Goal: Task Accomplishment & Management: Use online tool/utility

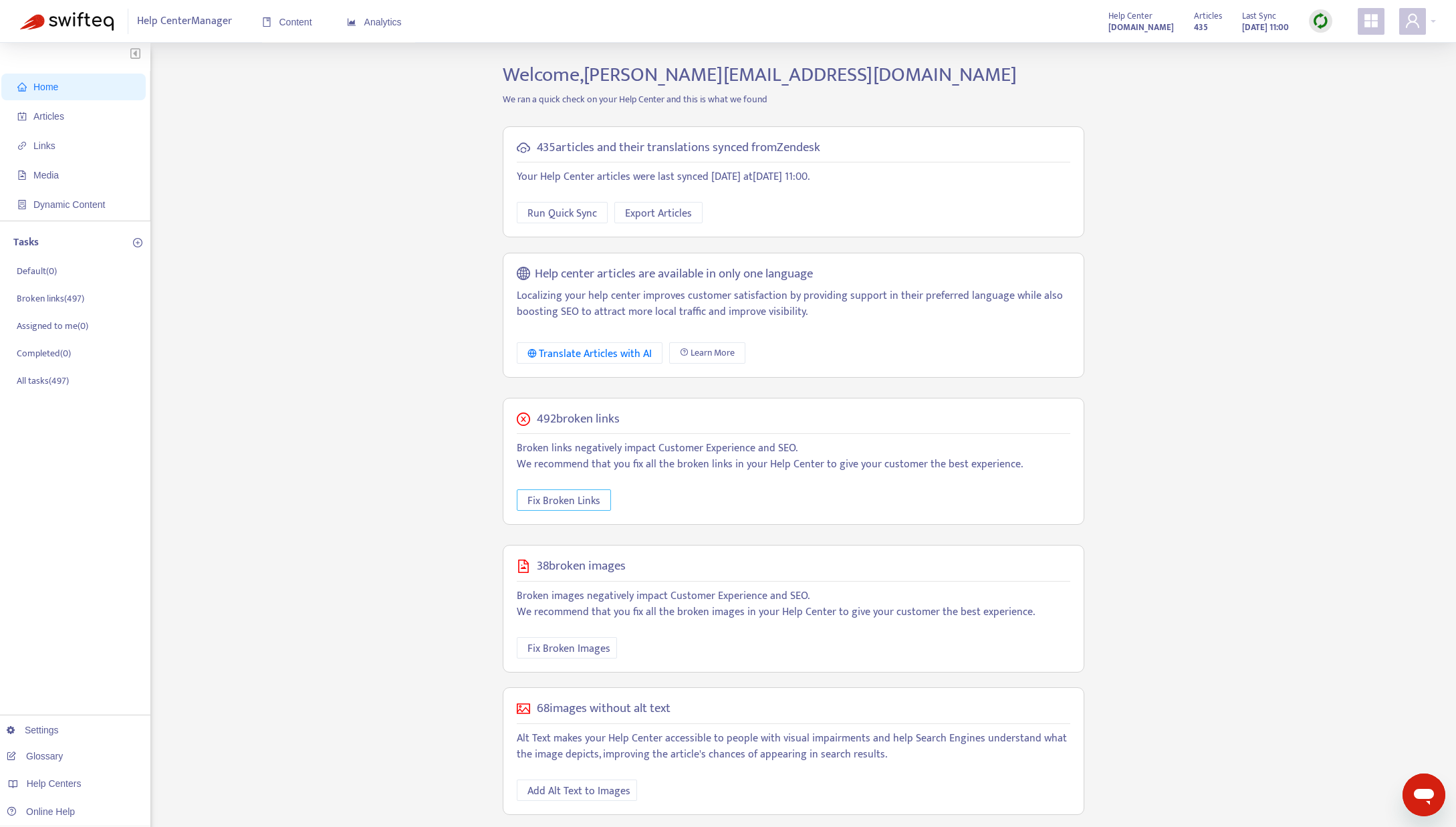
click at [577, 501] on span "Fix Broken Links" at bounding box center [564, 501] width 73 height 16
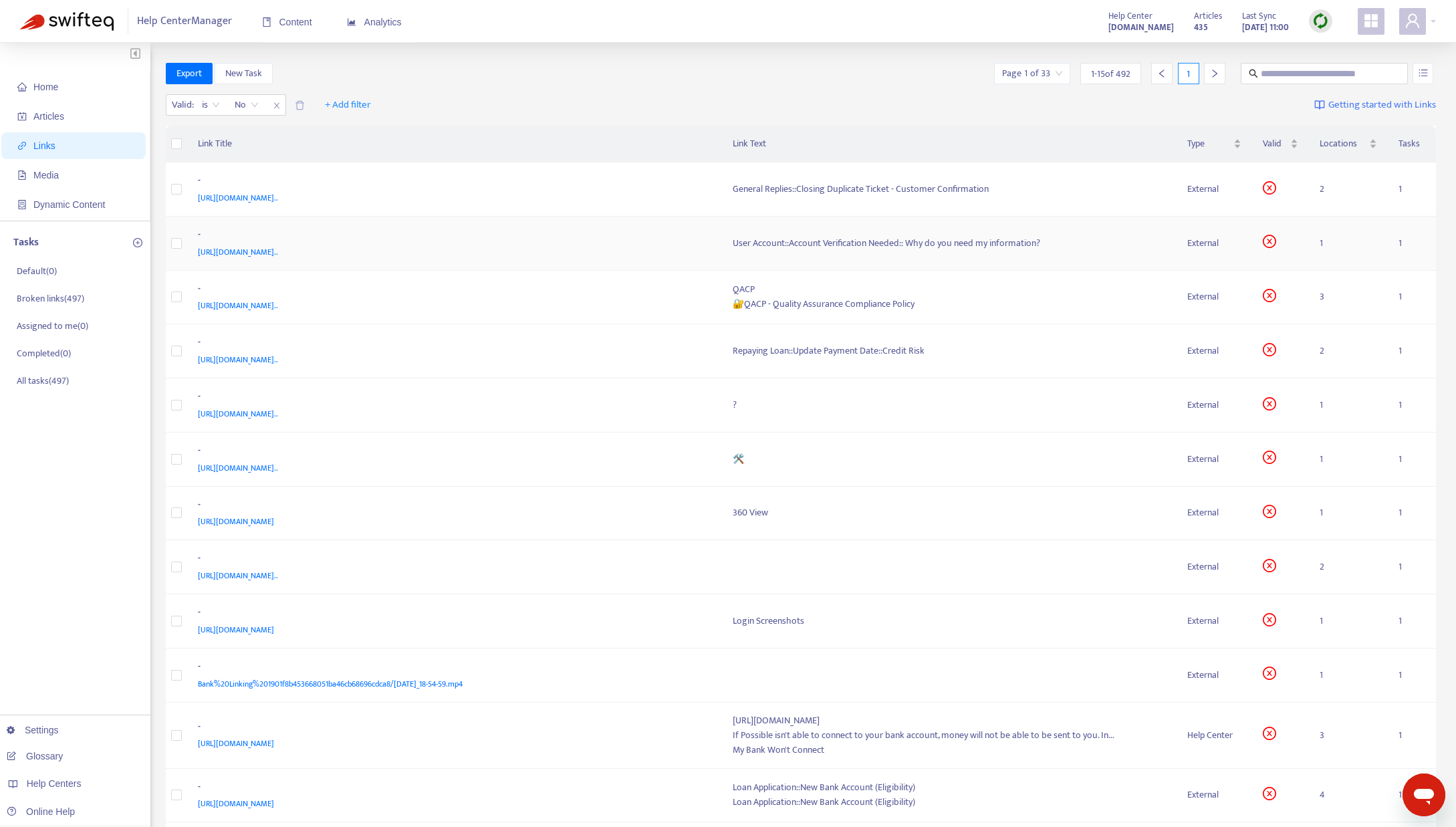
click at [278, 249] on span "[URL][DOMAIN_NAME].." at bounding box center [238, 252] width 80 height 14
click at [764, 248] on div "User Account::Account Verification Needed:: Why do you need my information?" at bounding box center [949, 243] width 433 height 15
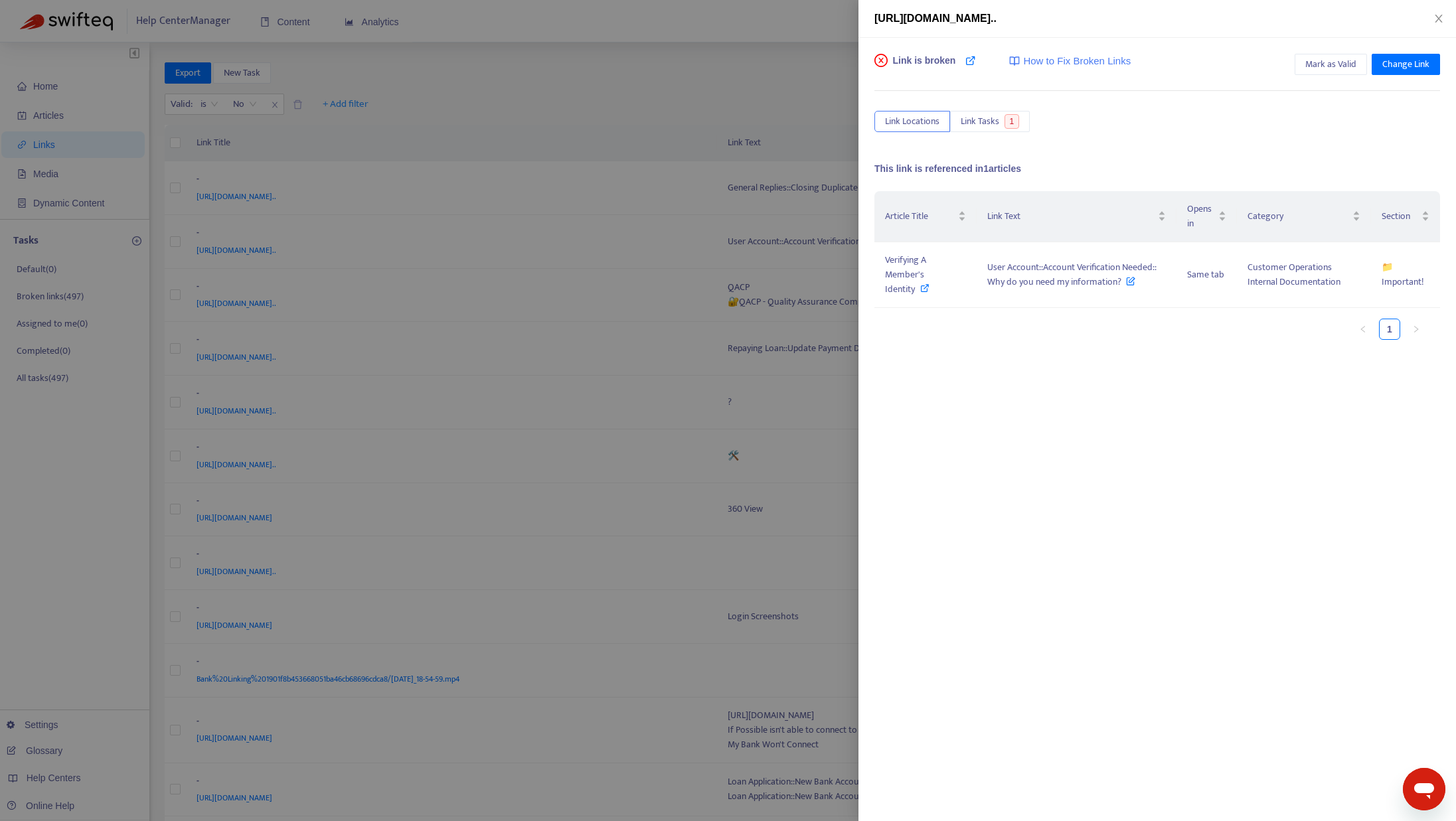
click at [805, 242] on div at bounding box center [728, 410] width 1456 height 821
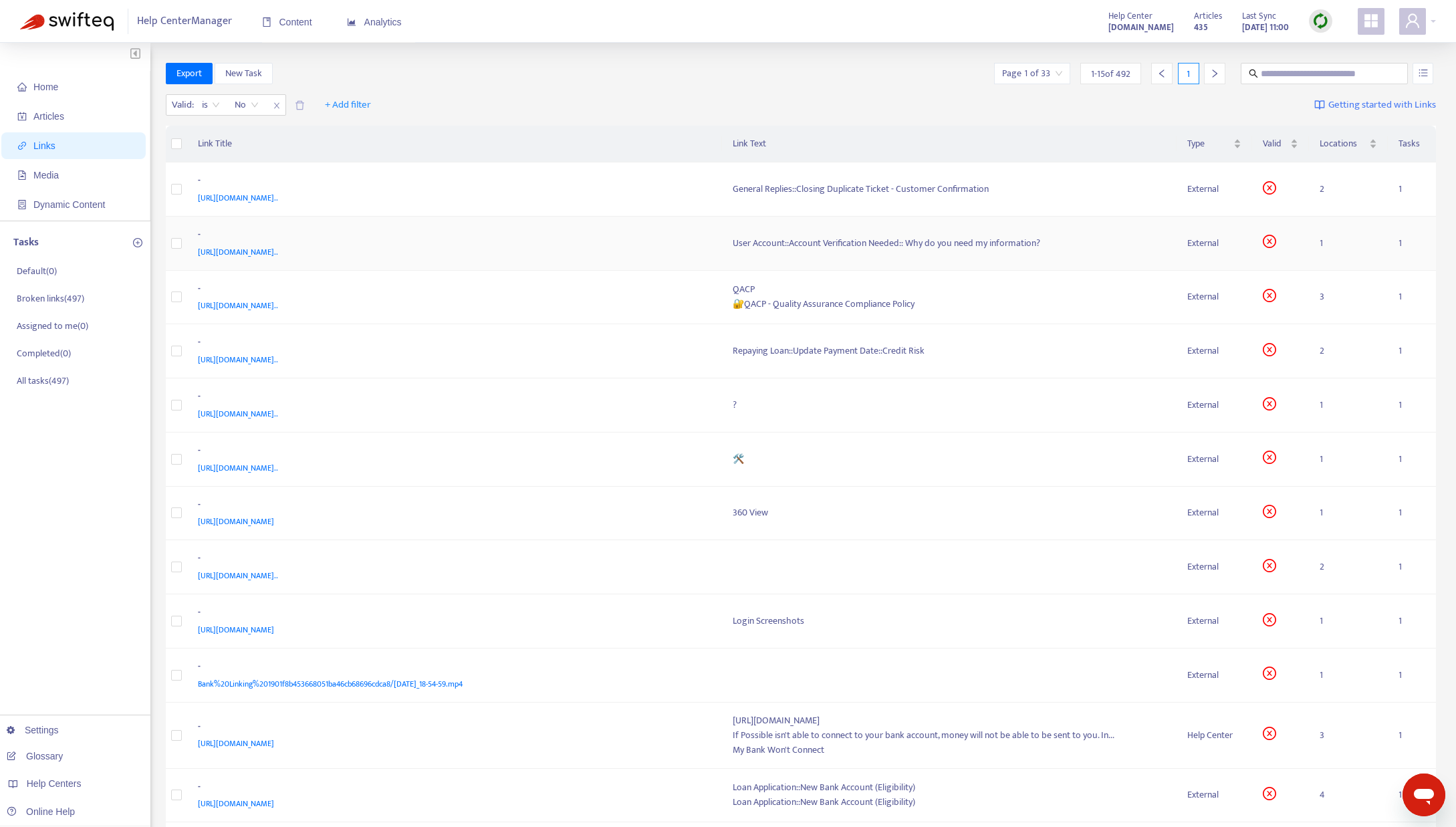
click at [811, 244] on div "User Account::Account Verification Needed:: Why do you need my information?" at bounding box center [949, 243] width 433 height 15
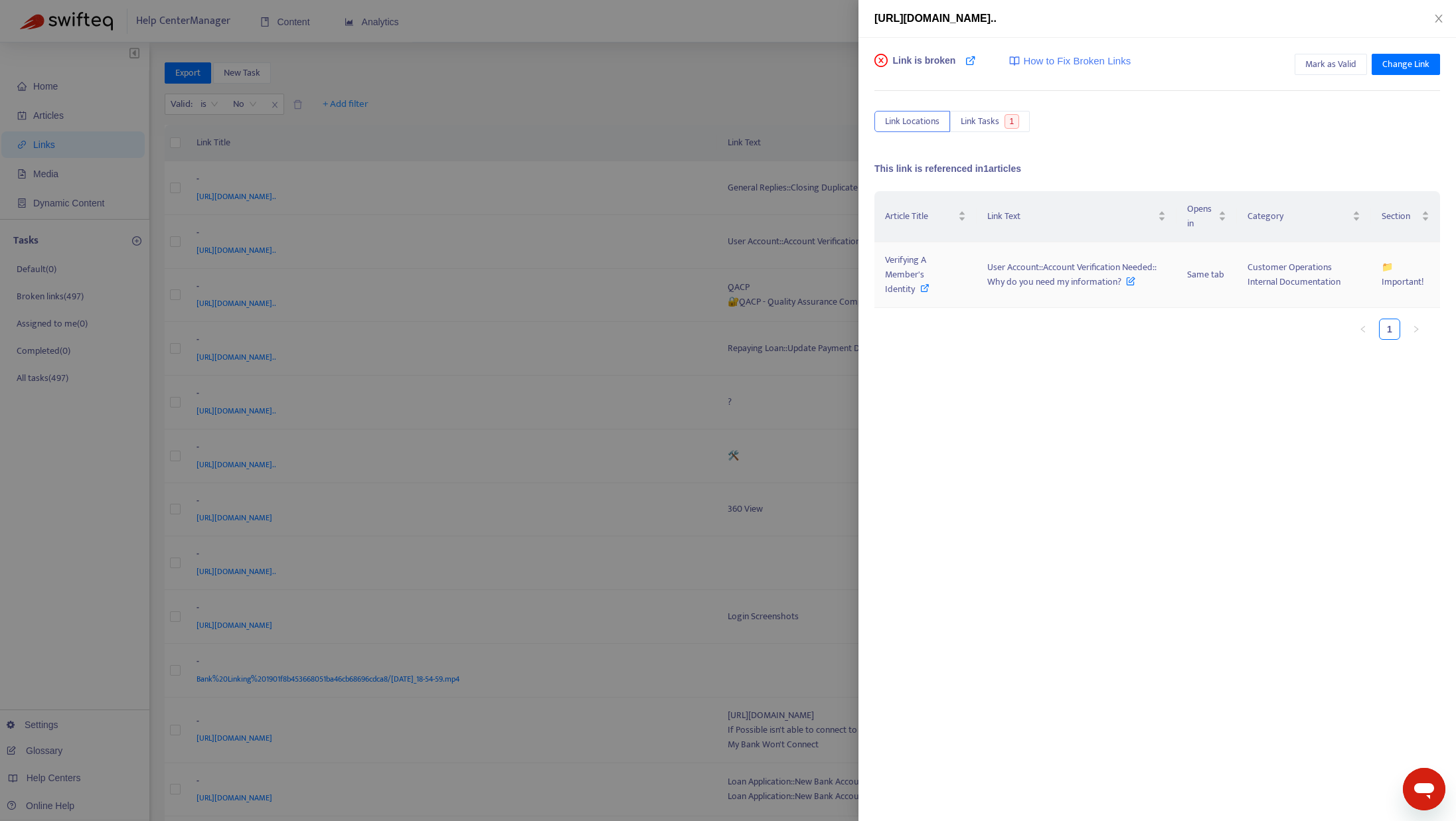
click at [927, 290] on icon at bounding box center [925, 288] width 9 height 9
click at [1442, 23] on icon "close" at bounding box center [1439, 19] width 11 height 11
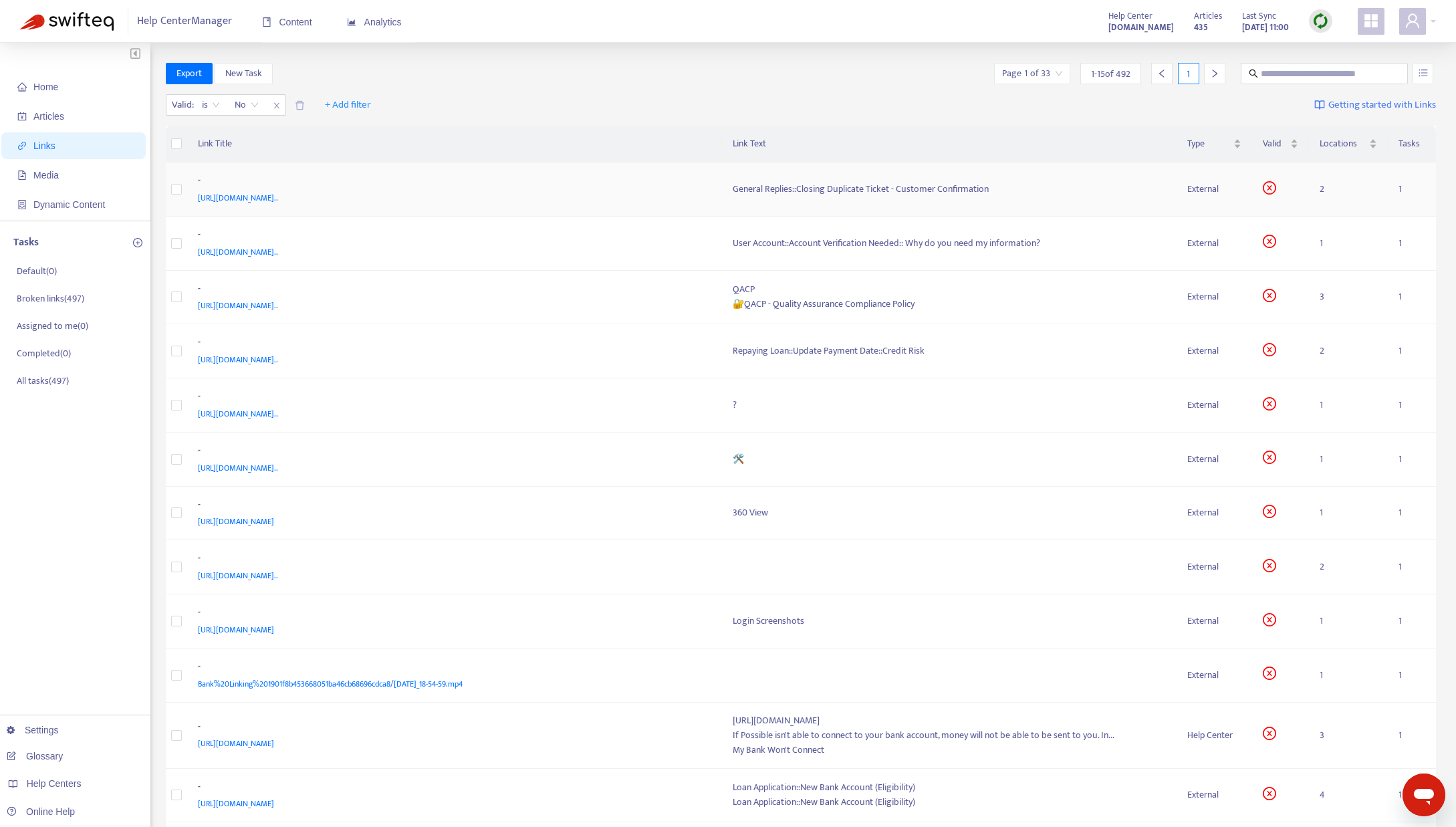
click at [792, 199] on td "General Replies::Closing Duplicate Ticket - Customer Confirmation" at bounding box center [948, 190] width 454 height 54
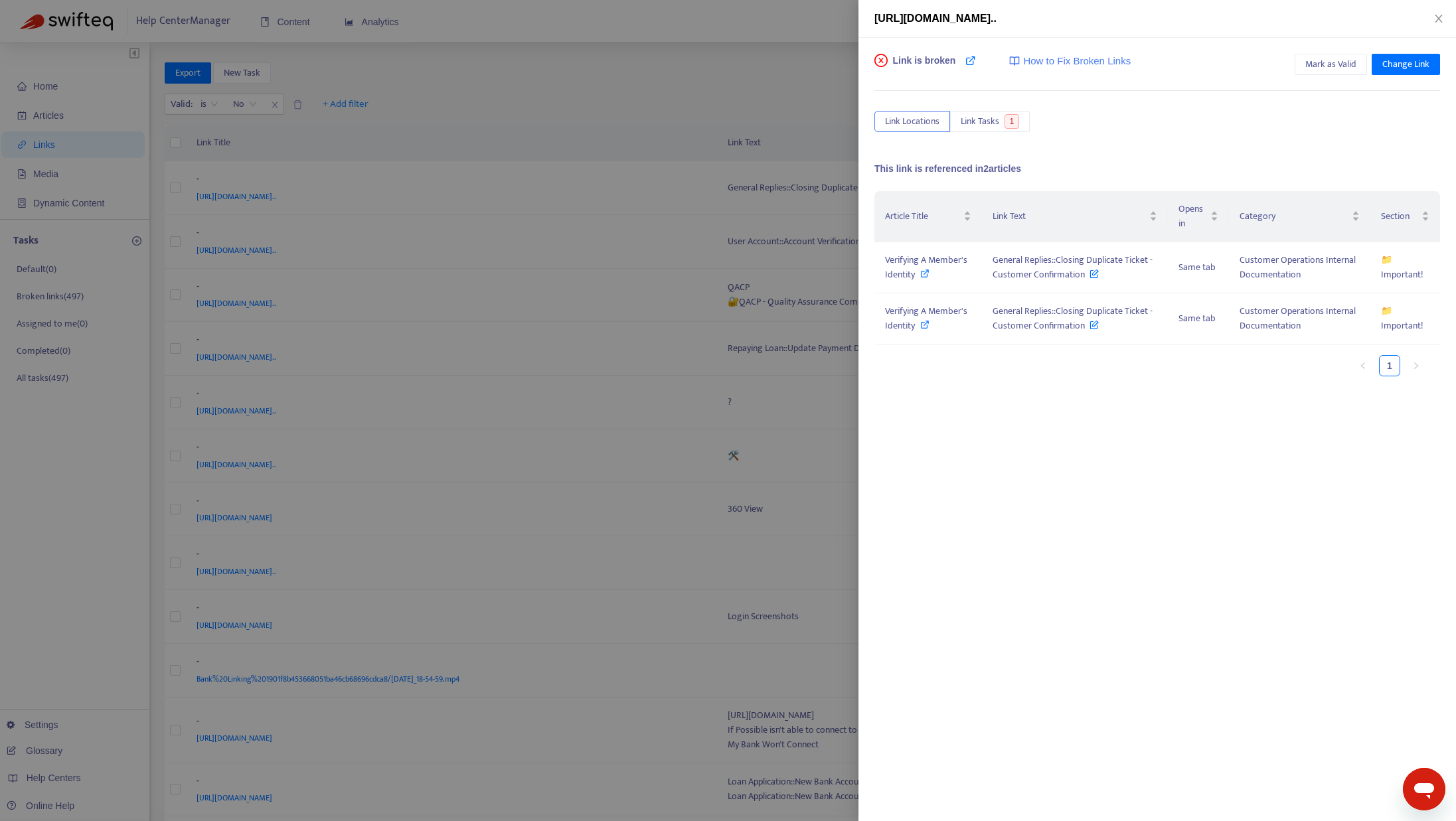
click at [775, 194] on div at bounding box center [728, 410] width 1456 height 821
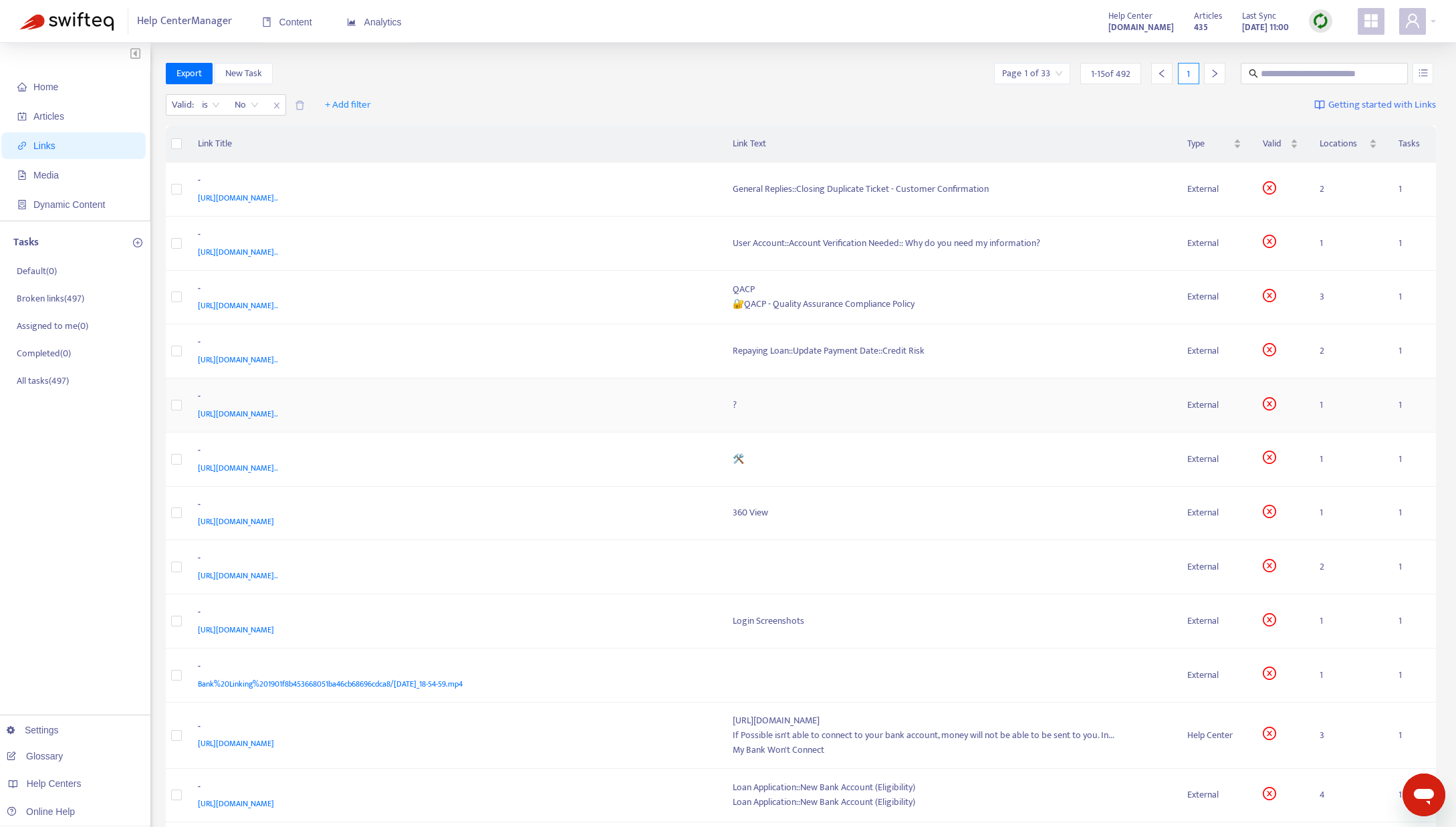
click at [751, 405] on div "?" at bounding box center [949, 405] width 433 height 15
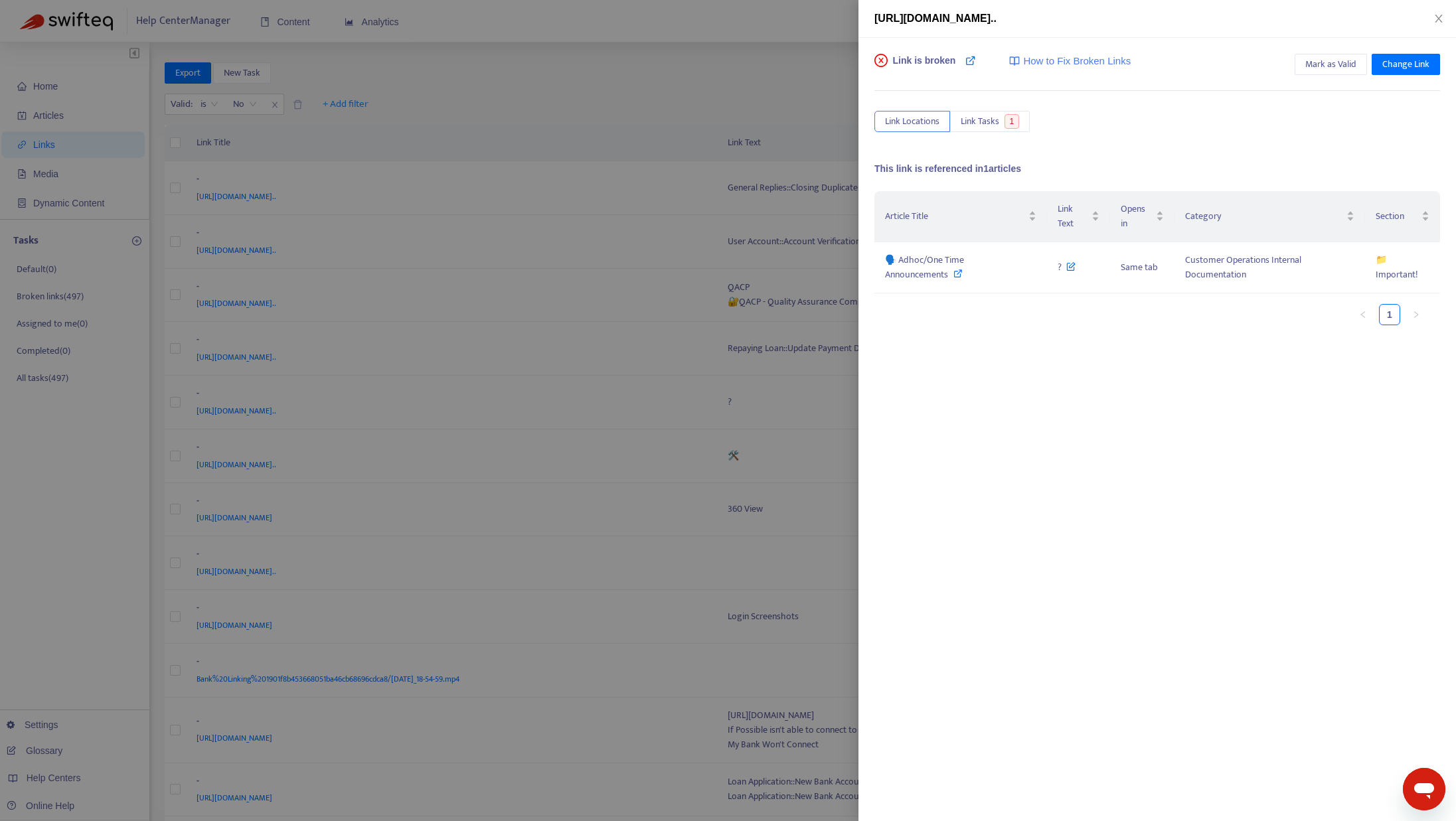
click at [746, 402] on div at bounding box center [728, 410] width 1456 height 821
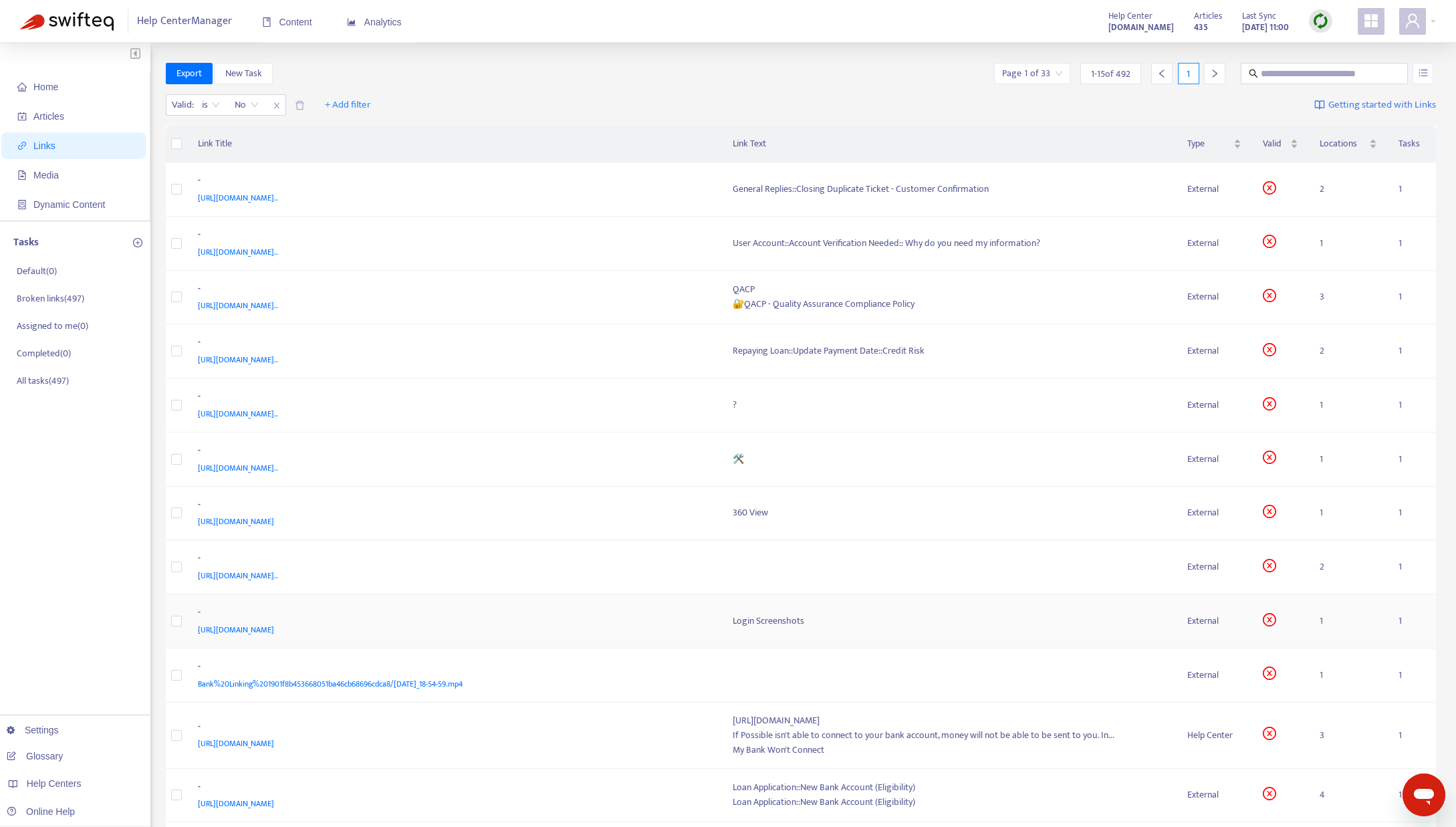
scroll to position [233, 0]
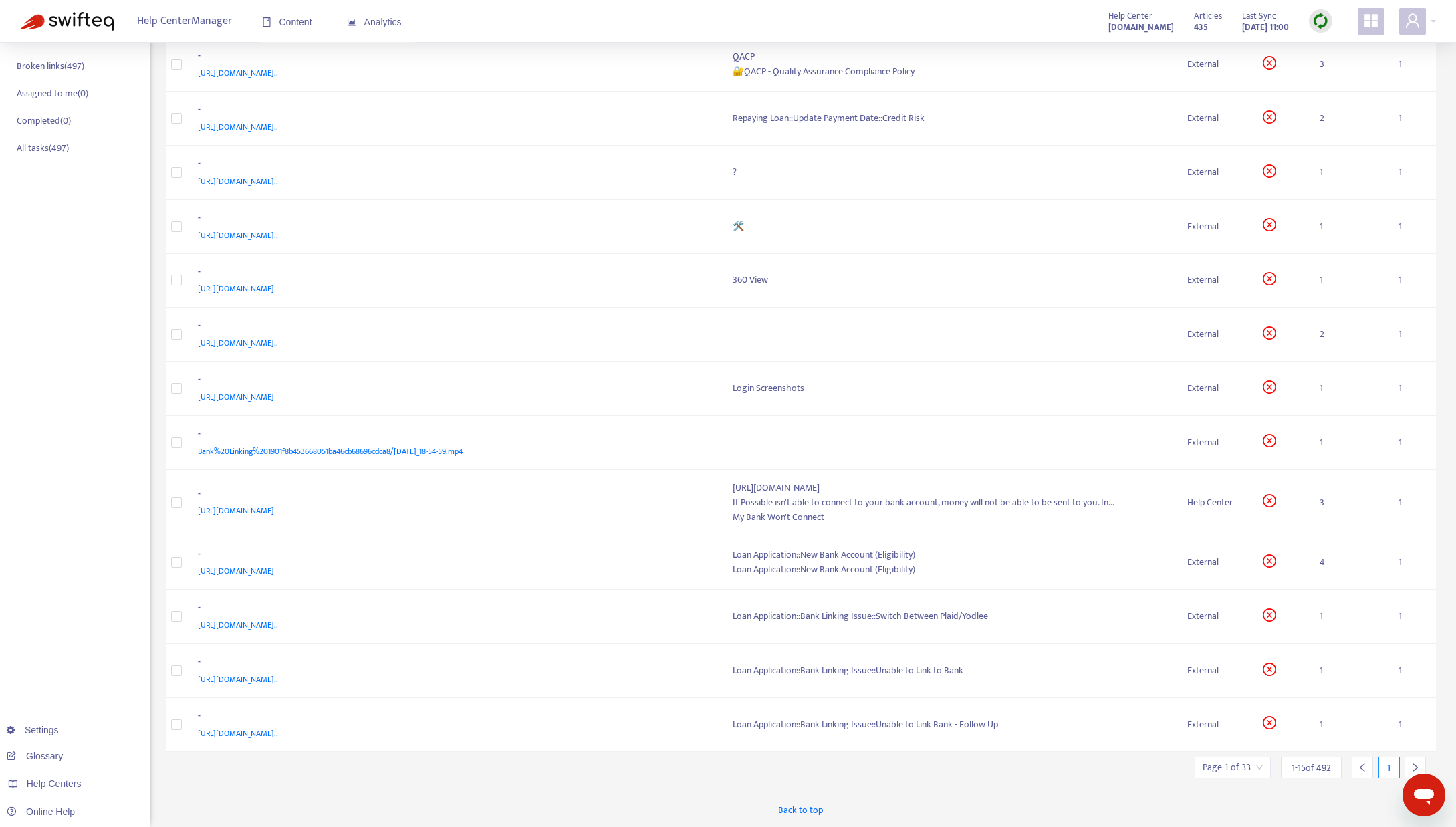
click at [1412, 762] on div at bounding box center [1415, 768] width 22 height 22
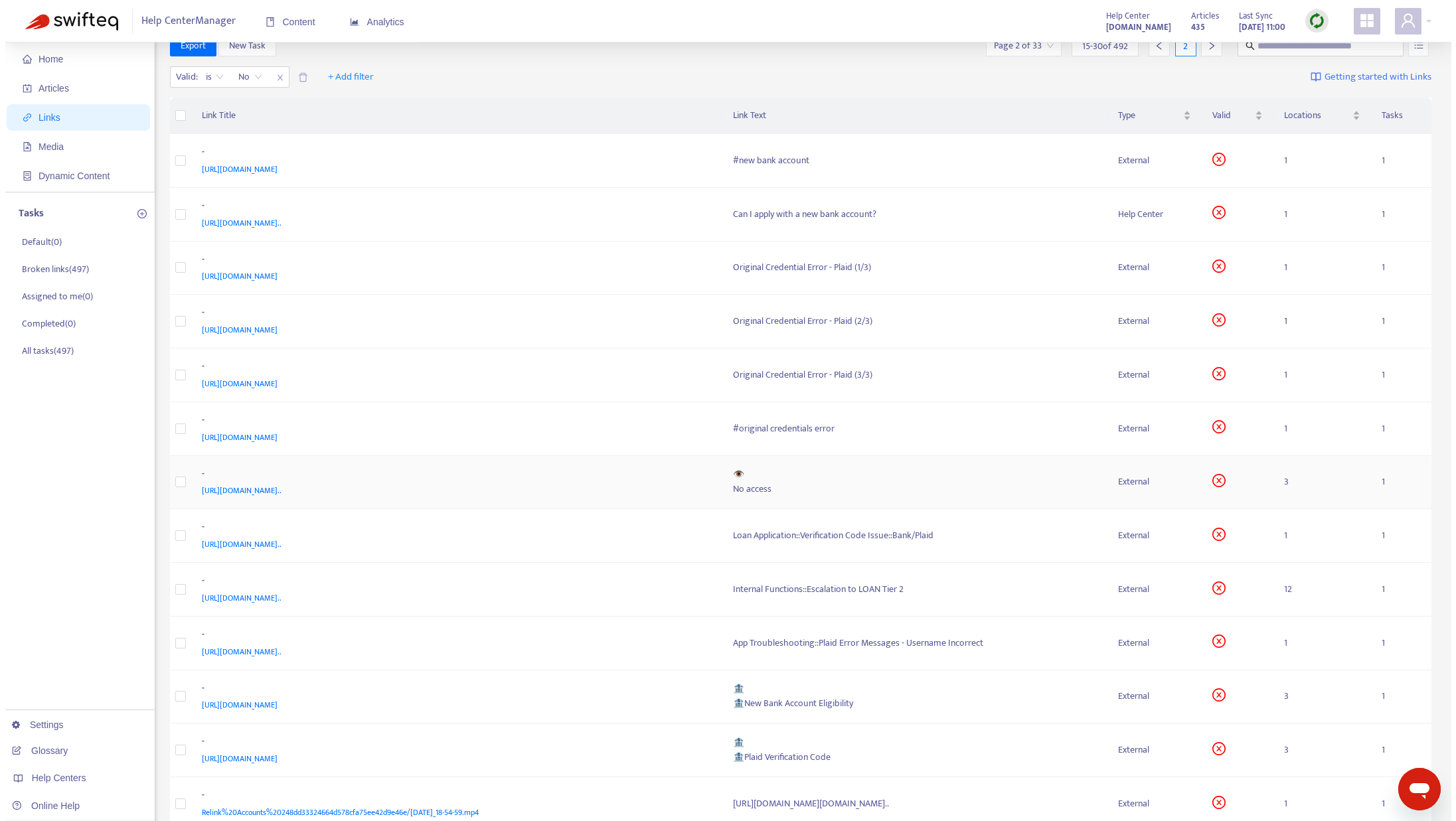
scroll to position [0, 0]
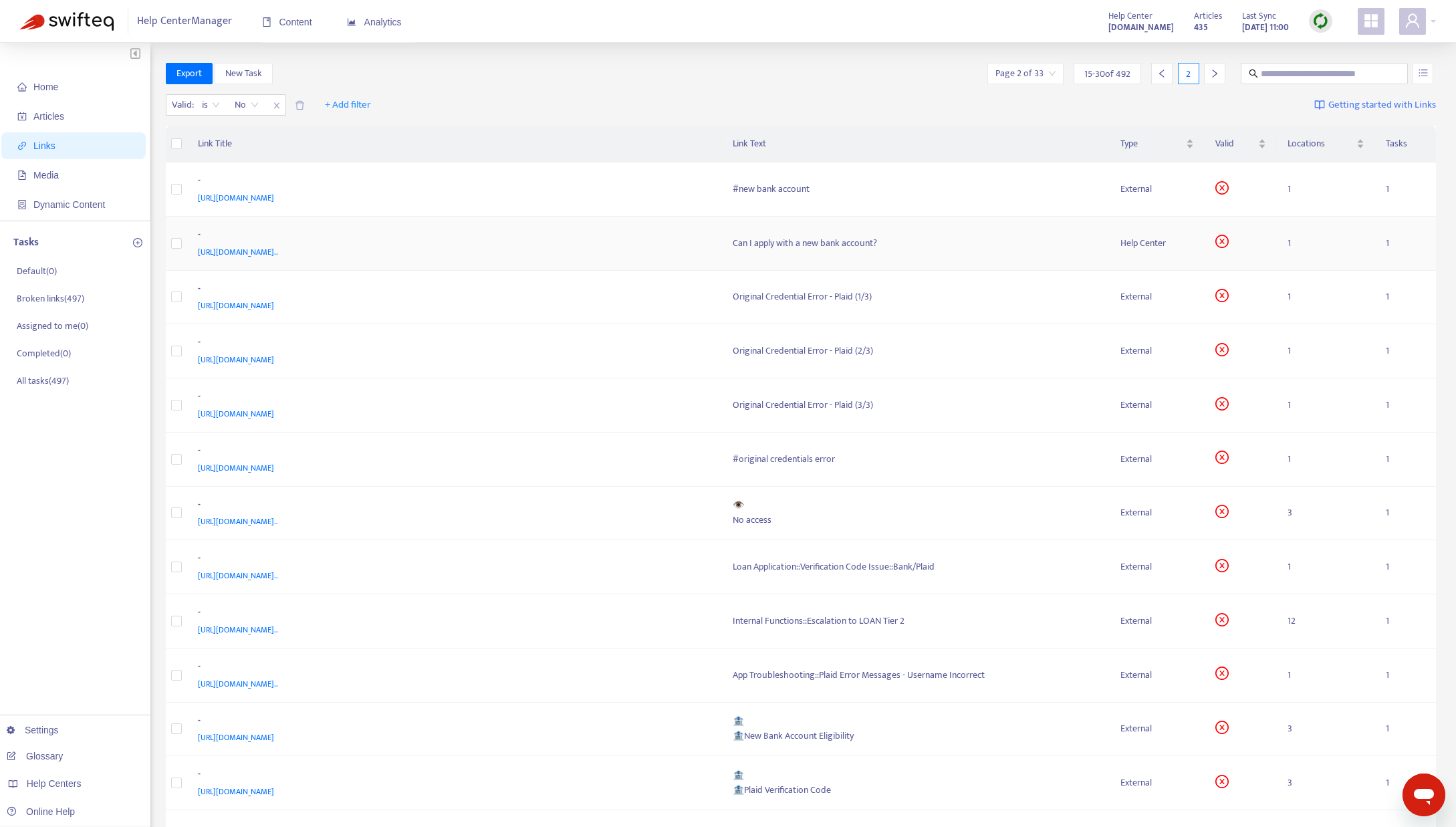
click at [778, 241] on div "Can I apply with a new bank account?" at bounding box center [916, 243] width 366 height 15
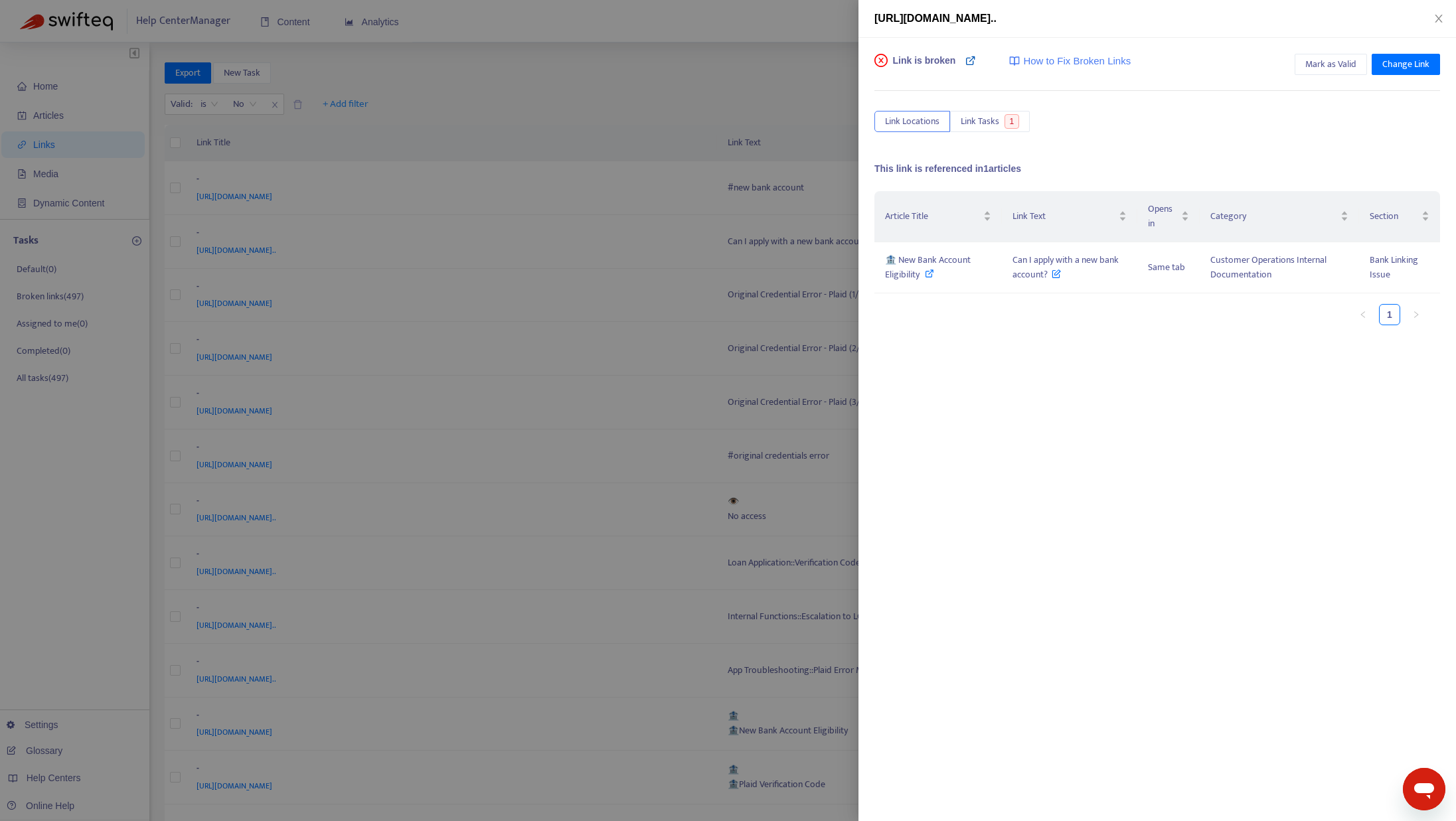
click at [969, 64] on icon at bounding box center [971, 60] width 11 height 11
click at [846, 181] on div at bounding box center [728, 410] width 1456 height 821
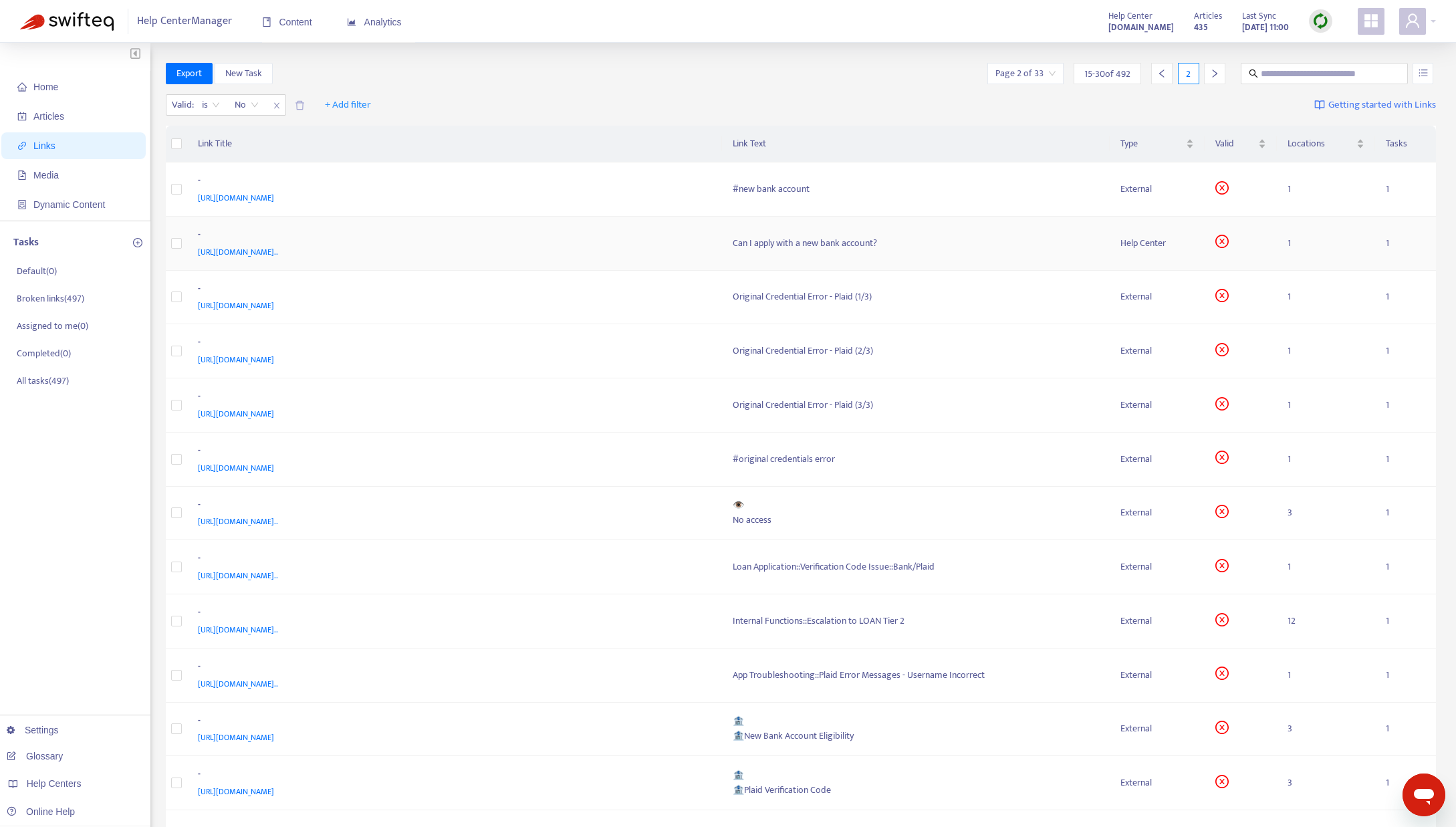
click at [767, 253] on td "Can I apply with a new bank account?" at bounding box center [916, 244] width 388 height 54
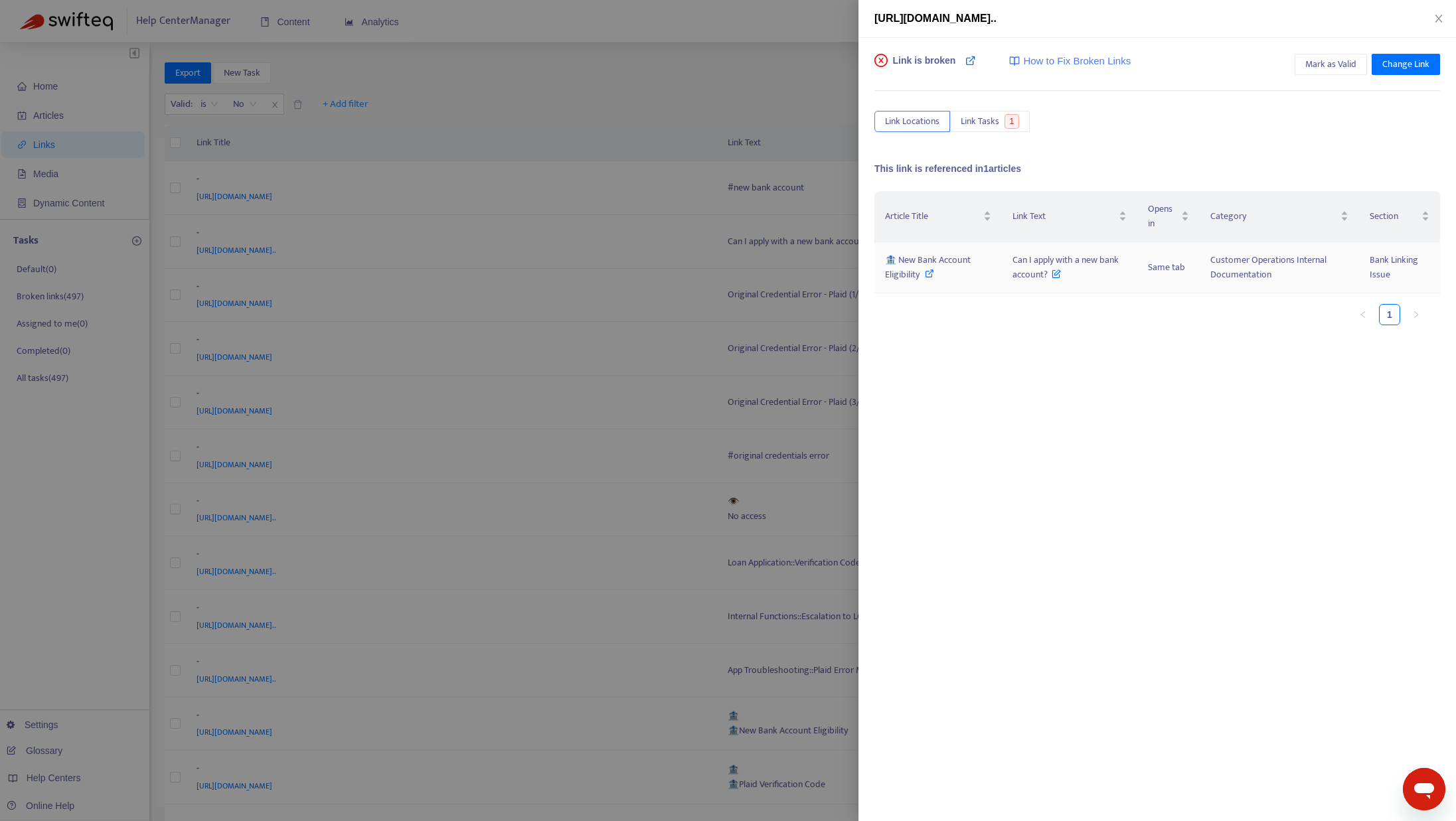
click at [933, 272] on icon at bounding box center [929, 274] width 9 height 9
click at [1394, 62] on span "Change Link" at bounding box center [1406, 64] width 47 height 14
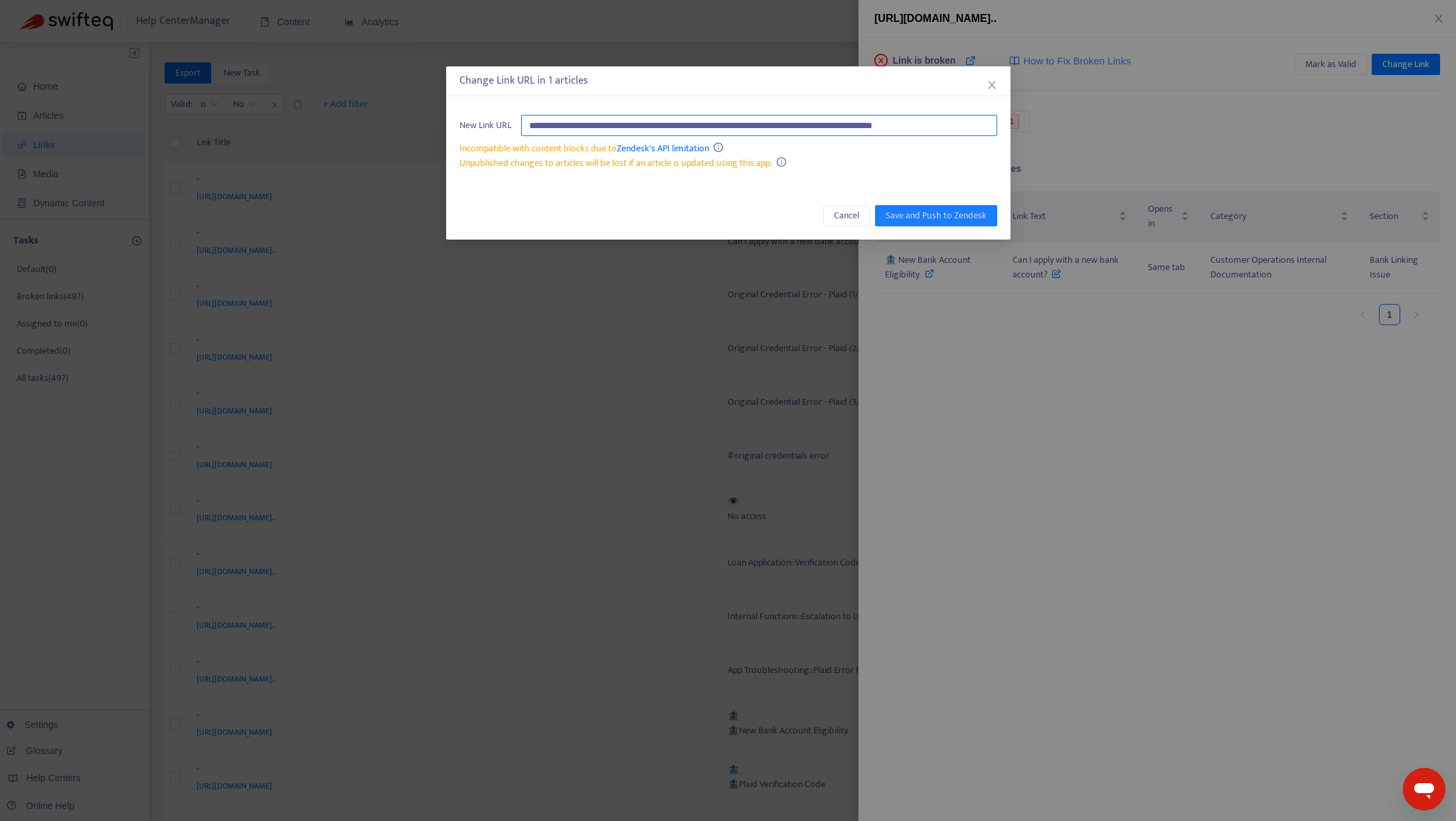
click at [780, 130] on input "**********" at bounding box center [759, 126] width 476 height 22
paste input "**********"
type input "**********"
click at [942, 209] on span "Save and Push to Zendesk" at bounding box center [936, 216] width 101 height 14
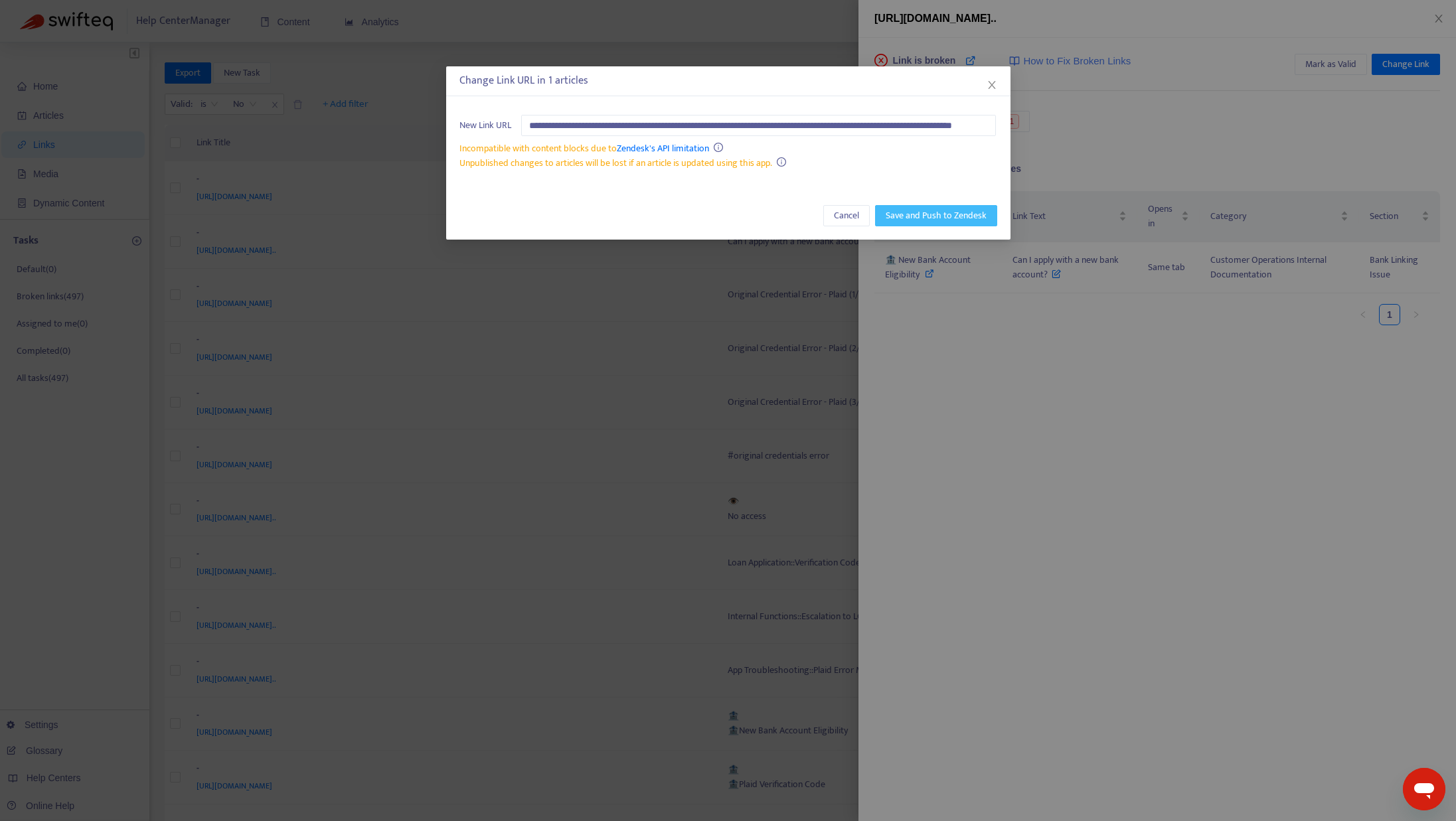
scroll to position [0, 0]
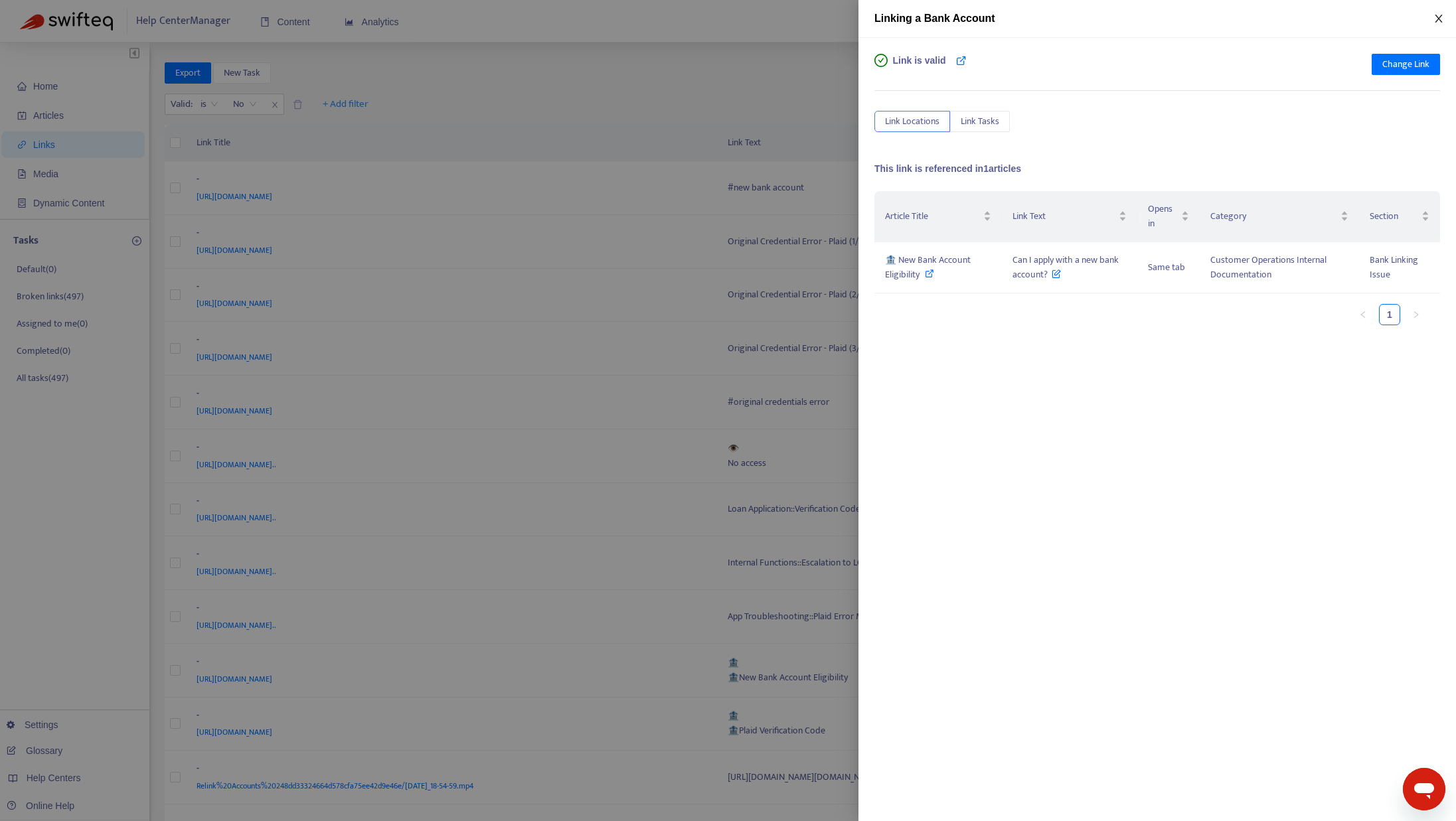
click at [1439, 18] on icon "close" at bounding box center [1438, 18] width 7 height 8
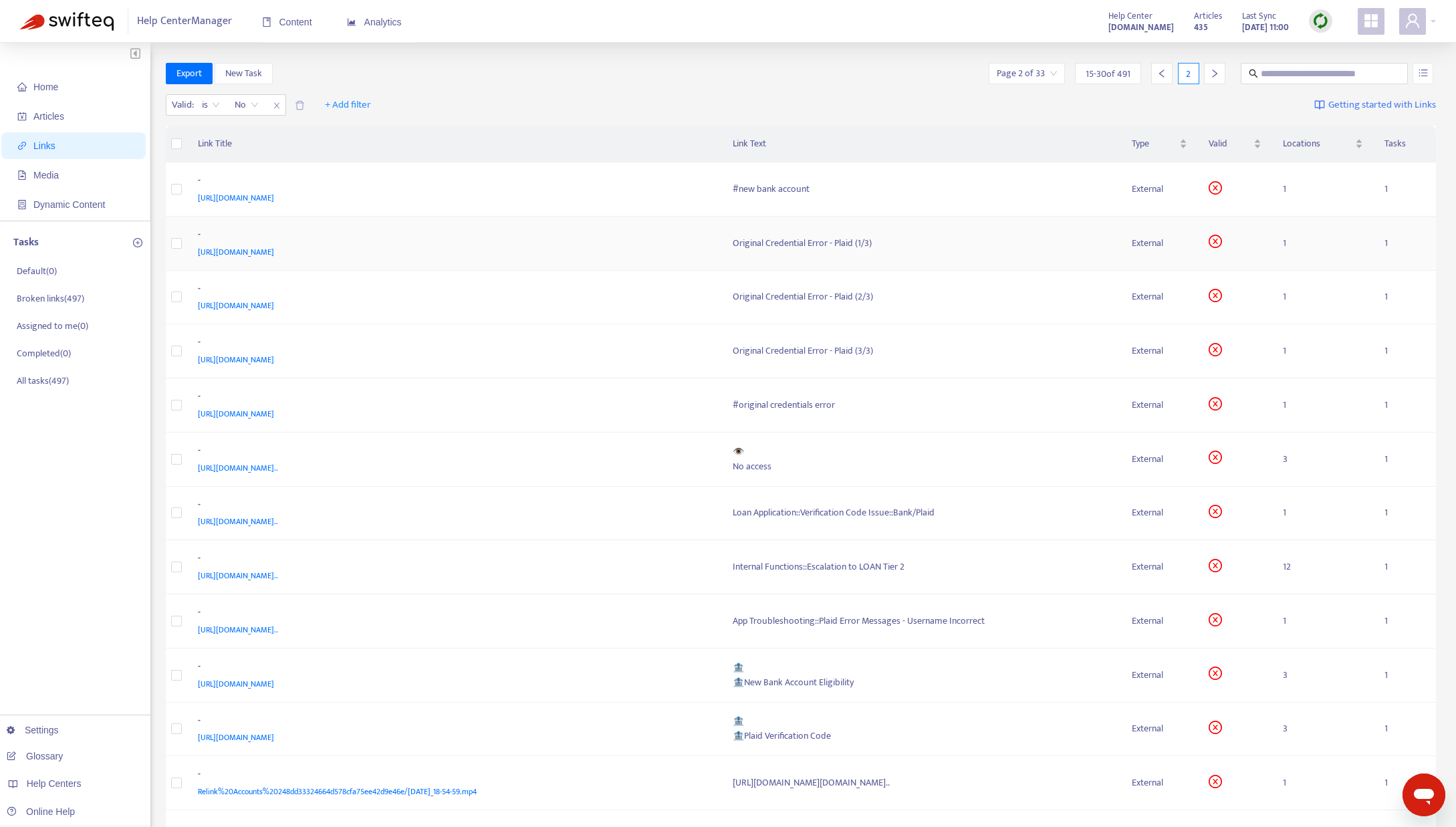
click at [793, 246] on div "Original Credential Error - Plaid (1/3)" at bounding box center [921, 243] width 378 height 15
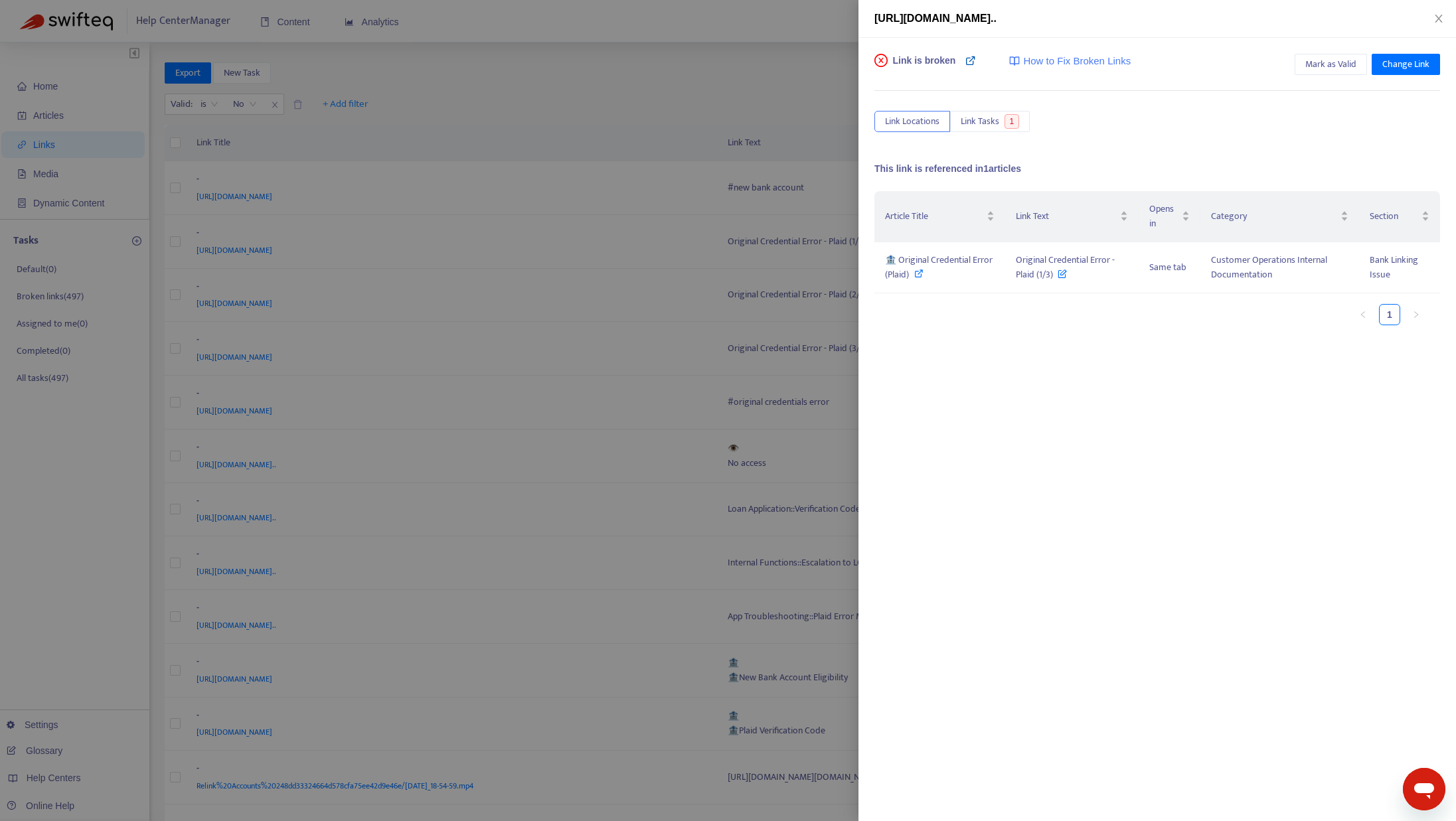
click at [966, 59] on icon at bounding box center [971, 60] width 11 height 11
click at [915, 275] on icon at bounding box center [918, 274] width 9 height 9
click at [1444, 13] on button "Close" at bounding box center [1439, 19] width 19 height 13
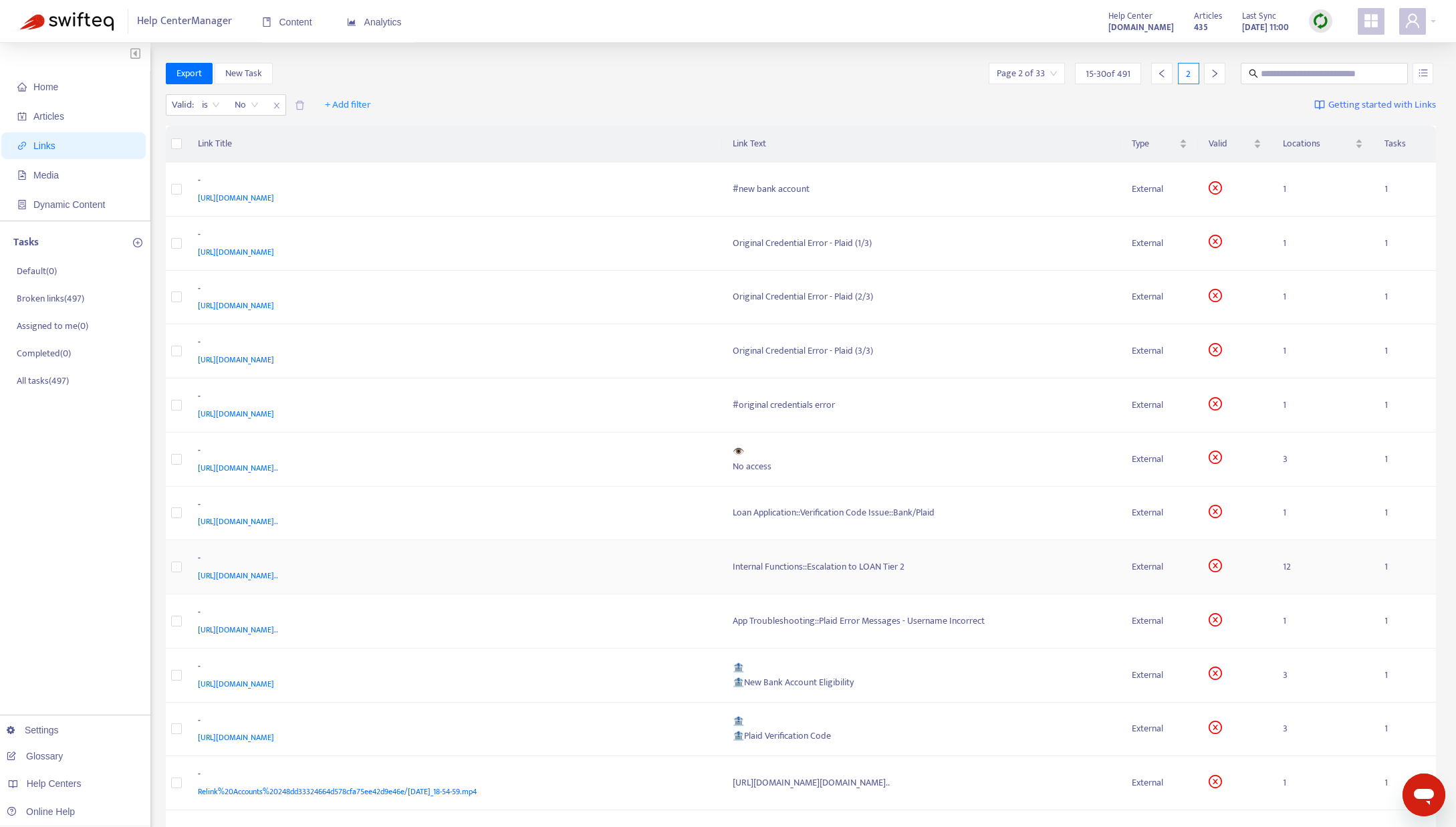
click at [786, 569] on div "Internal Functions::Escalation to LOAN Tier 2" at bounding box center [921, 567] width 378 height 15
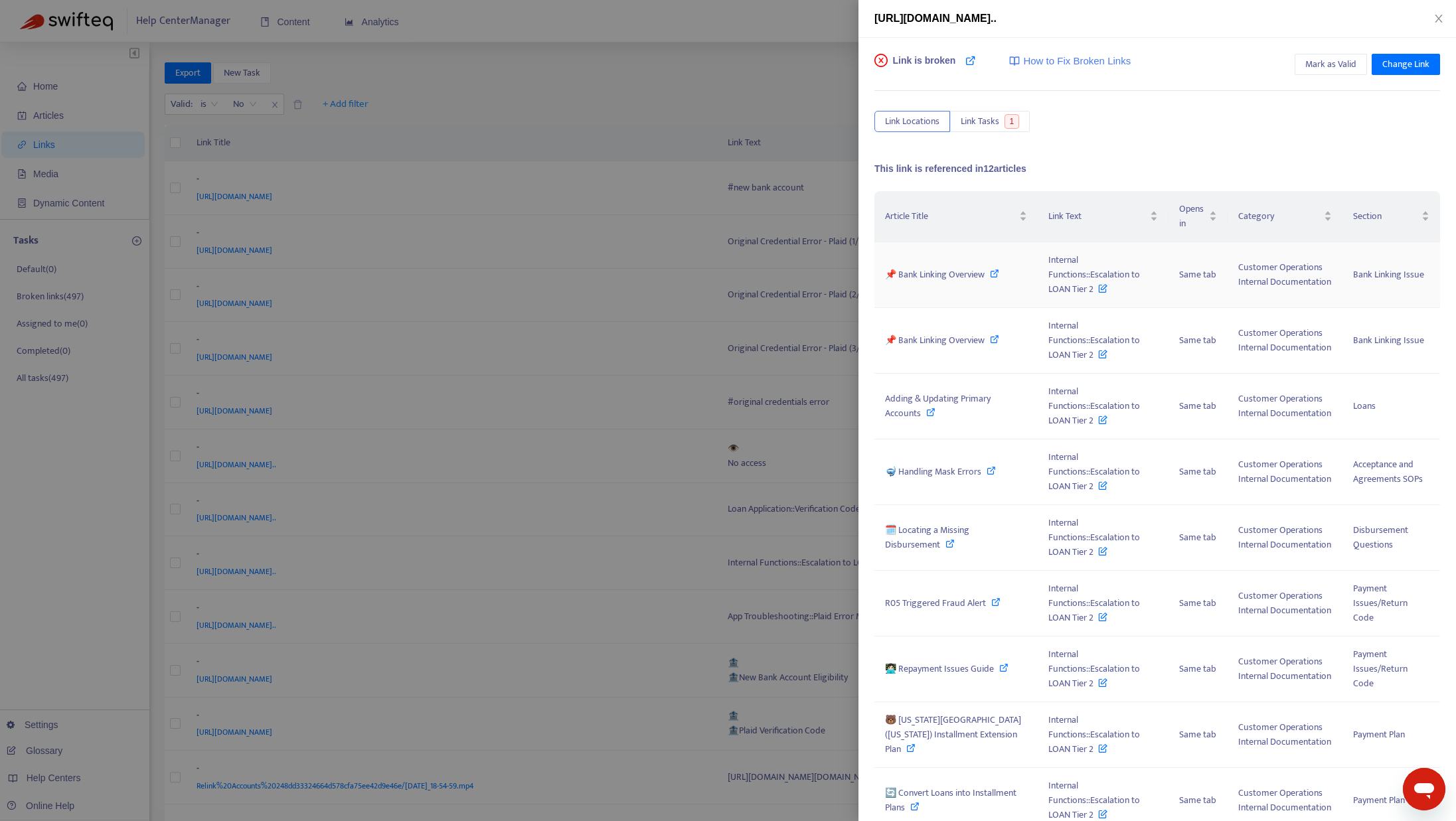
click at [927, 272] on span "📌 Bank Linking Overview" at bounding box center [935, 274] width 100 height 15
click at [927, 408] on icon at bounding box center [931, 412] width 9 height 9
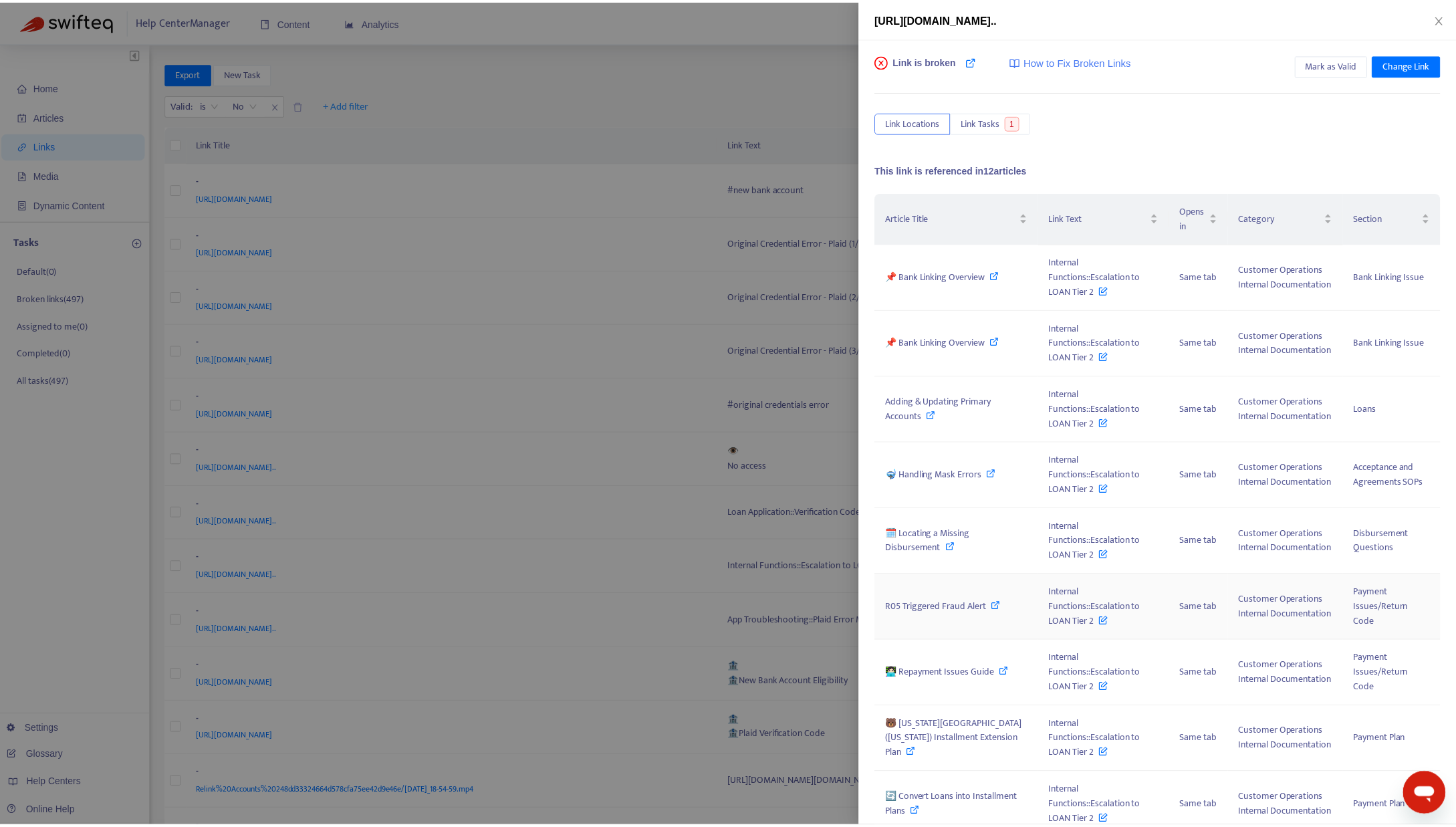
scroll to position [78, 0]
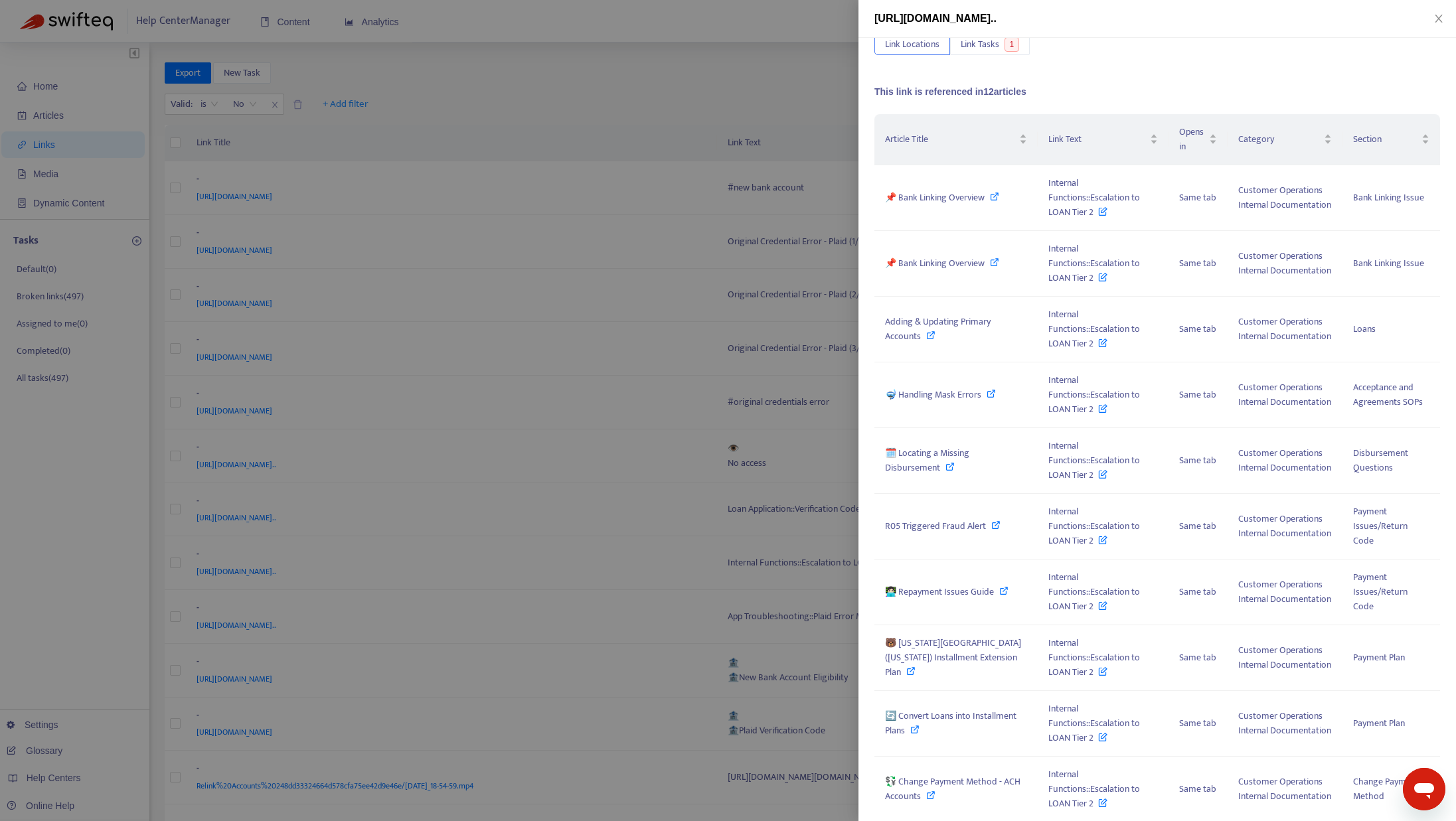
click at [916, 666] on icon at bounding box center [910, 671] width 9 height 9
click at [999, 586] on icon at bounding box center [1004, 591] width 9 height 9
click at [993, 520] on icon at bounding box center [996, 525] width 9 height 9
click at [949, 462] on icon at bounding box center [950, 466] width 9 height 9
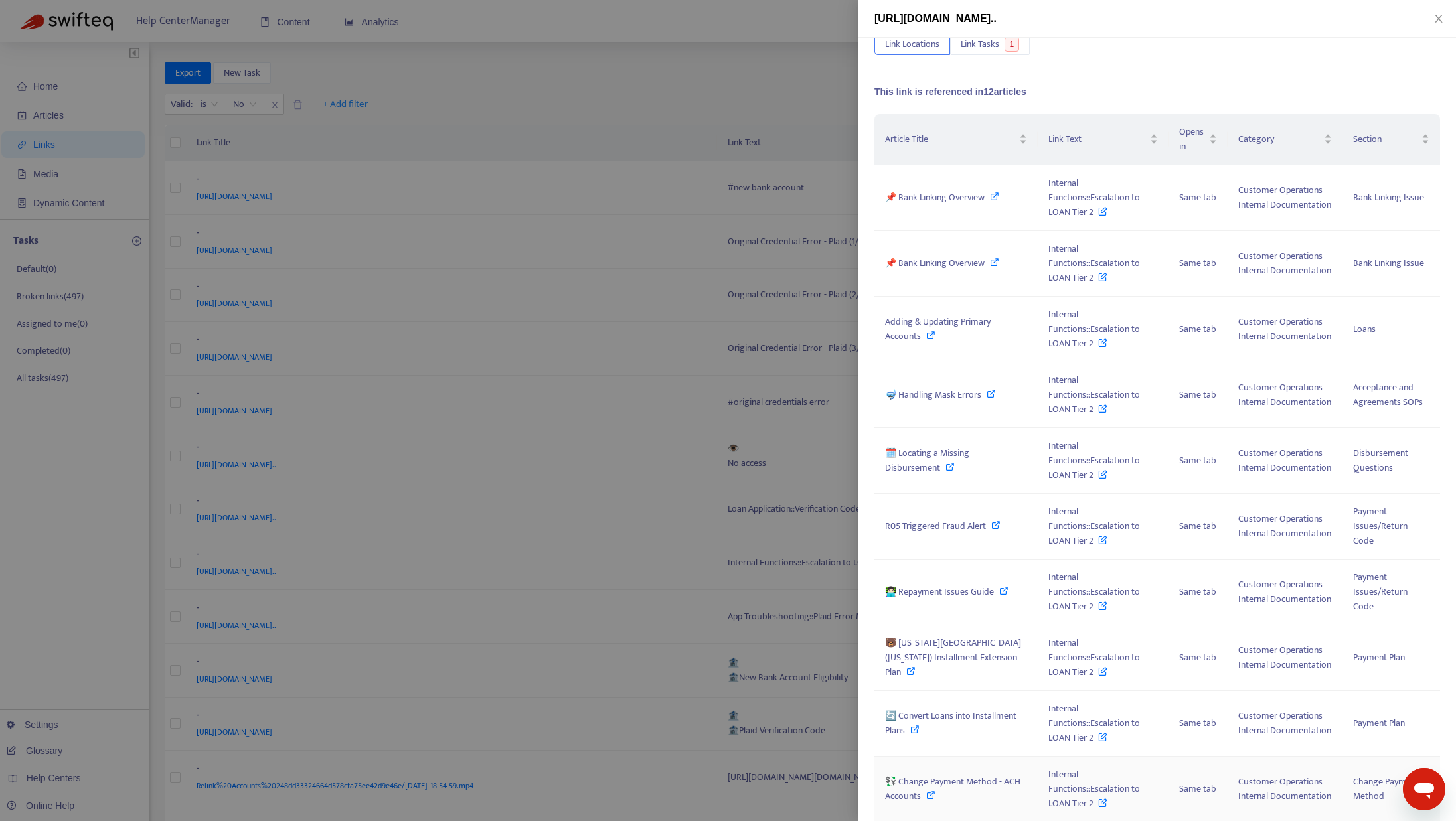
click at [936, 790] on icon at bounding box center [931, 795] width 9 height 9
click at [919, 725] on icon at bounding box center [915, 729] width 9 height 9
click at [936, 790] on icon at bounding box center [931, 795] width 9 height 9
click at [1438, 17] on icon "close" at bounding box center [1439, 19] width 11 height 11
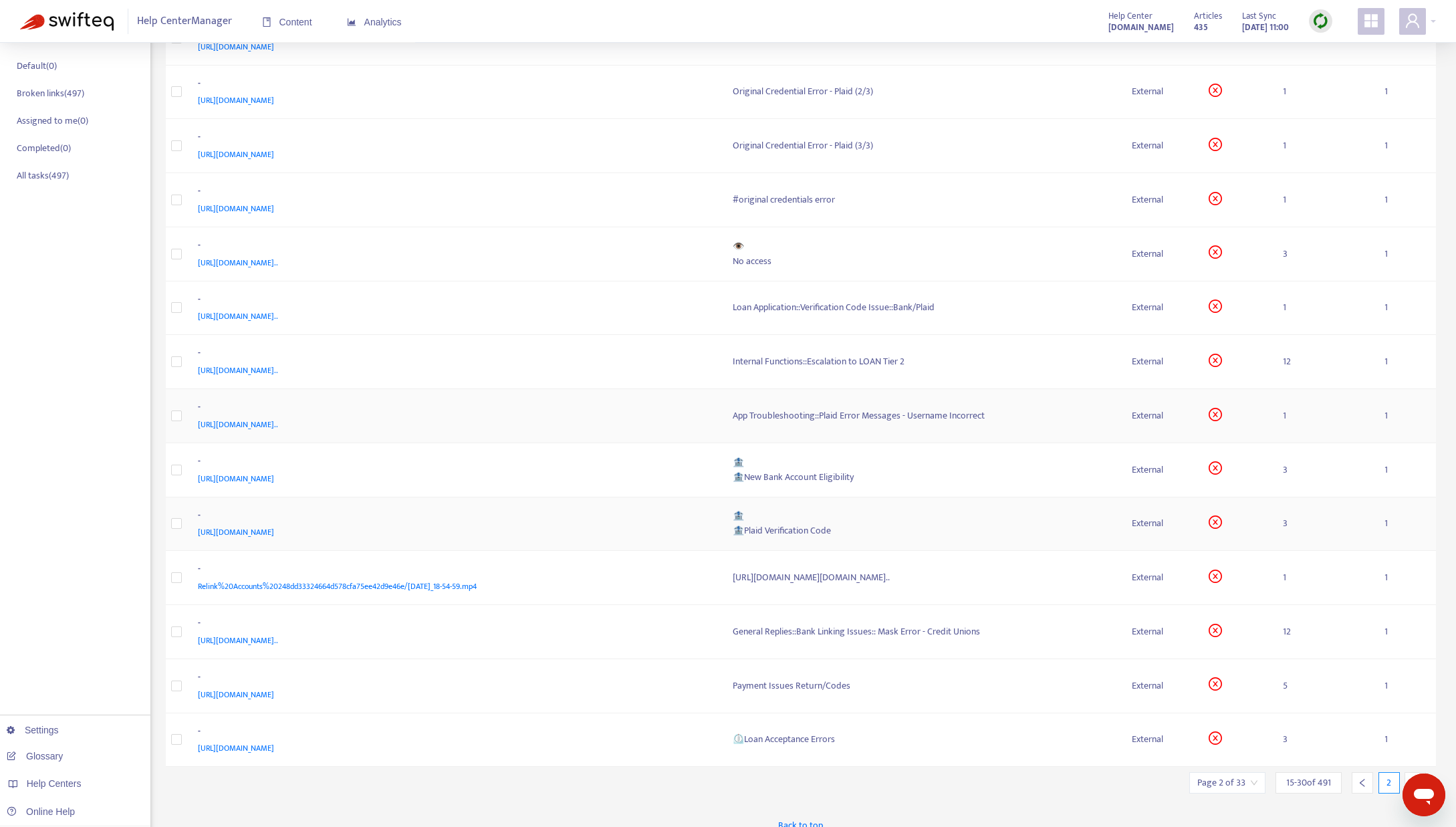
scroll to position [220, 0]
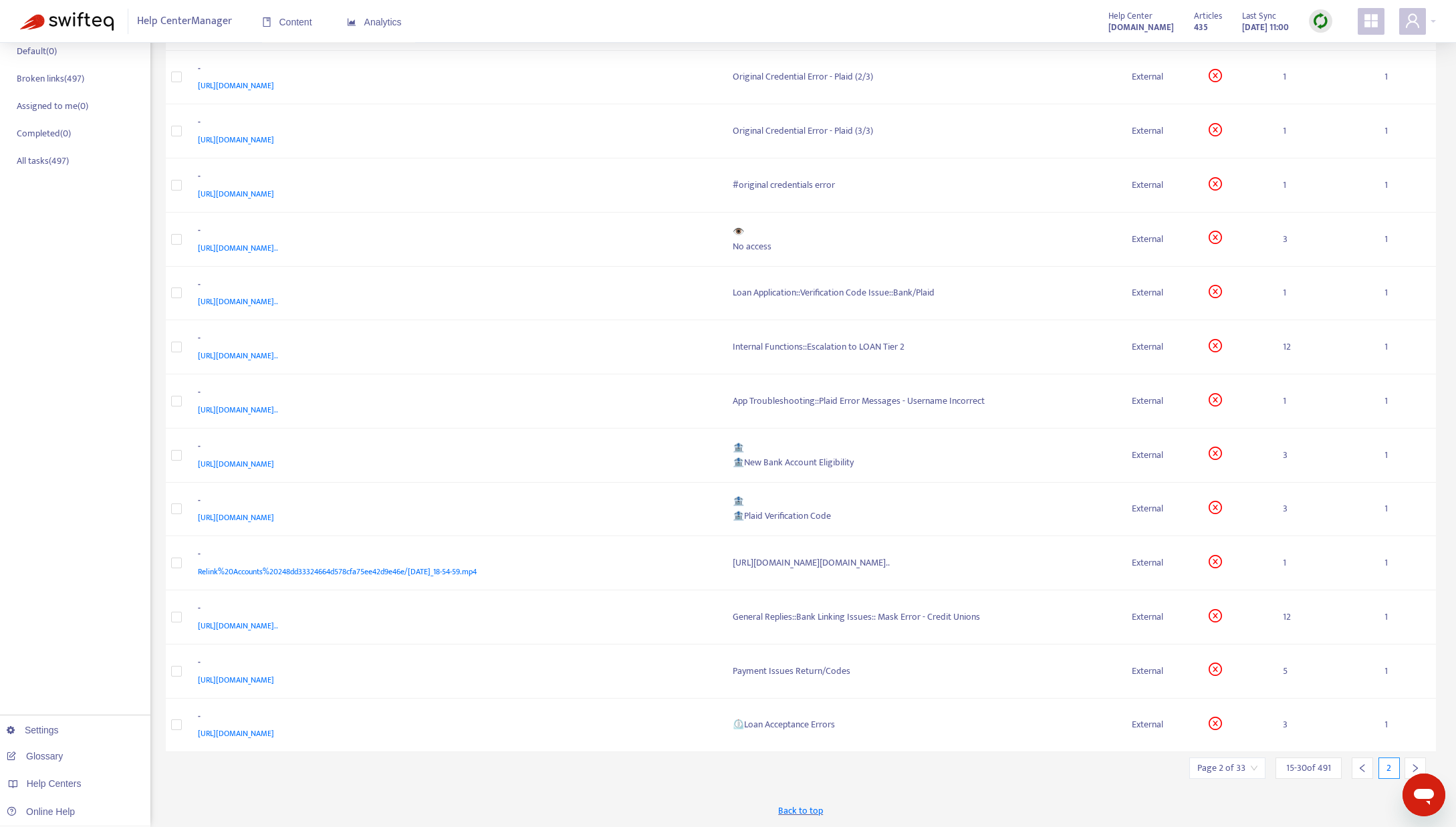
click at [1413, 767] on icon "right" at bounding box center [1415, 768] width 9 height 9
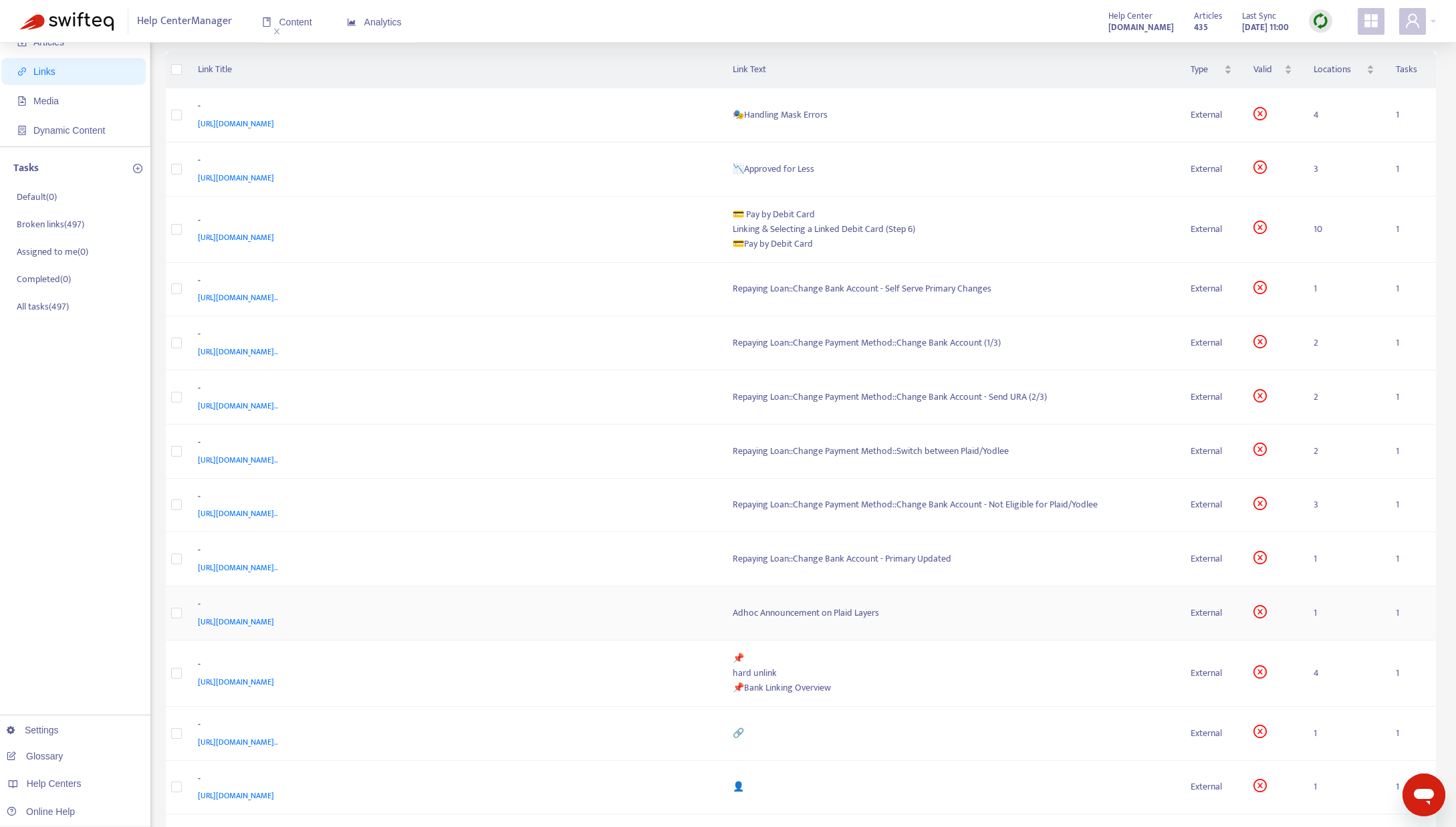
scroll to position [73, 0]
click at [834, 616] on div "Adhoc Announcement on Plaid Layers" at bounding box center [950, 615] width 436 height 15
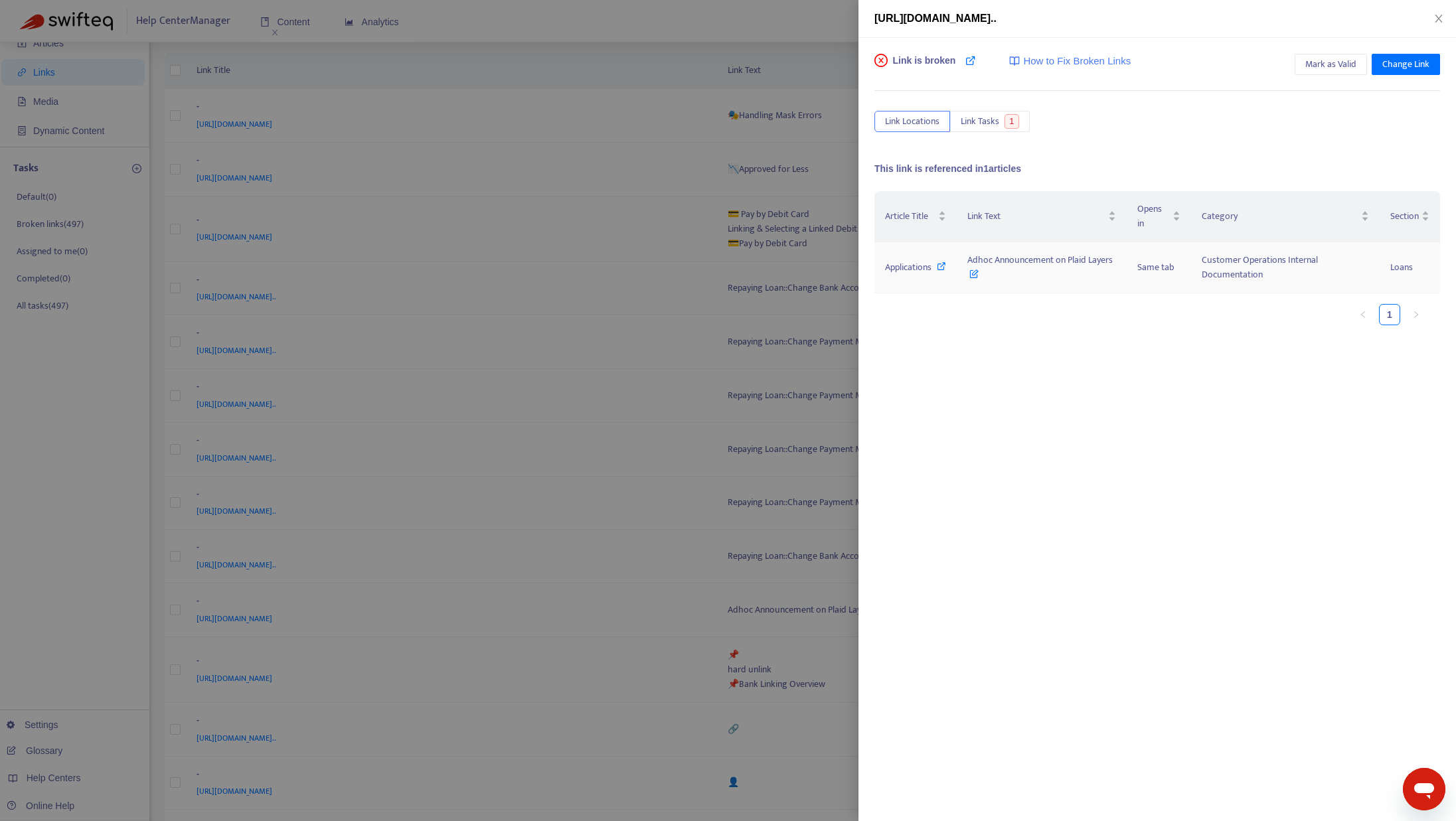
click at [942, 267] on icon at bounding box center [941, 266] width 9 height 9
click at [1437, 9] on div "https://www.notion.so/Adhoc-One-Time-Announcements-e66bf6aa132d47d086002d6e96e8…" at bounding box center [1157, 19] width 598 height 38
click at [1437, 14] on icon "close" at bounding box center [1439, 19] width 11 height 11
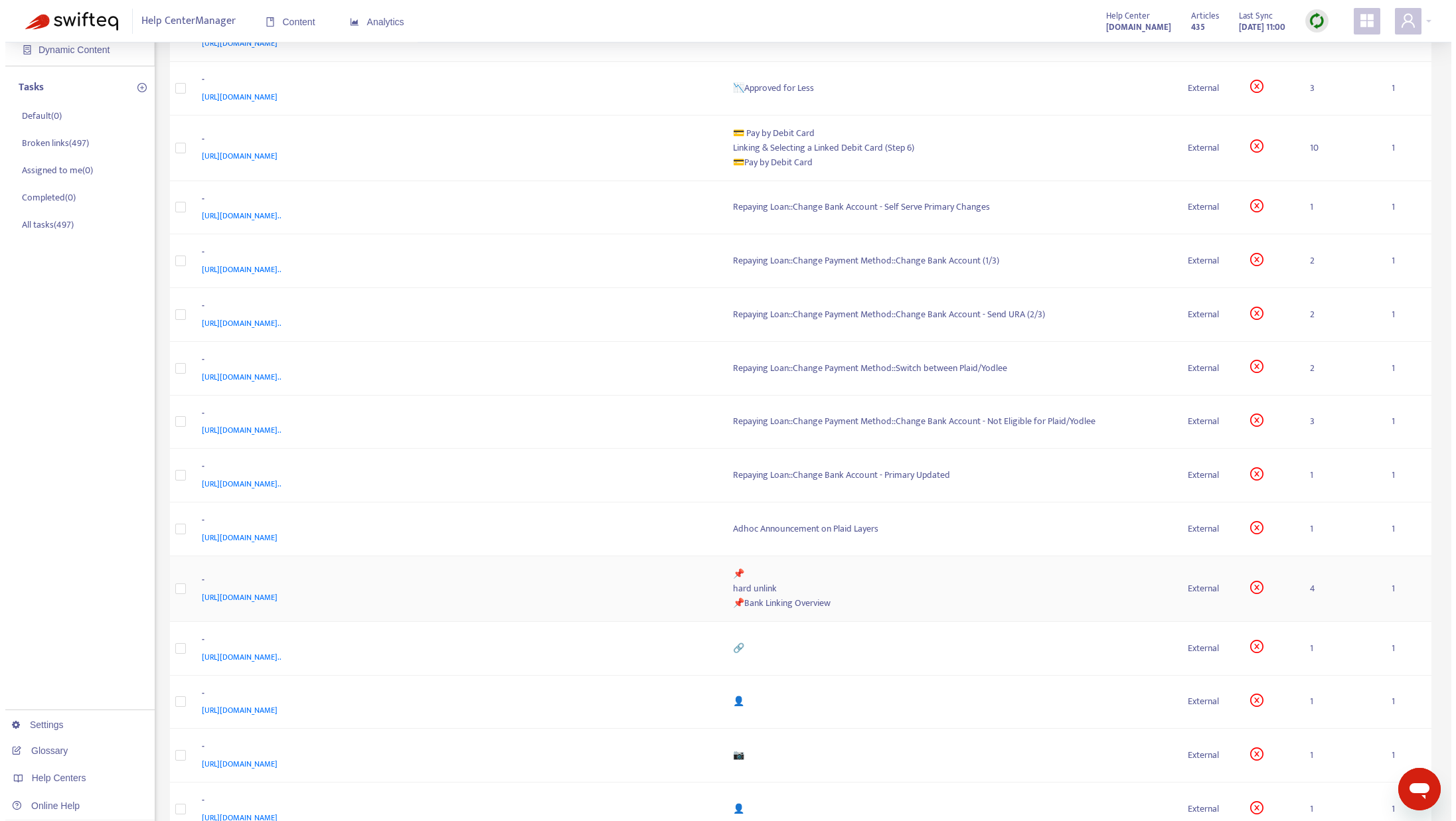
scroll to position [243, 0]
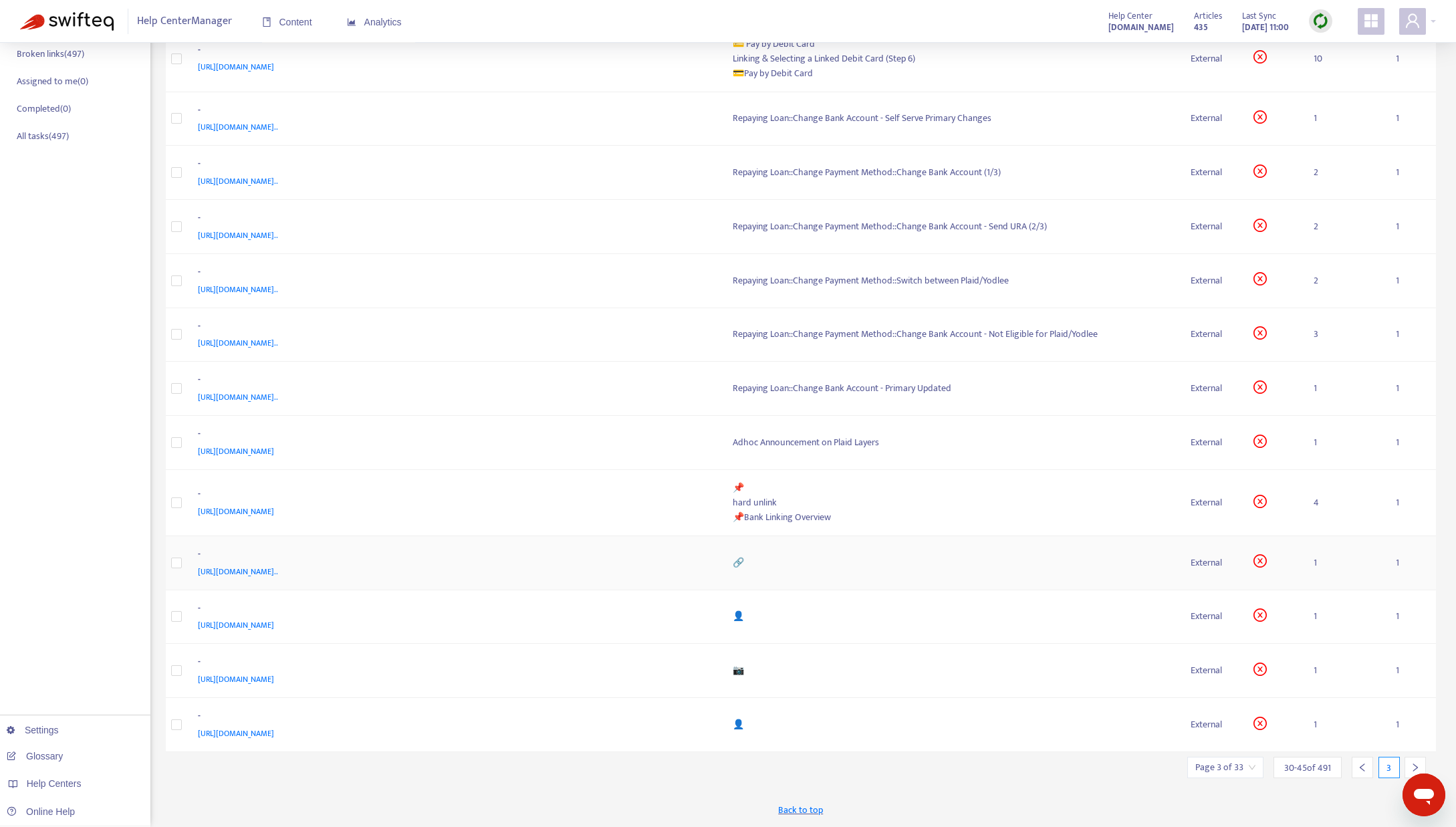
click at [760, 561] on div "🔗" at bounding box center [950, 563] width 436 height 15
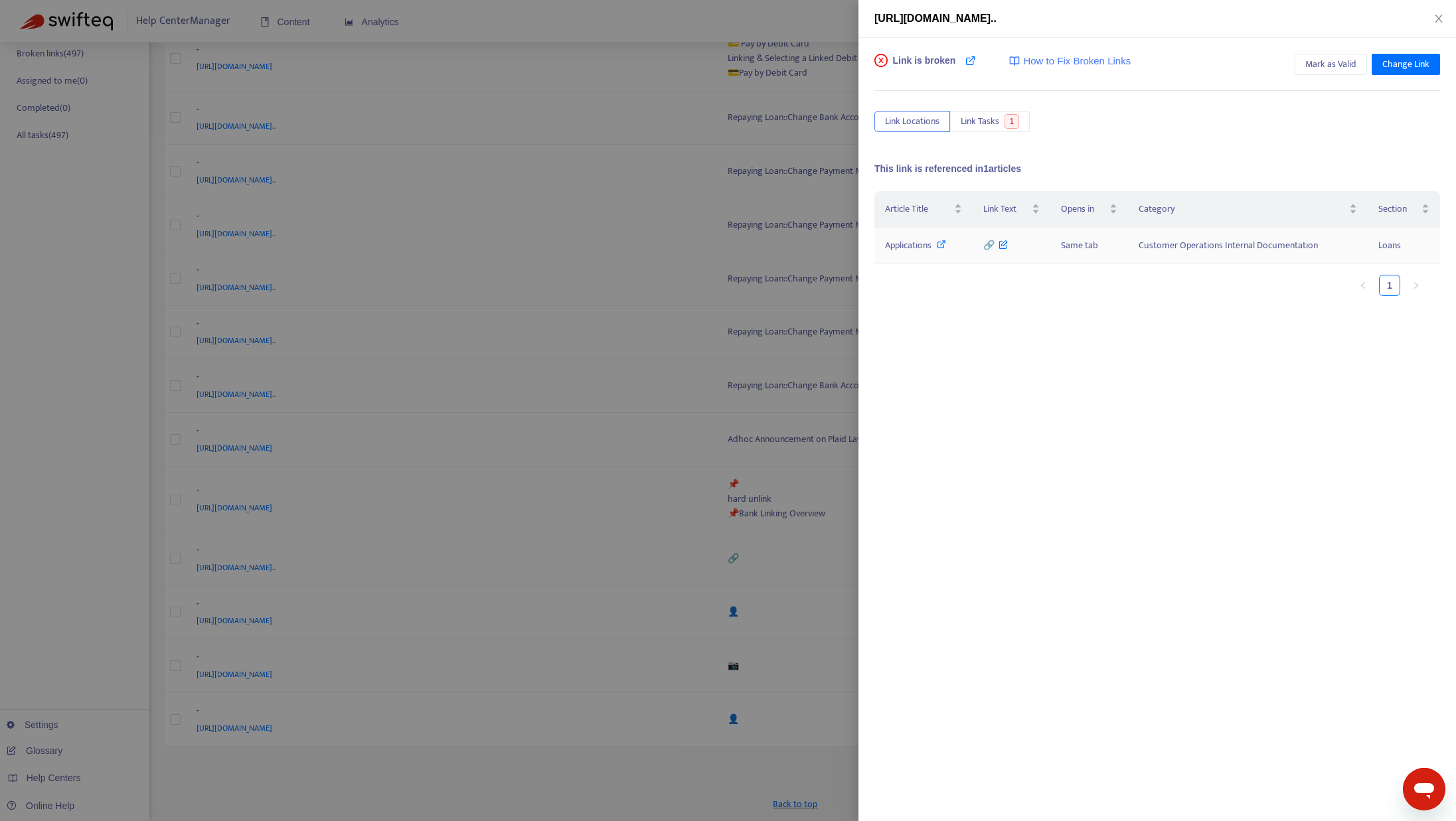
click at [940, 244] on icon at bounding box center [941, 244] width 9 height 9
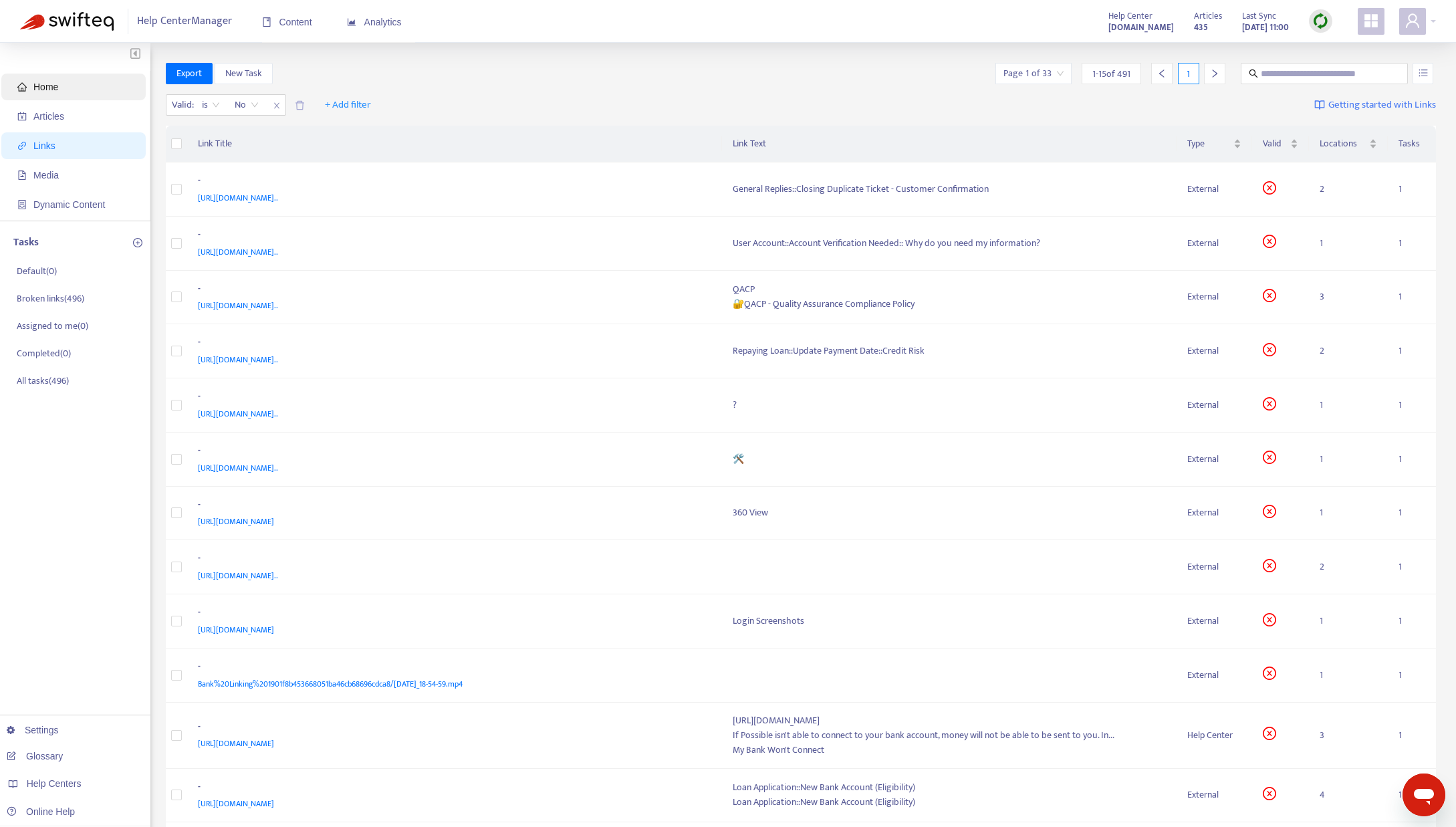
click at [56, 93] on span "Home" at bounding box center [76, 86] width 118 height 26
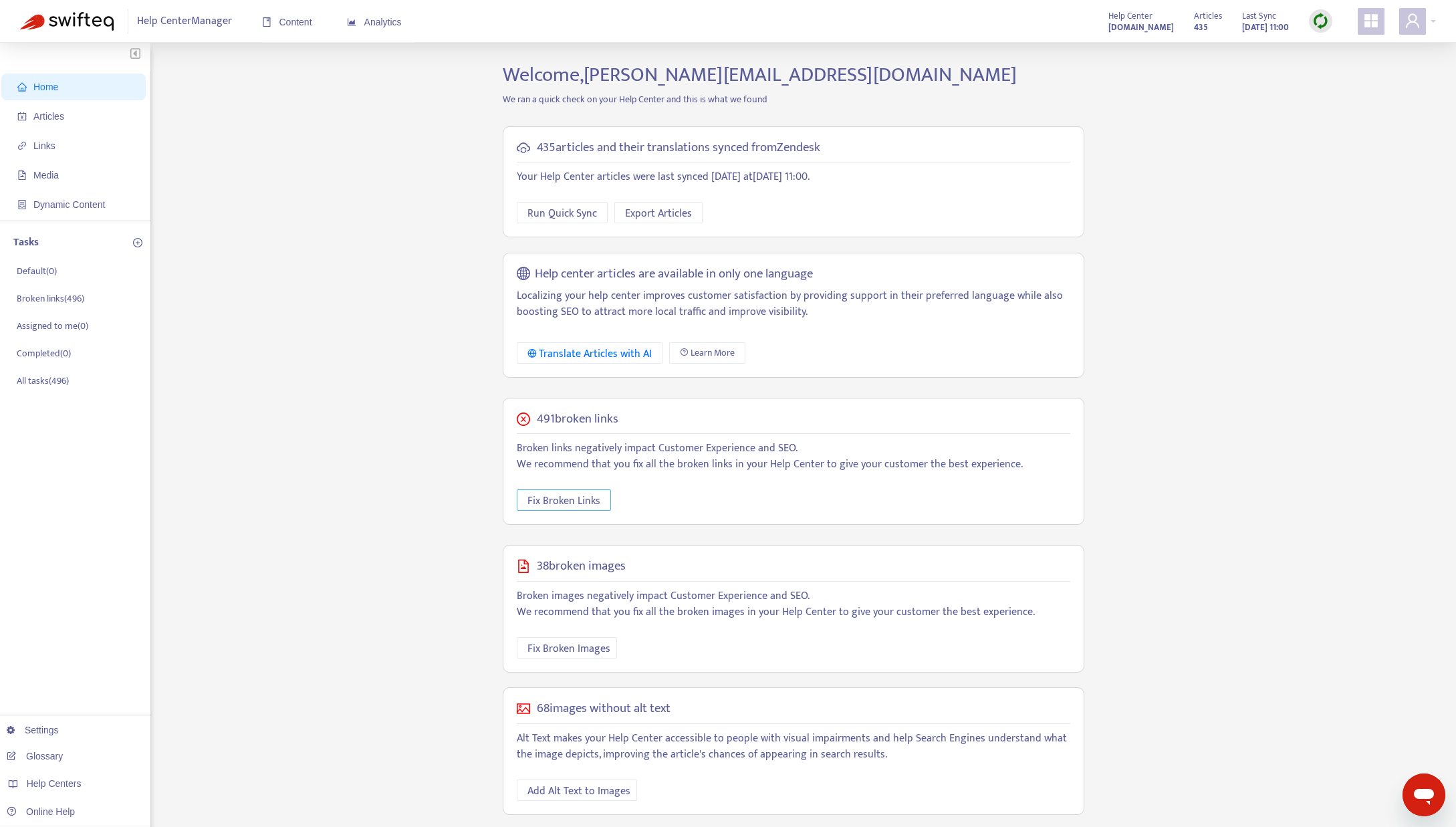
click at [545, 508] on span "Fix Broken Links" at bounding box center [564, 501] width 73 height 16
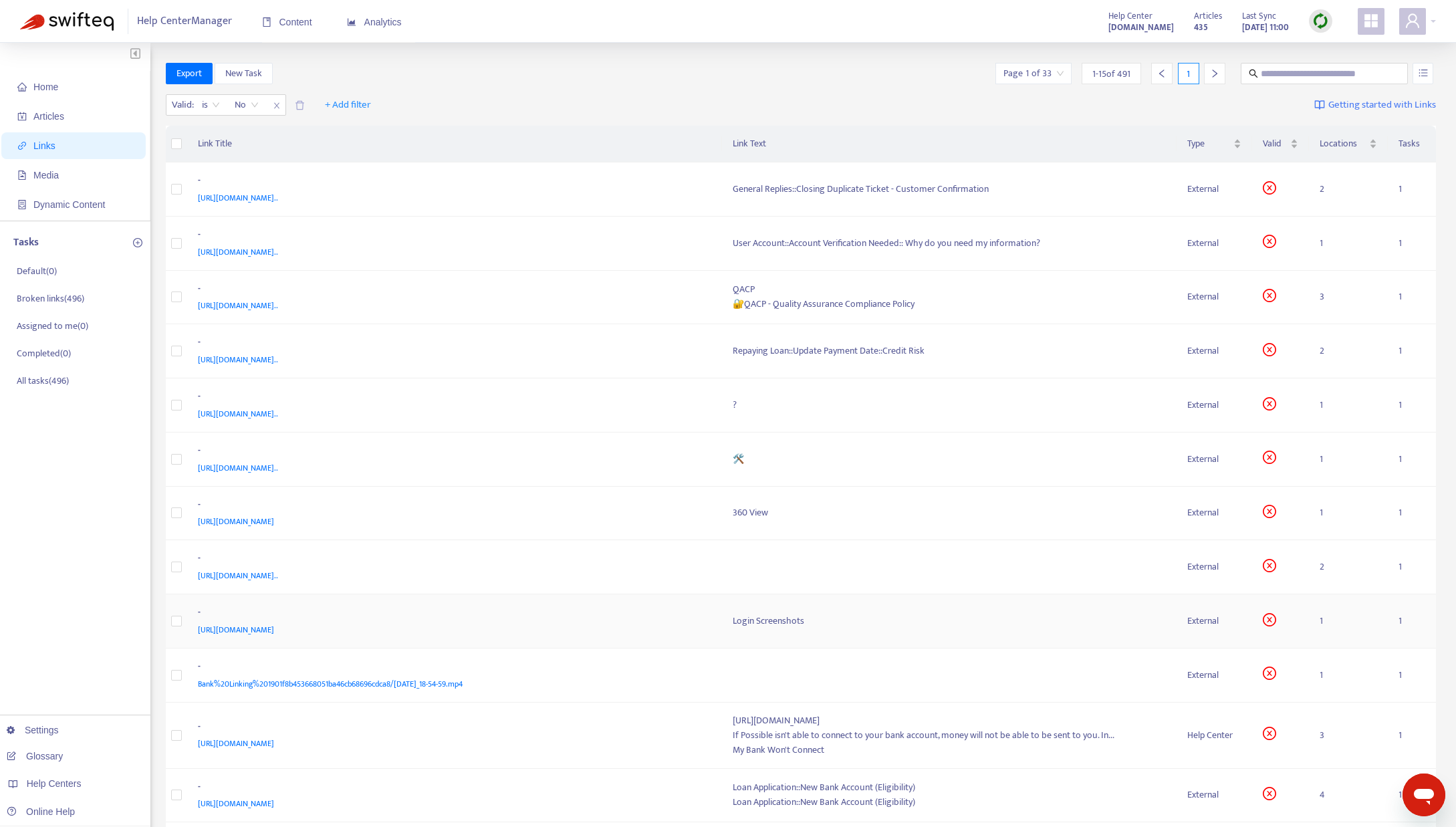
scroll to position [233, 0]
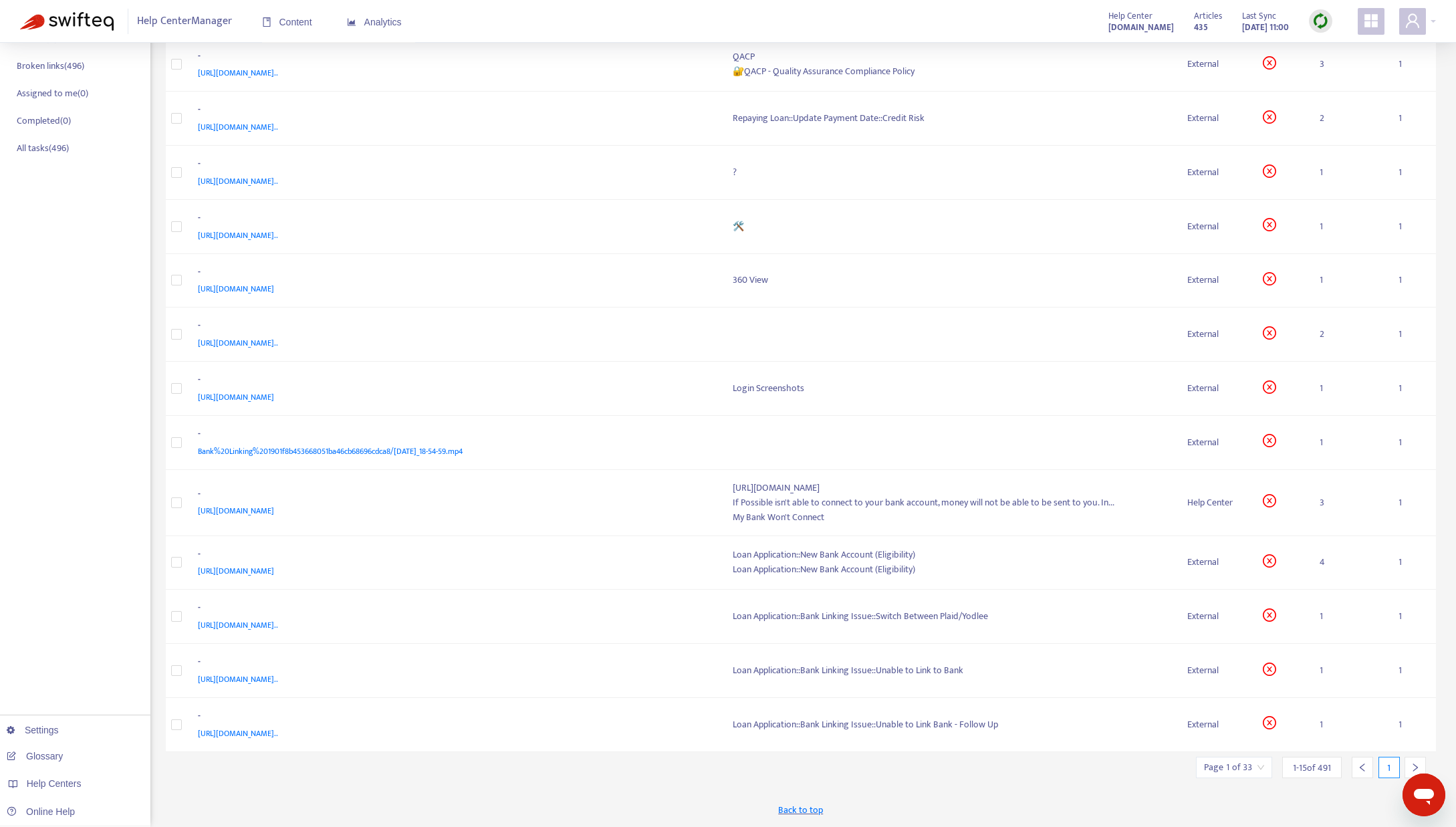
click at [1296, 767] on span "1 - 15 of 491" at bounding box center [1312, 767] width 38 height 14
click at [1243, 773] on input "search" at bounding box center [1234, 767] width 60 height 20
click at [1349, 709] on input "text" at bounding box center [1382, 699] width 101 height 22
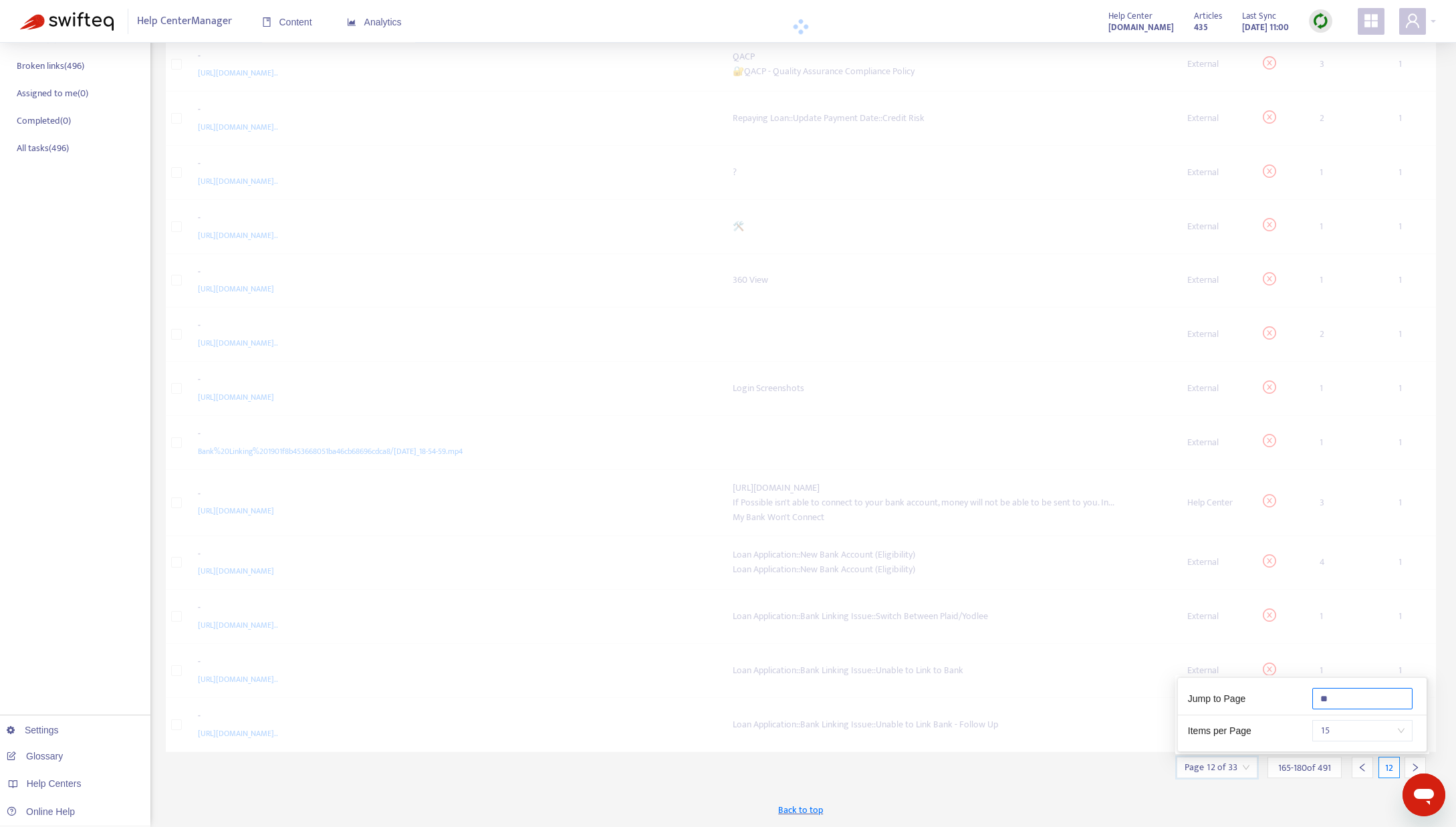
scroll to position [220, 0]
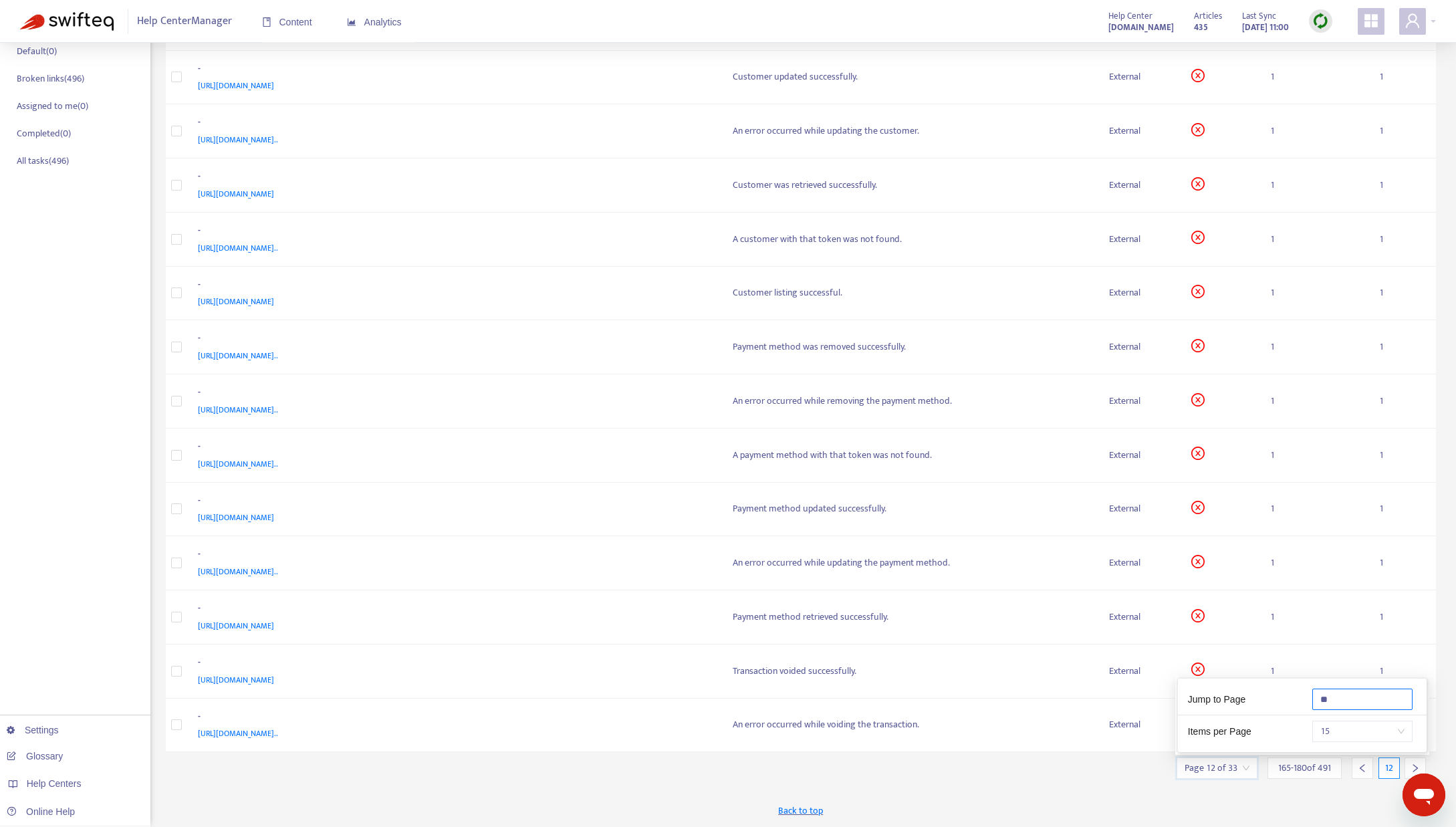
type input "**"
click at [1023, 774] on div "Export New Task Page 12 of 33 165 - 180 of 491 12 Valid : is No + Add filter Ge…" at bounding box center [801, 335] width 1271 height 984
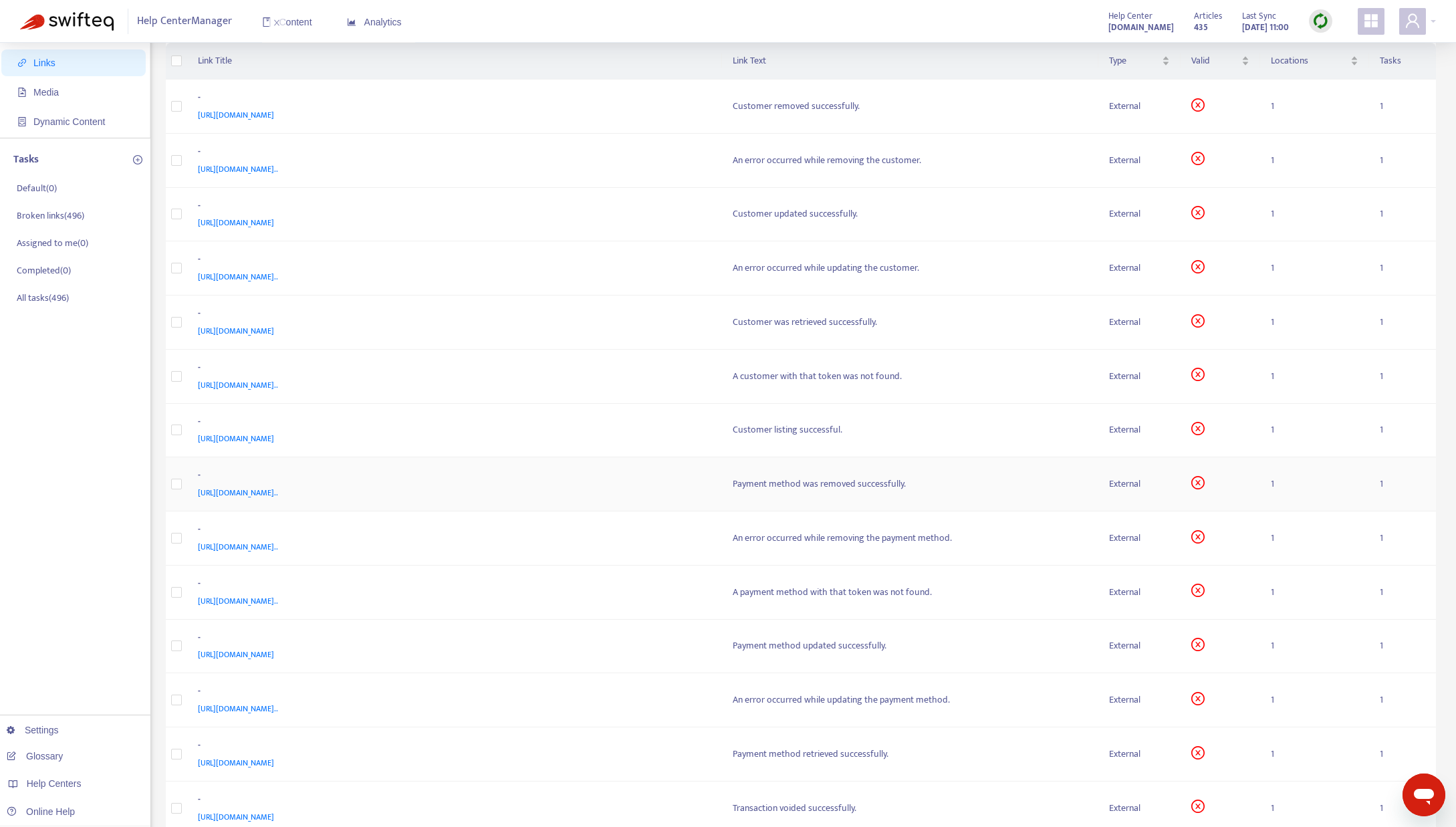
scroll to position [0, 0]
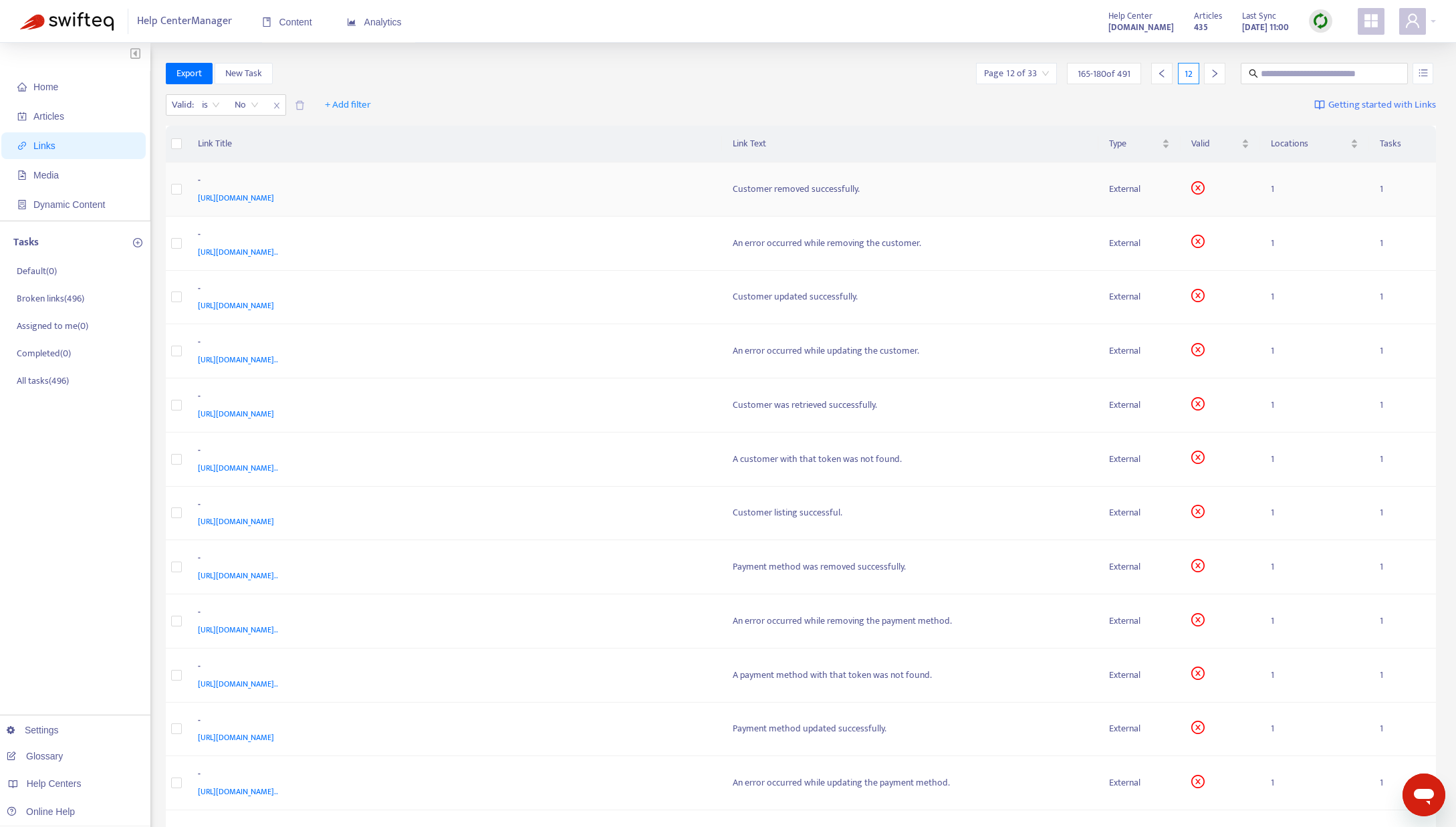
click at [772, 174] on td "Customer removed successfully." at bounding box center [909, 190] width 376 height 54
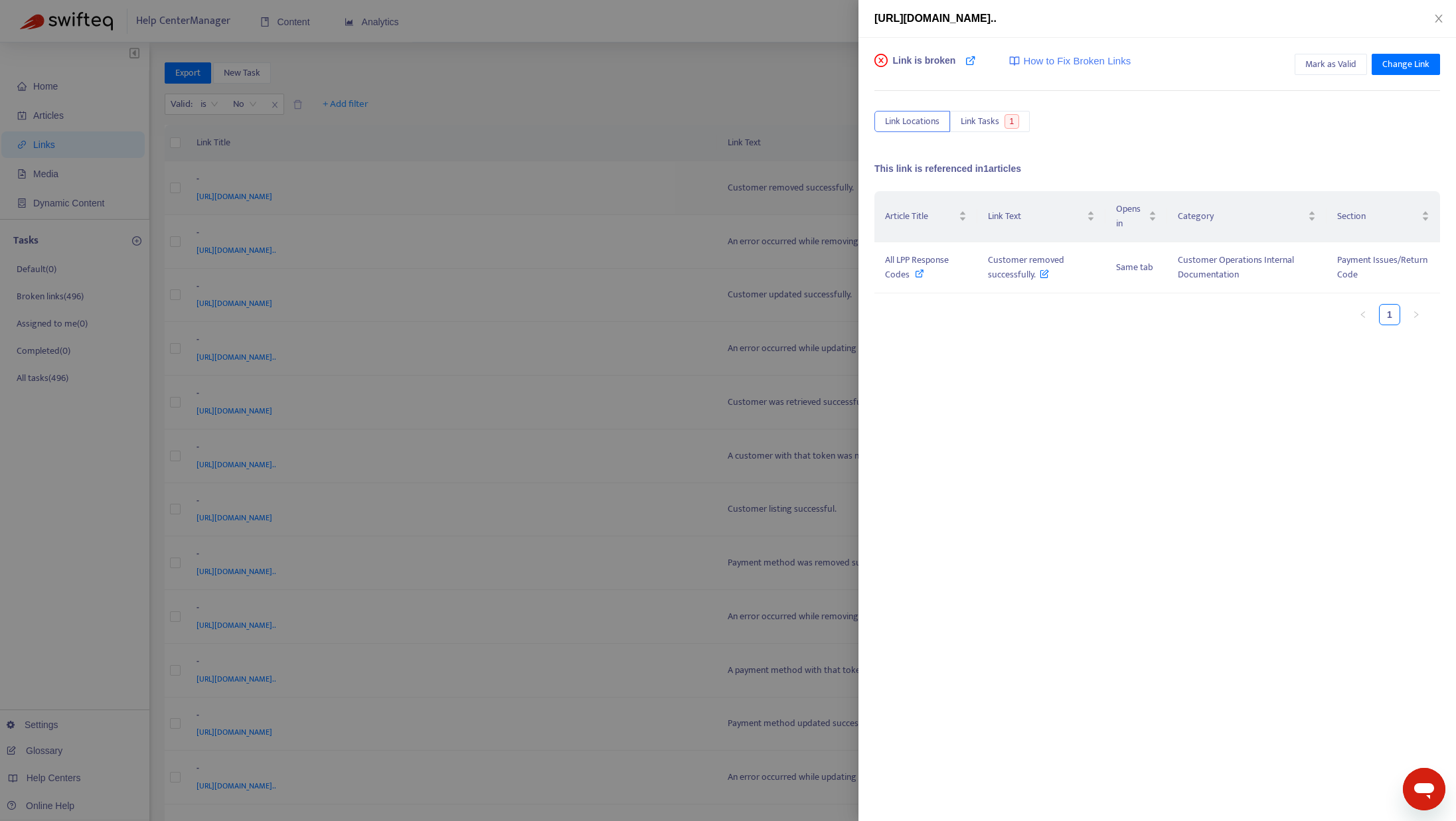
click at [770, 194] on div at bounding box center [728, 410] width 1456 height 821
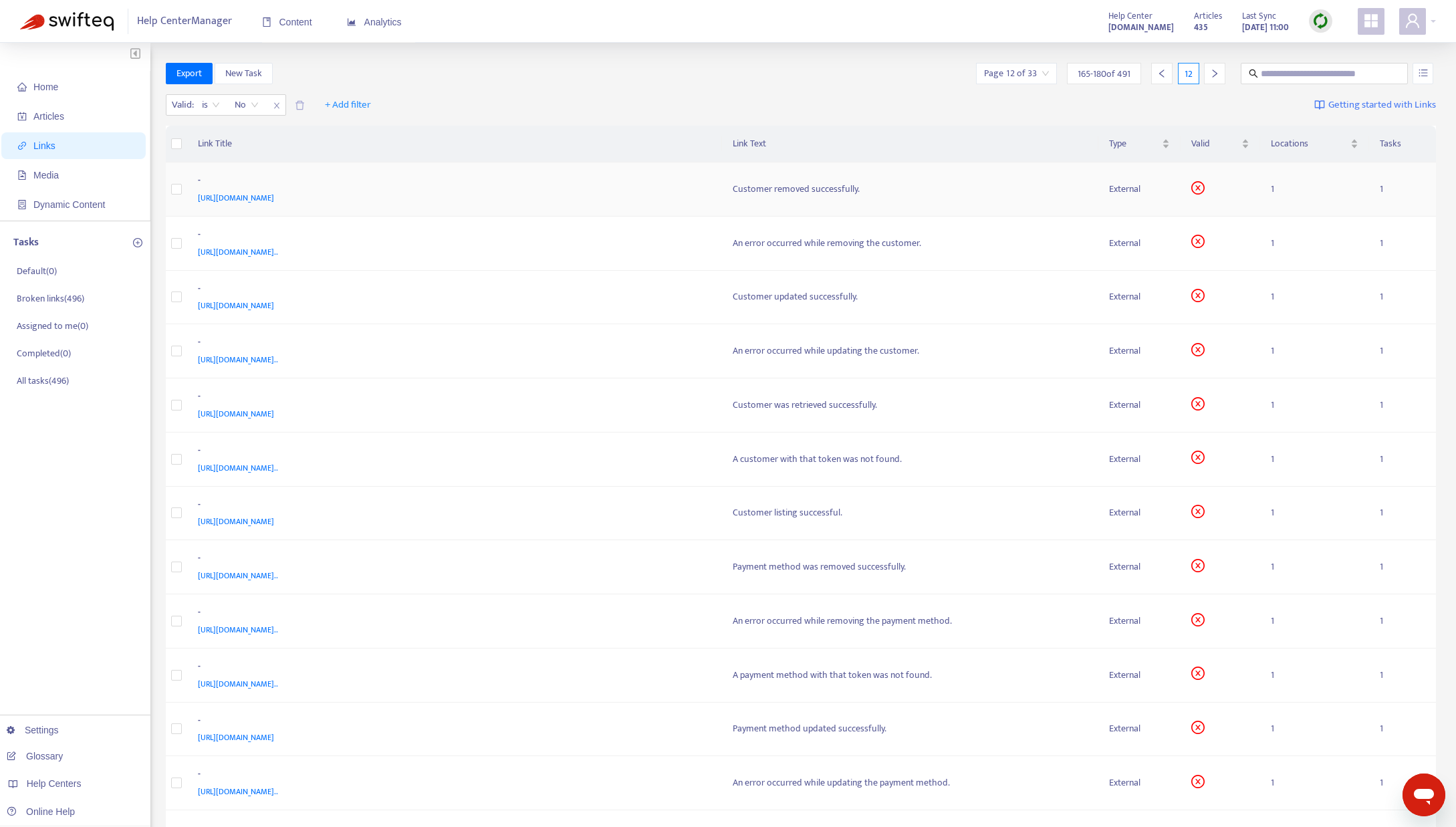
click at [781, 191] on div "Customer removed successfully." at bounding box center [910, 190] width 355 height 15
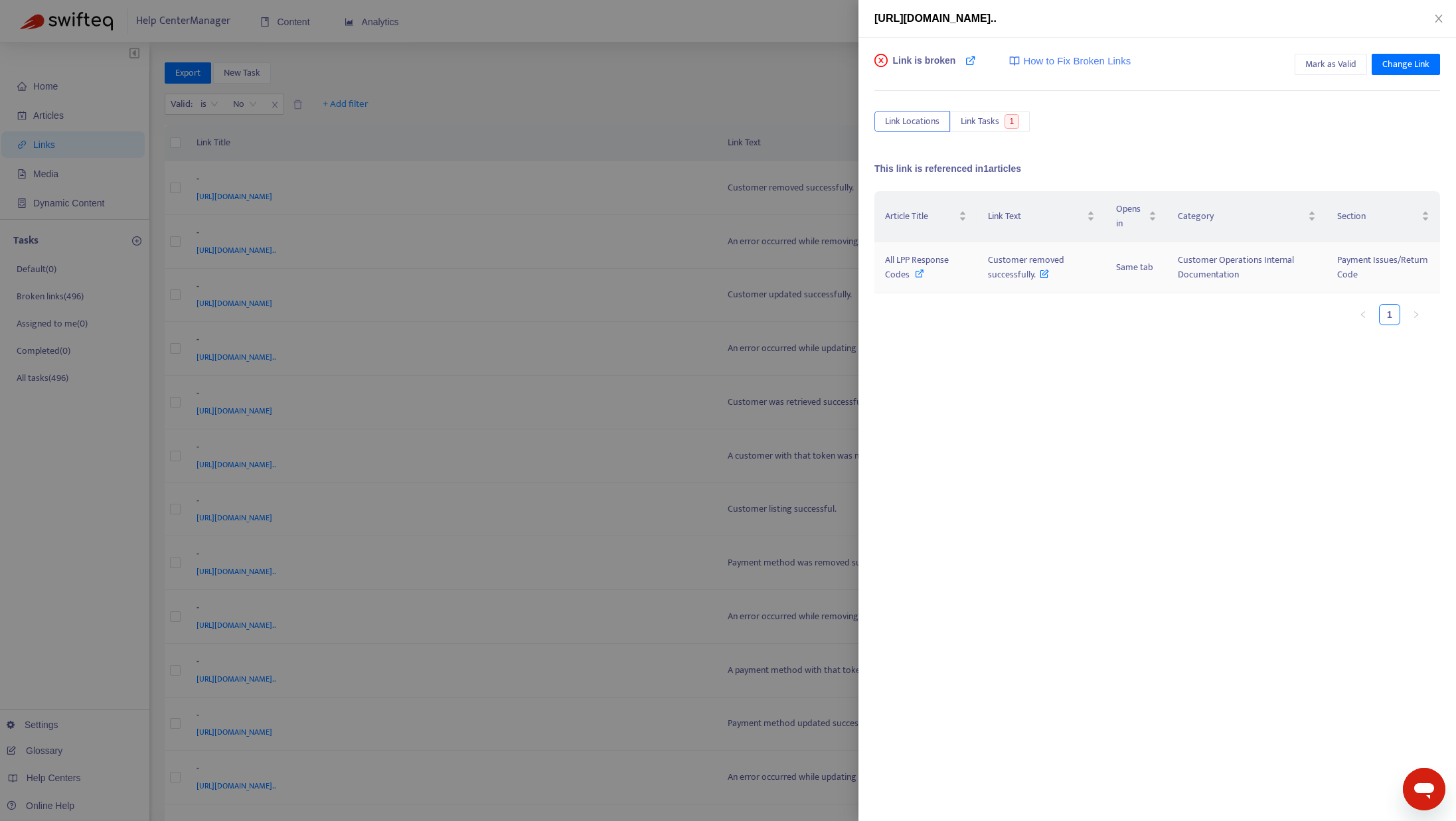
click at [915, 270] on icon at bounding box center [919, 274] width 9 height 9
click at [1436, 19] on icon "close" at bounding box center [1439, 19] width 11 height 11
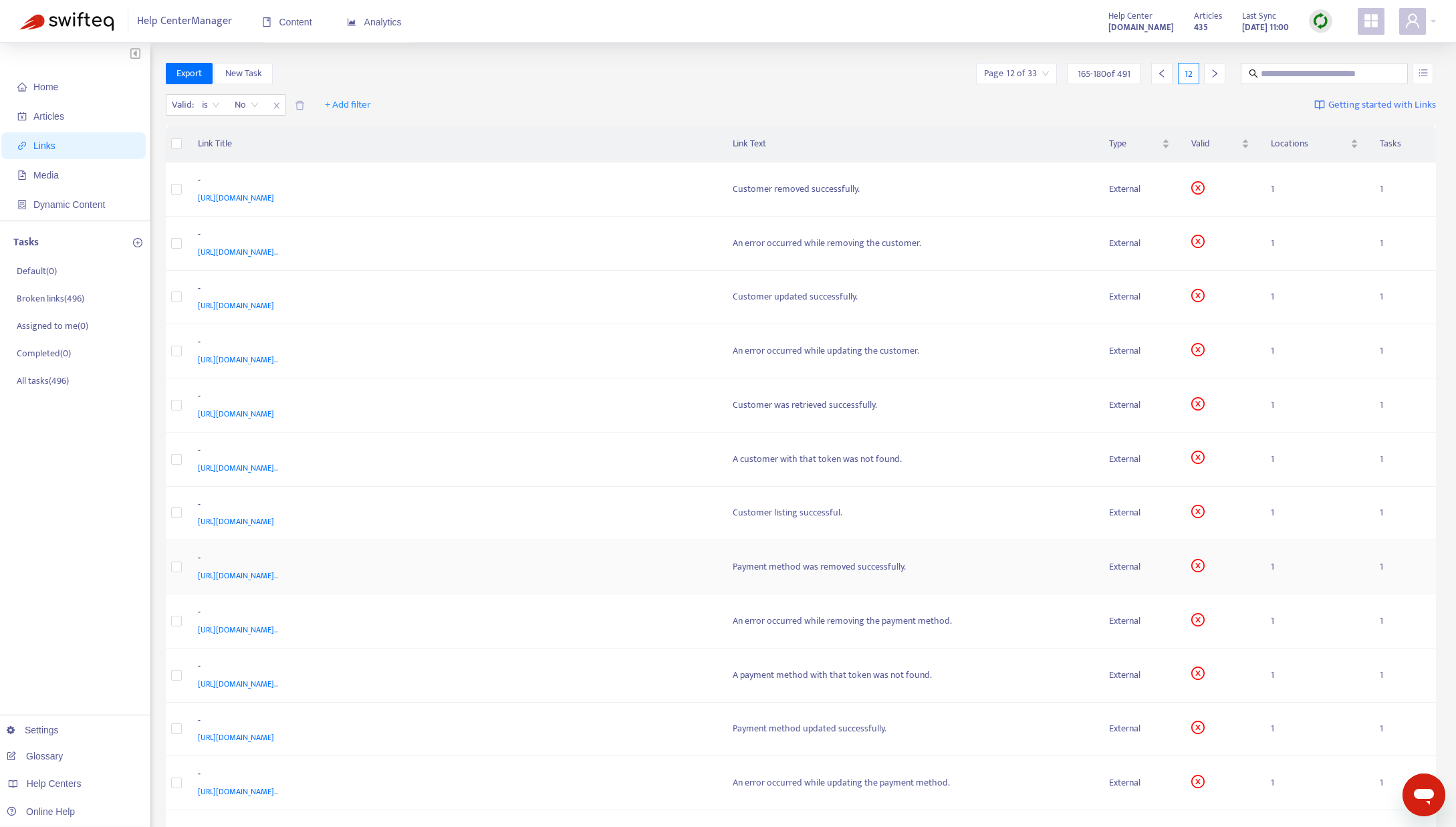
scroll to position [220, 0]
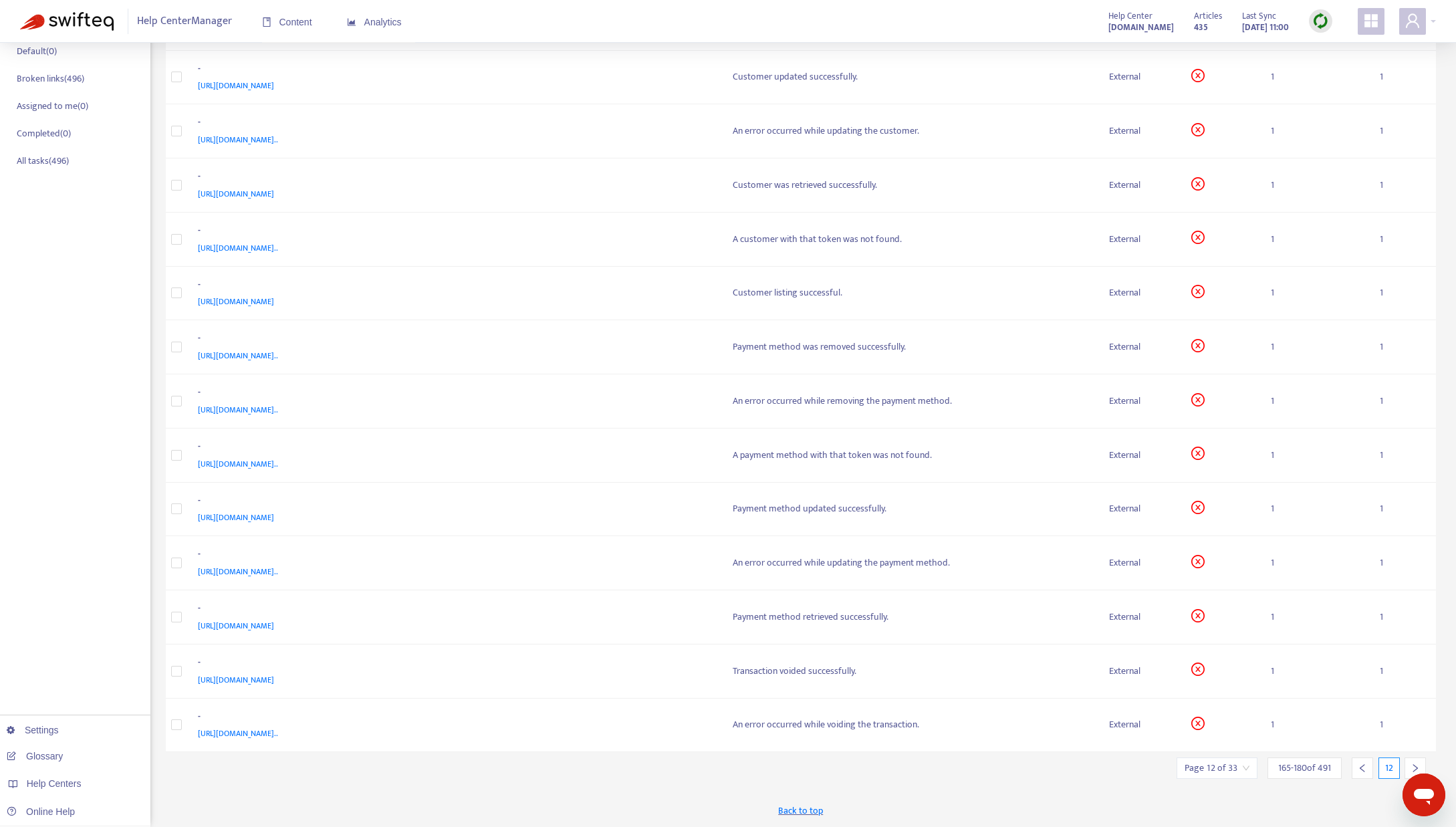
click at [1417, 770] on icon "right" at bounding box center [1415, 768] width 9 height 9
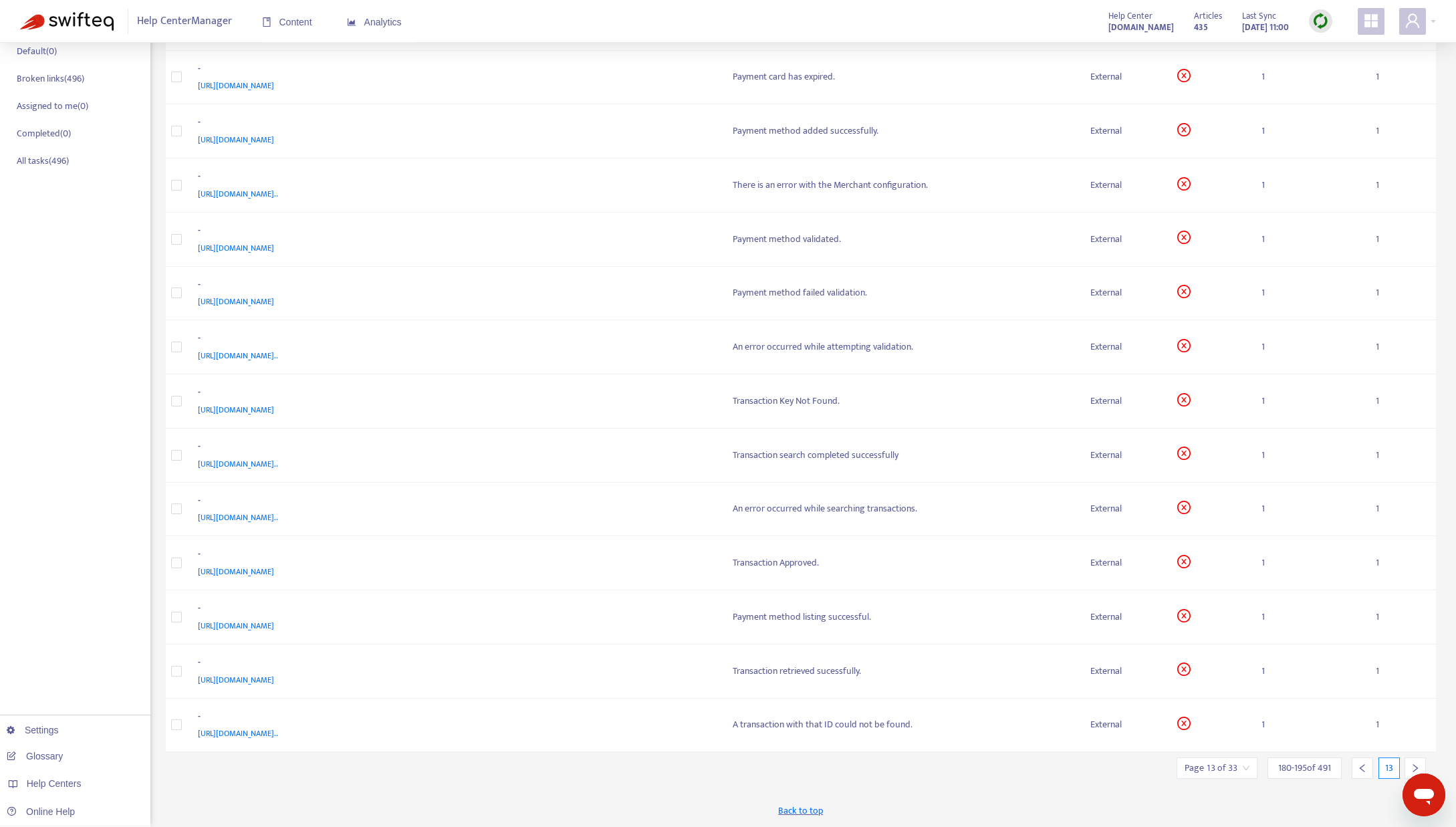
click at [1414, 762] on div at bounding box center [1415, 768] width 22 height 22
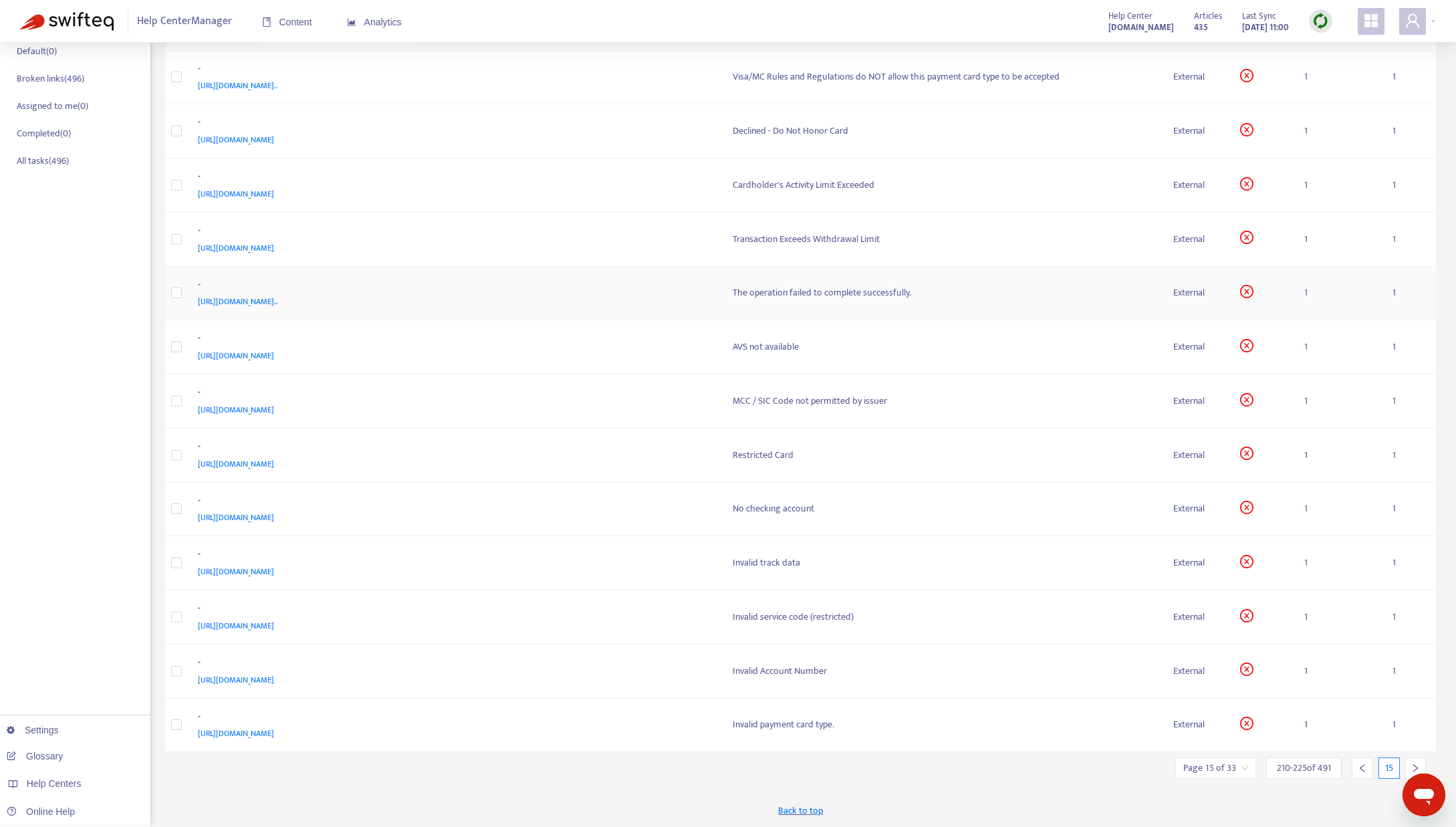
click at [278, 299] on span "https://www.notion.so/The-operation-failed-to-complete-successfully-ff5dc73a4db…" at bounding box center [238, 301] width 80 height 14
click at [763, 293] on div "The operation failed to complete successfully." at bounding box center [942, 293] width 420 height 15
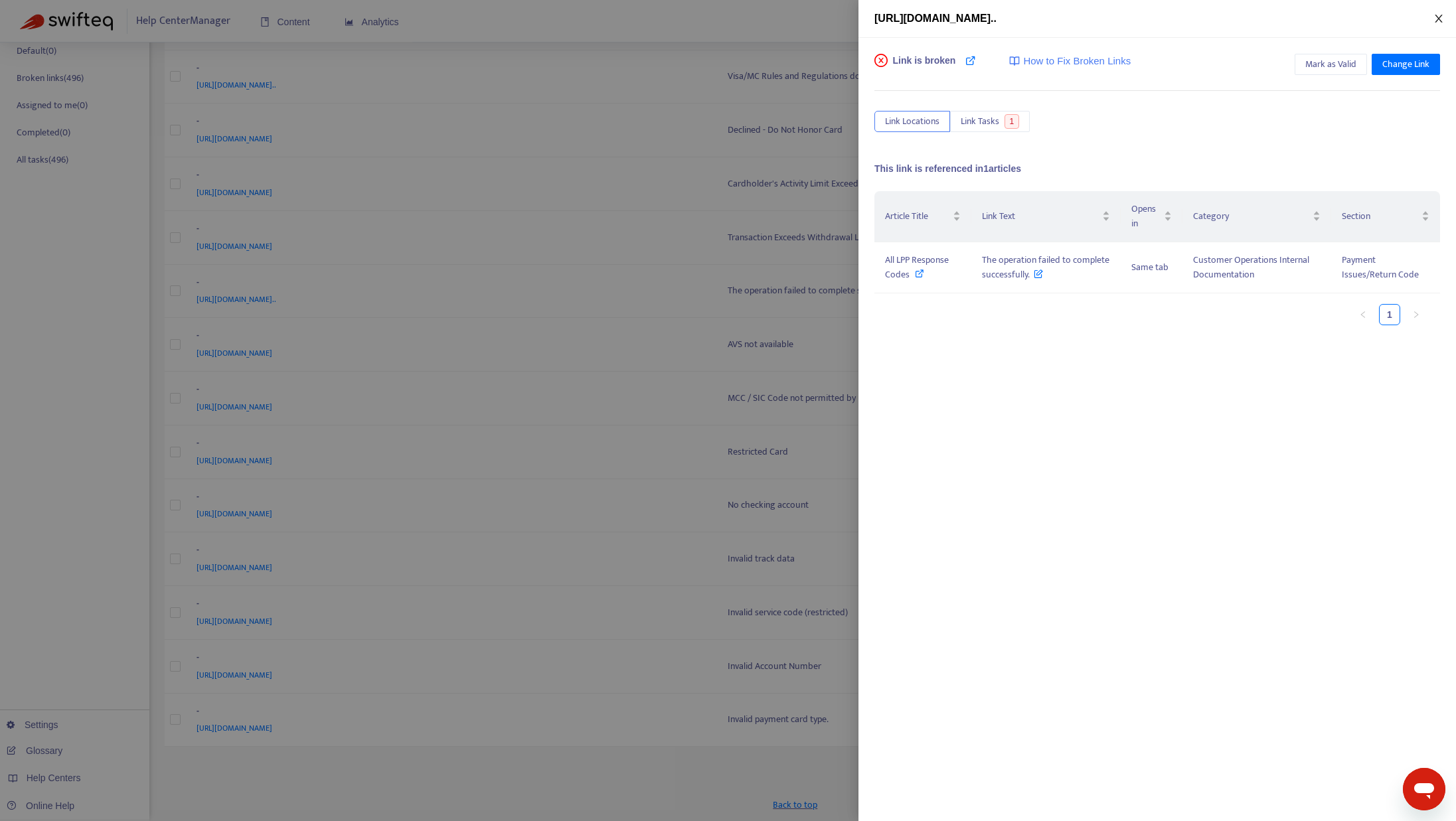
click at [1440, 13] on button "Close" at bounding box center [1439, 19] width 19 height 13
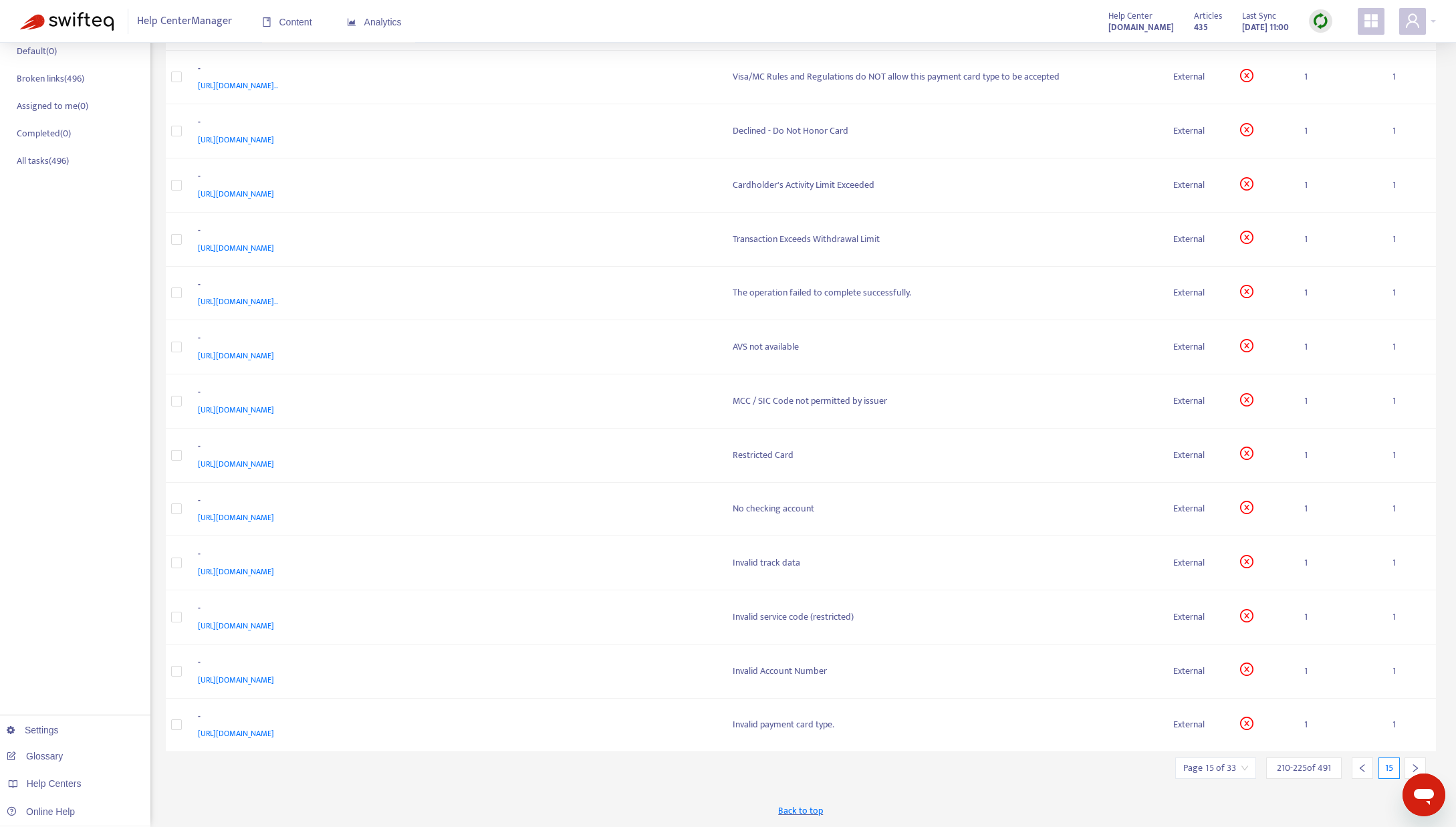
click at [1414, 764] on icon "right" at bounding box center [1415, 768] width 9 height 9
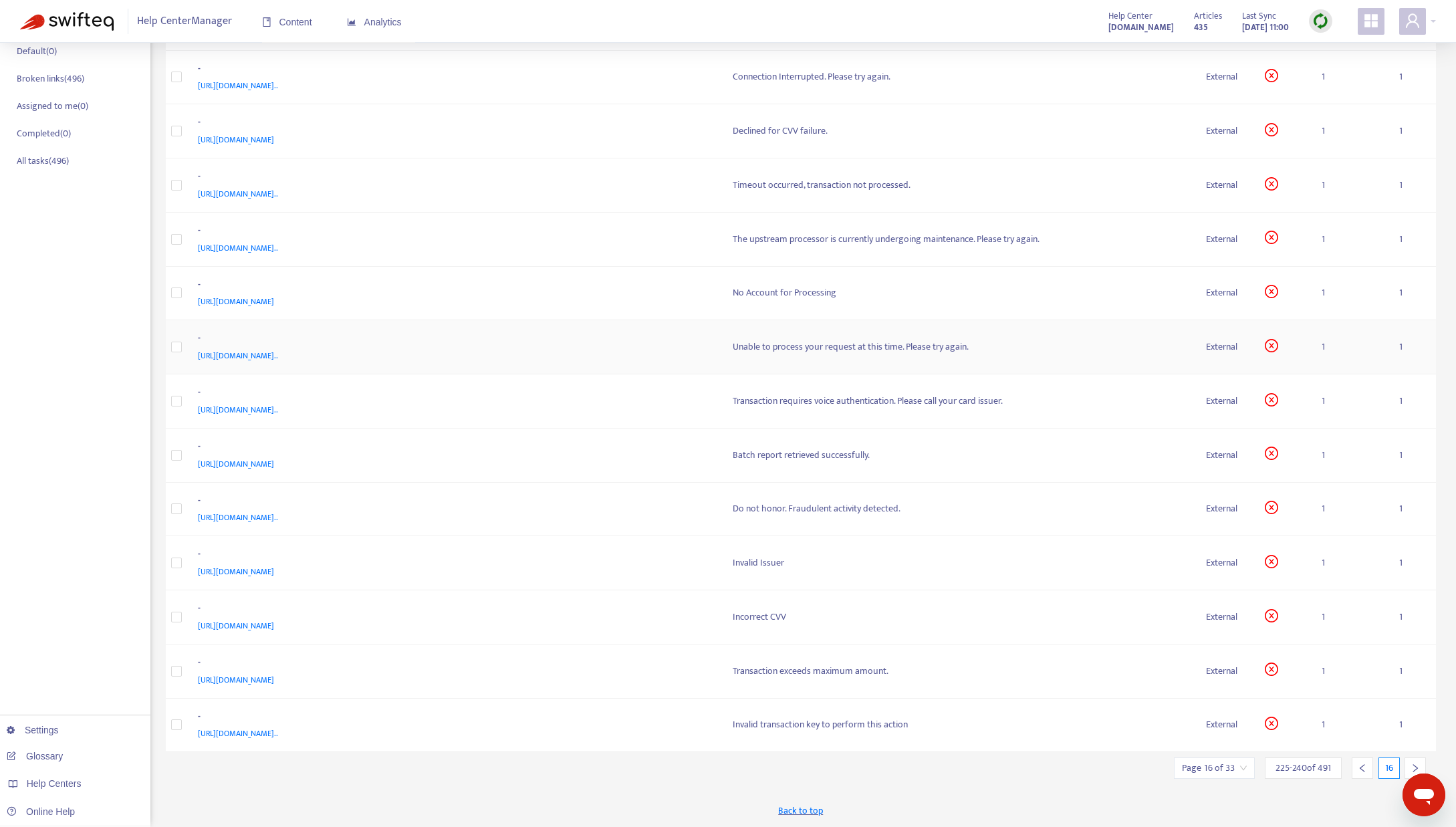
click at [795, 357] on td "Unable to process your request at this time. Please try again." at bounding box center [958, 347] width 474 height 54
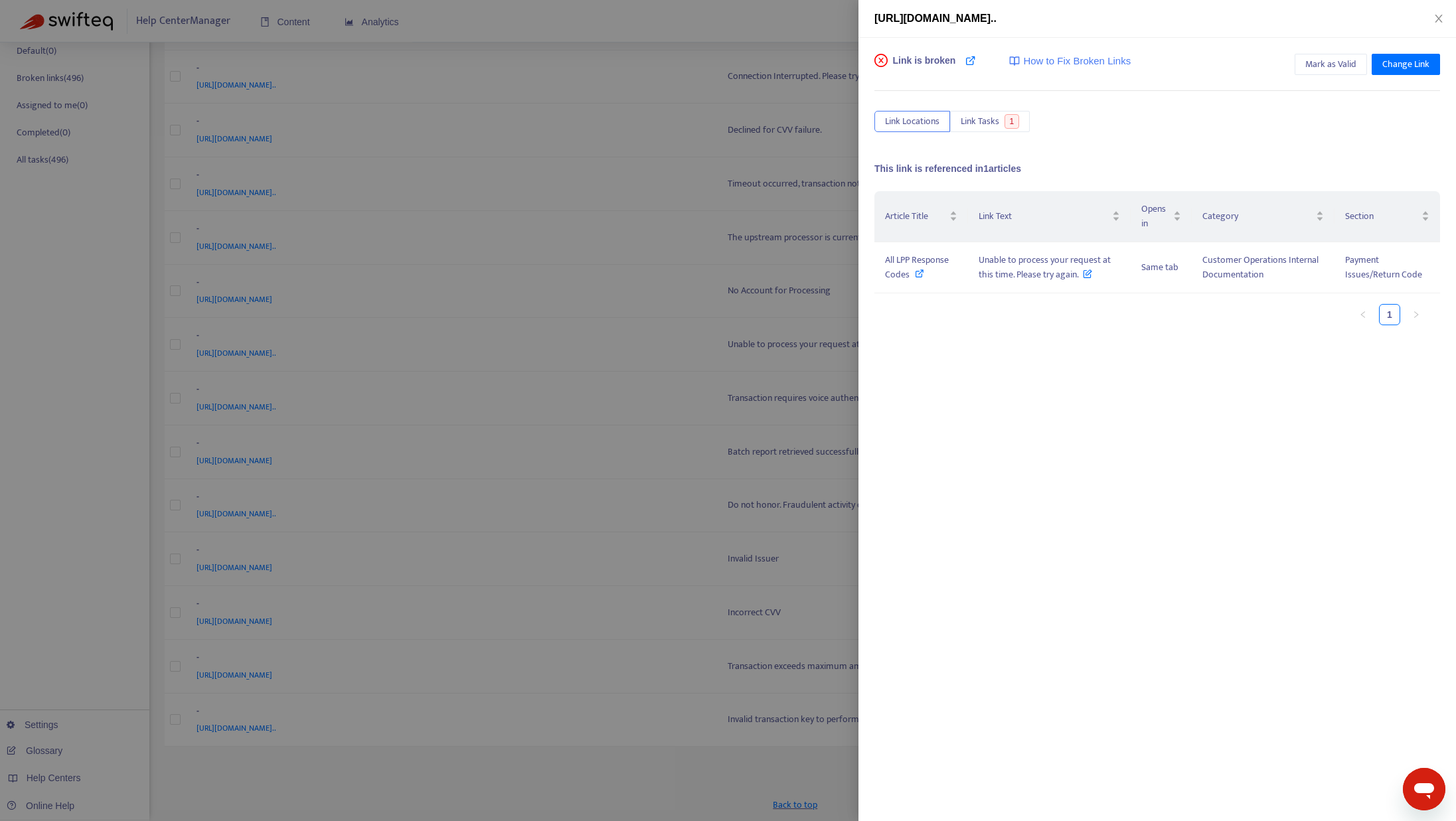
click at [694, 482] on div at bounding box center [728, 410] width 1456 height 821
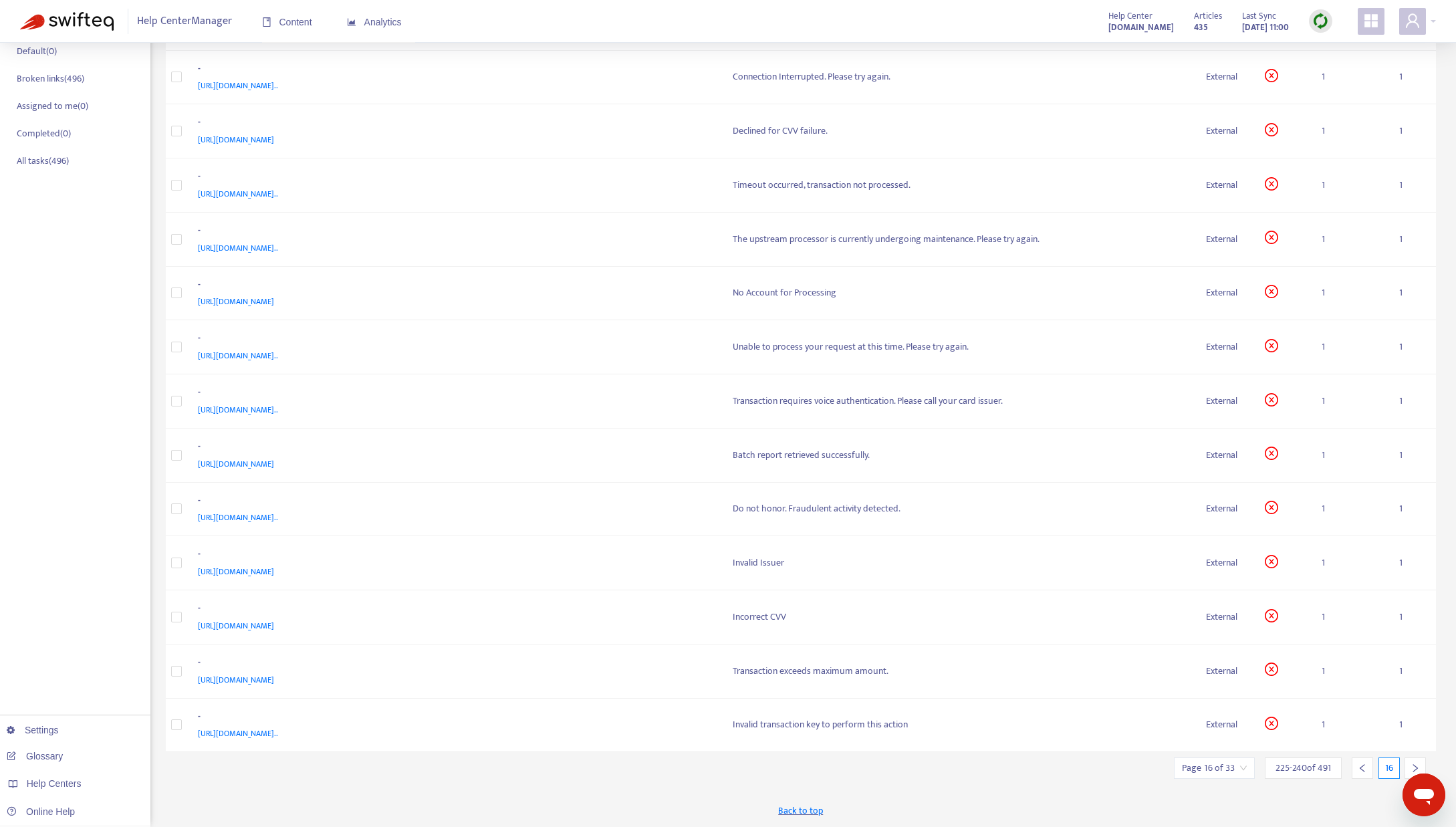
click at [1411, 764] on icon "right" at bounding box center [1415, 768] width 9 height 9
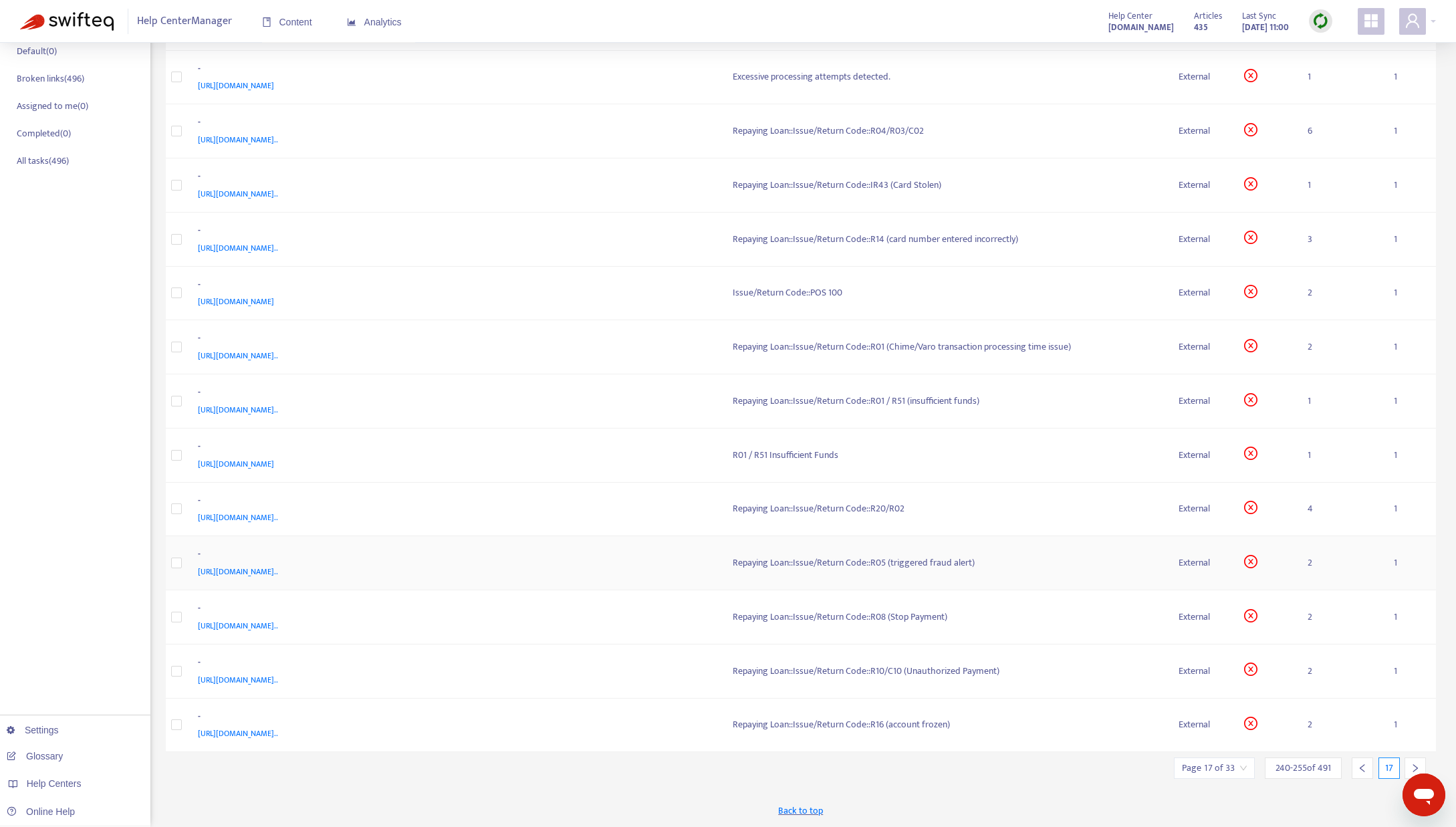
click at [847, 561] on div "Repaying Loan::Issue/Return Code::R05 (triggered fraud alert)" at bounding box center [945, 563] width 425 height 15
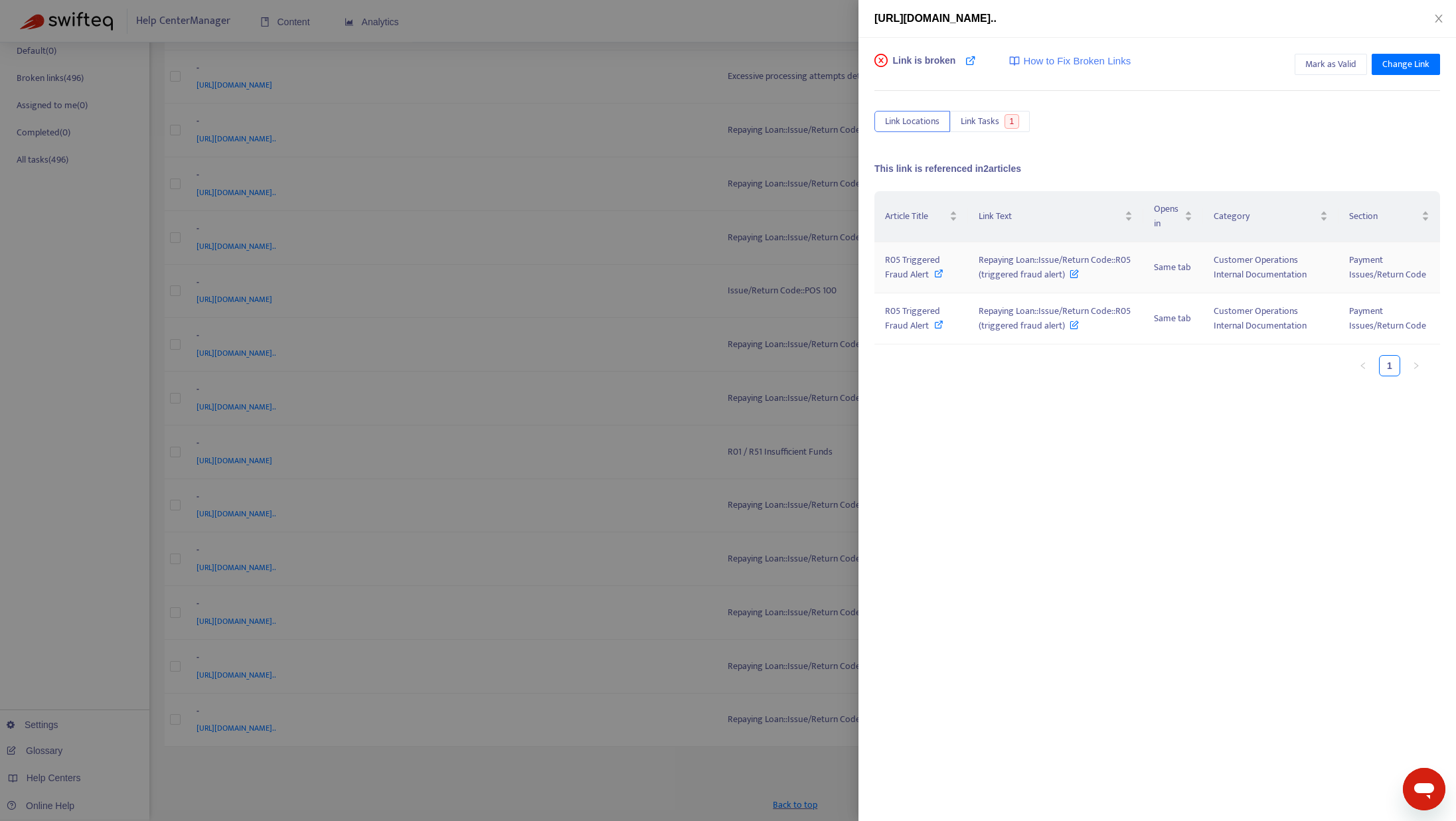
click at [936, 275] on icon at bounding box center [938, 274] width 9 height 9
click at [1436, 15] on icon "close" at bounding box center [1438, 18] width 7 height 8
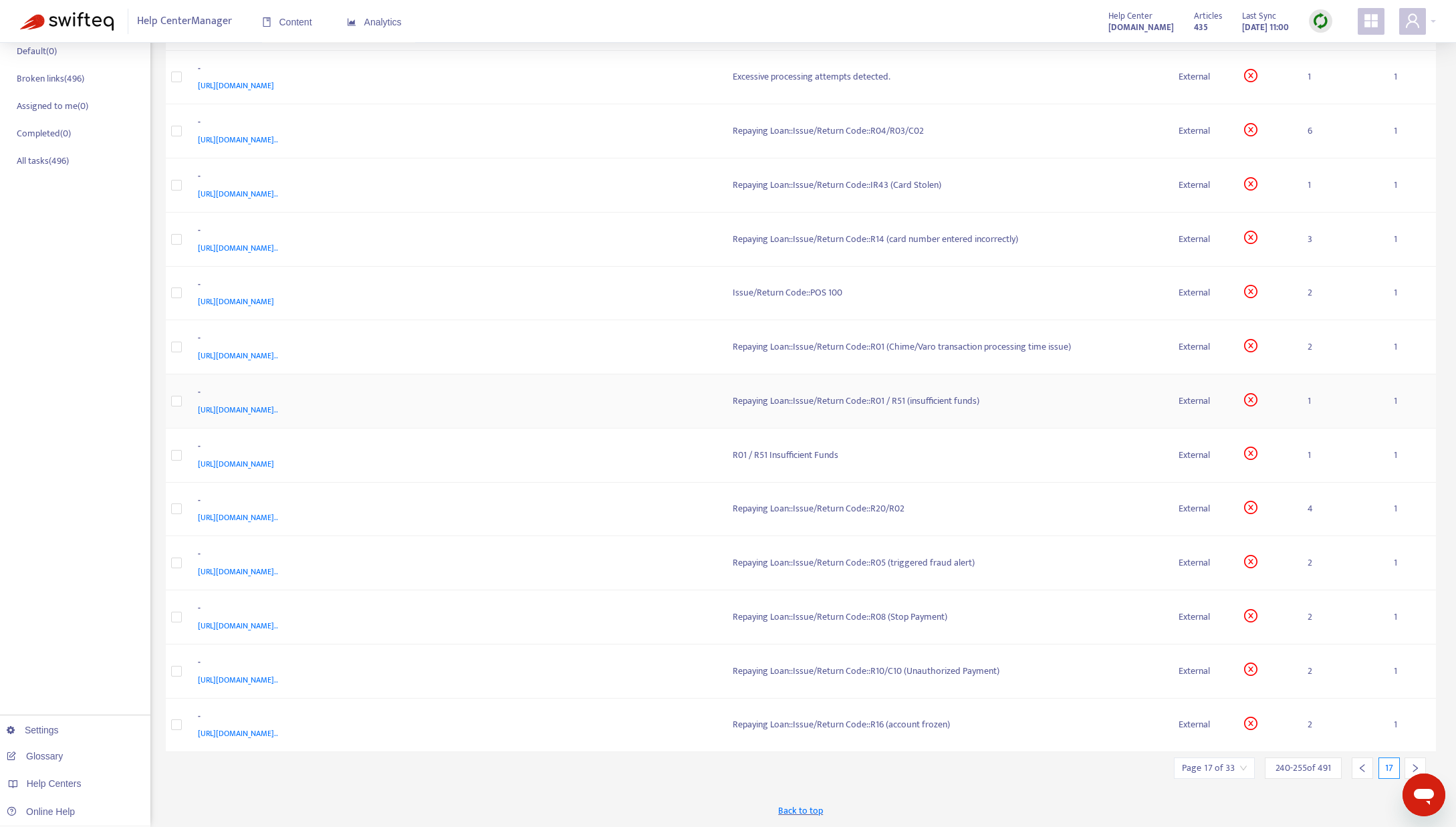
click at [899, 405] on div "Repaying Loan::Issue/Return Code::R01 / R51 (insufficient funds)" at bounding box center [945, 401] width 425 height 15
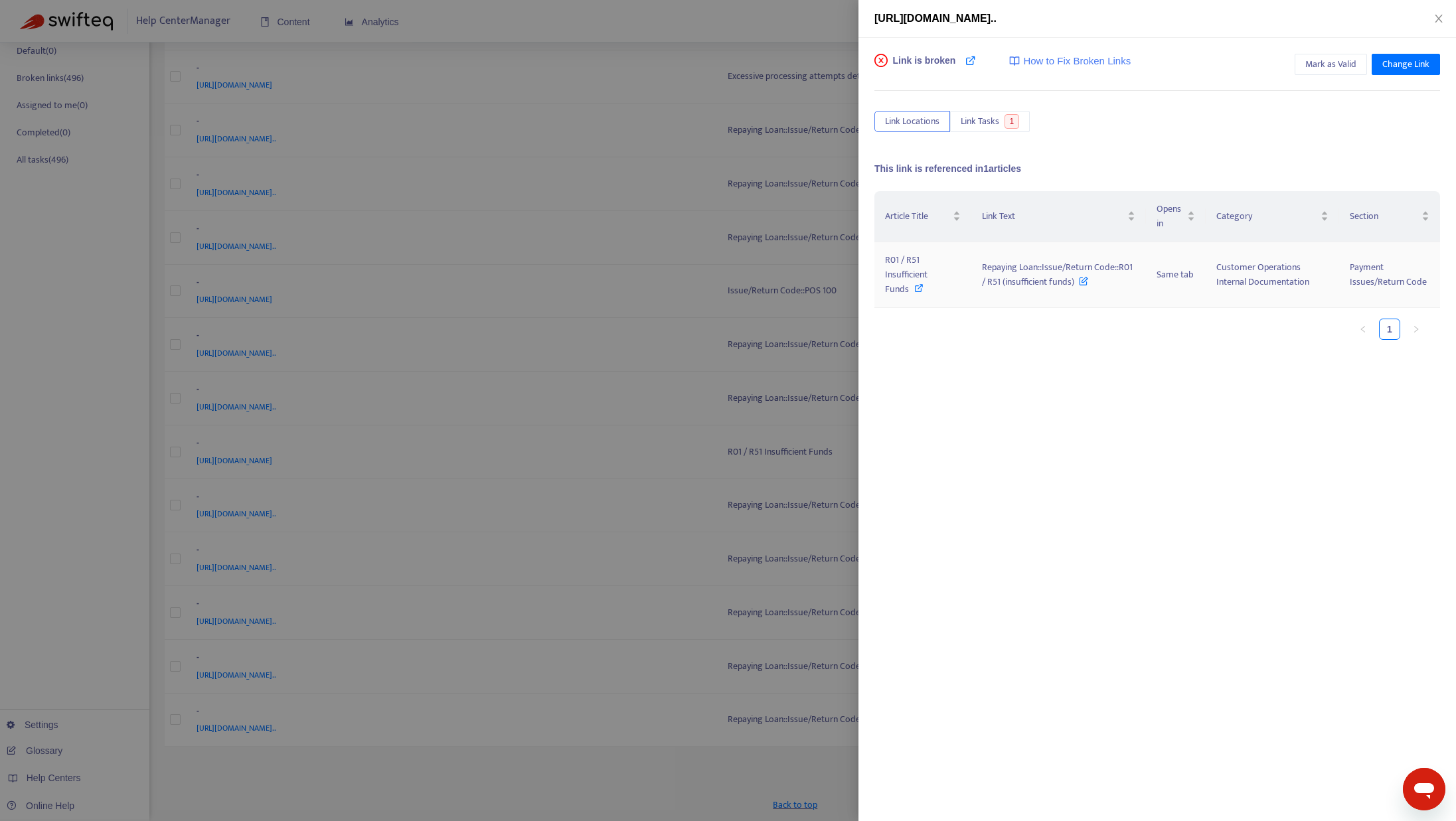
click at [914, 284] on icon at bounding box center [918, 288] width 9 height 9
click at [684, 294] on div at bounding box center [728, 410] width 1456 height 821
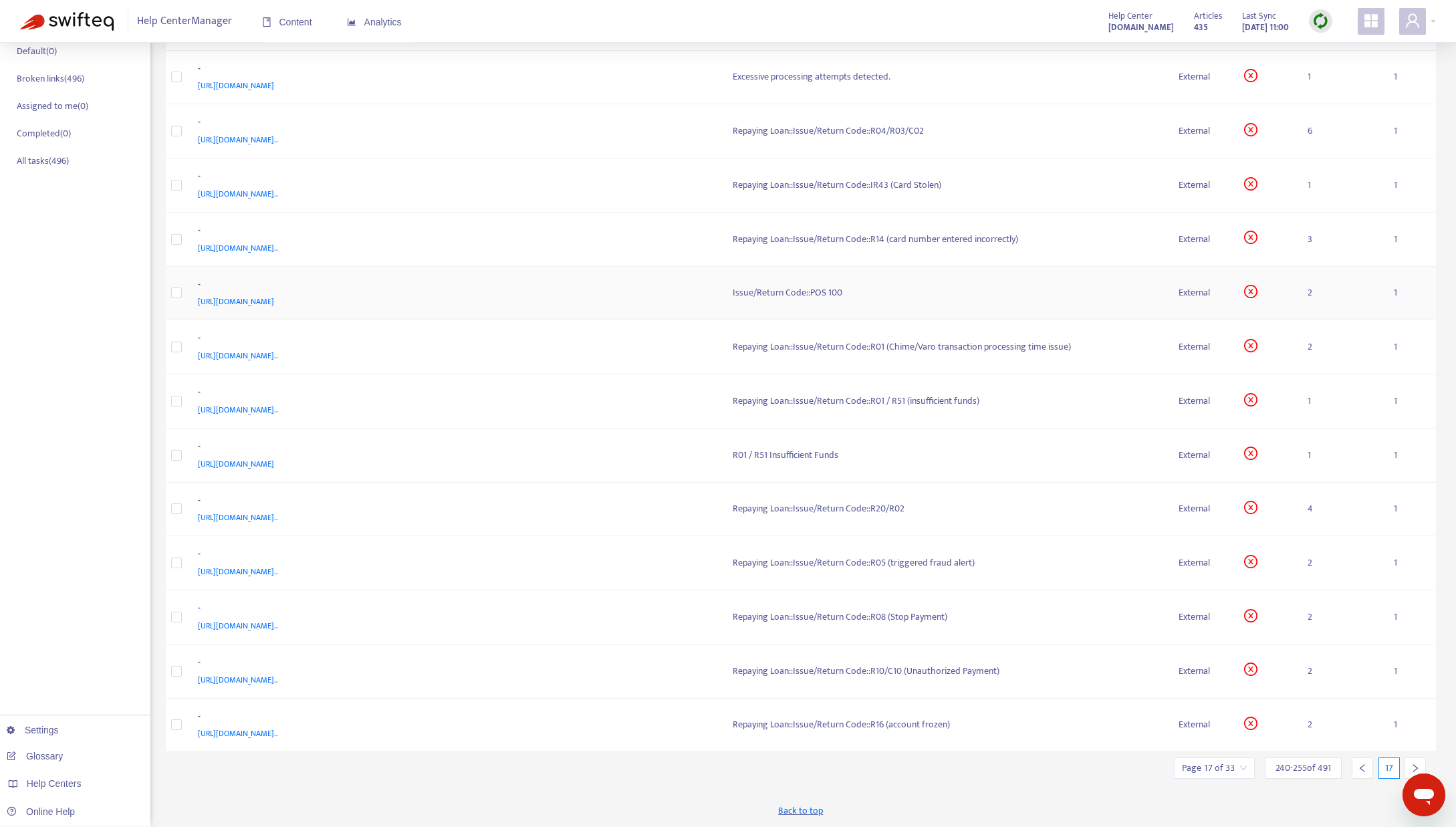
click at [761, 294] on div "Issue/Return Code::POS 100" at bounding box center [945, 293] width 425 height 15
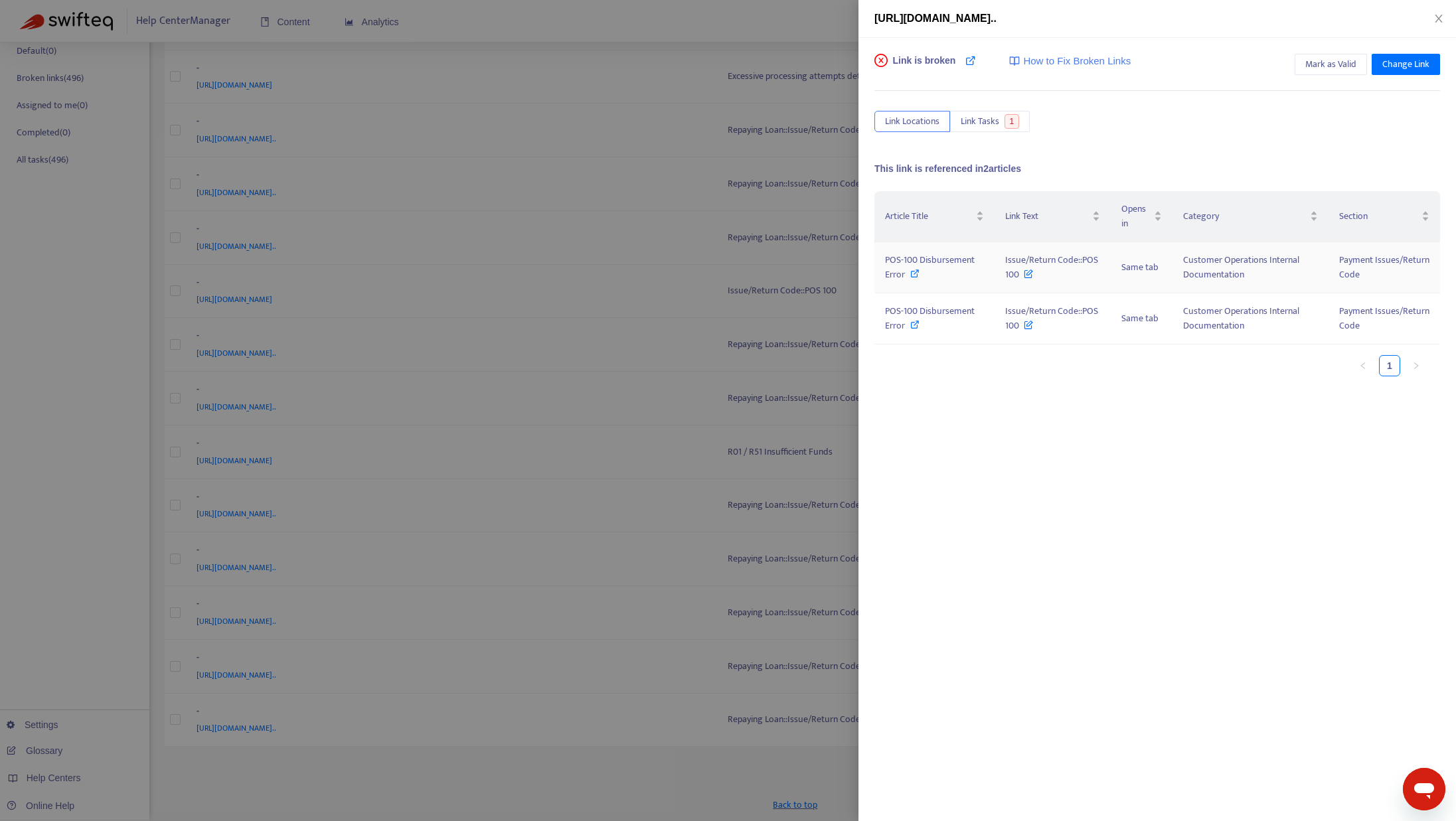
click at [914, 275] on icon at bounding box center [915, 274] width 9 height 9
click at [1437, 16] on icon "close" at bounding box center [1439, 19] width 11 height 11
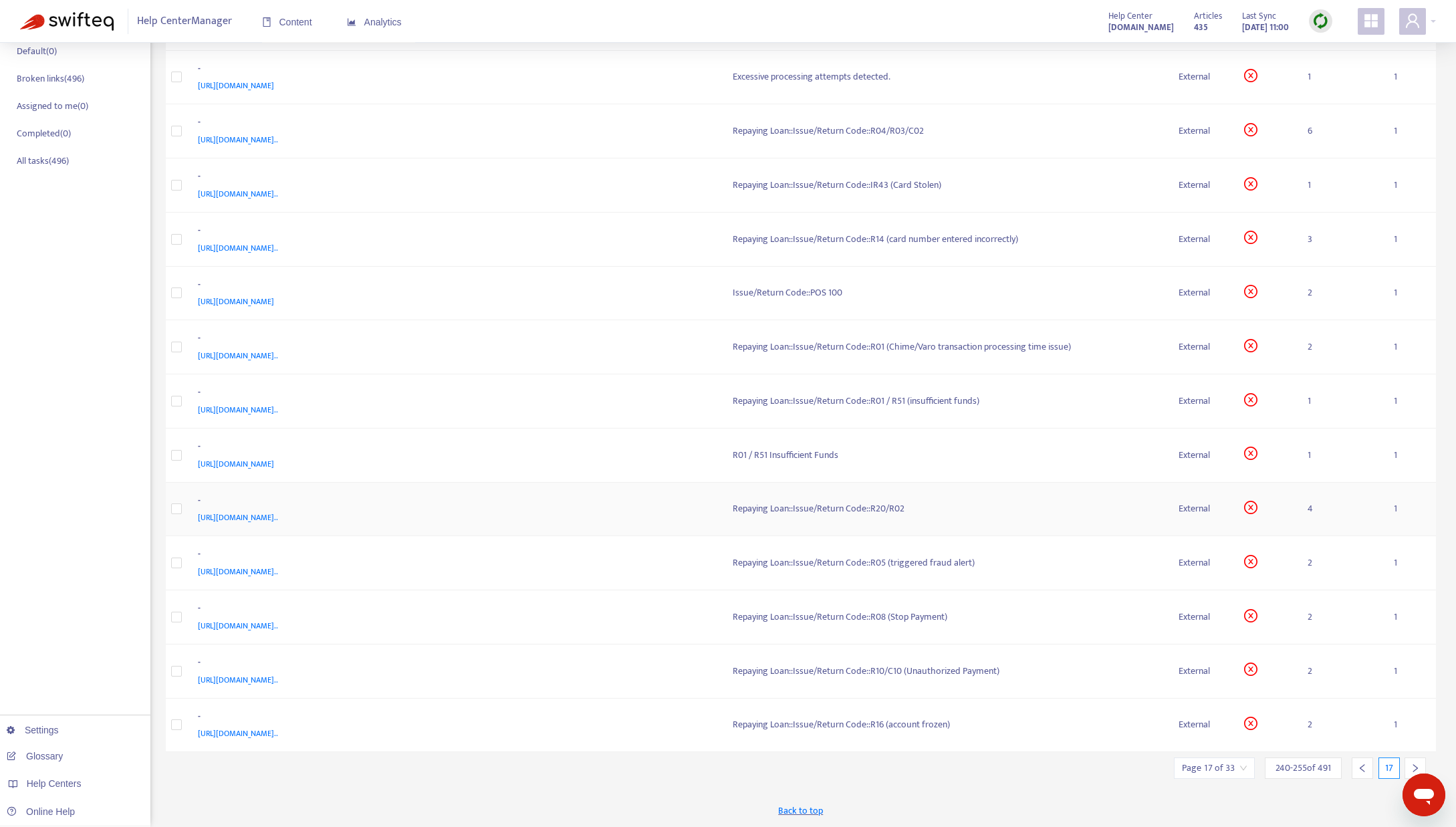
click at [800, 511] on div "Repaying Loan::Issue/Return Code::R20/R02" at bounding box center [945, 509] width 425 height 15
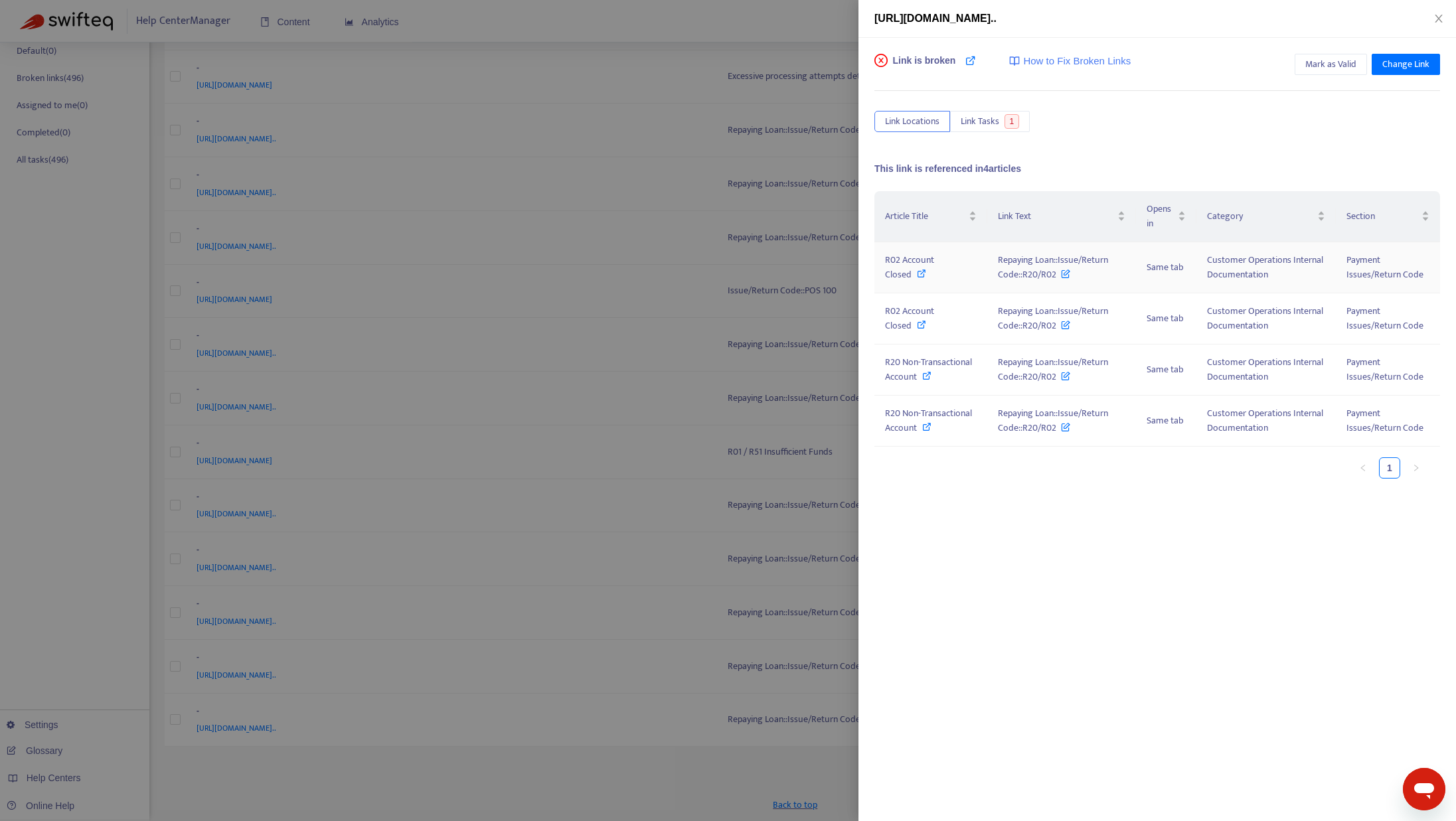
click at [927, 269] on icon at bounding box center [921, 274] width 9 height 9
click at [928, 375] on icon at bounding box center [927, 375] width 9 height 9
click at [605, 201] on div at bounding box center [728, 410] width 1456 height 821
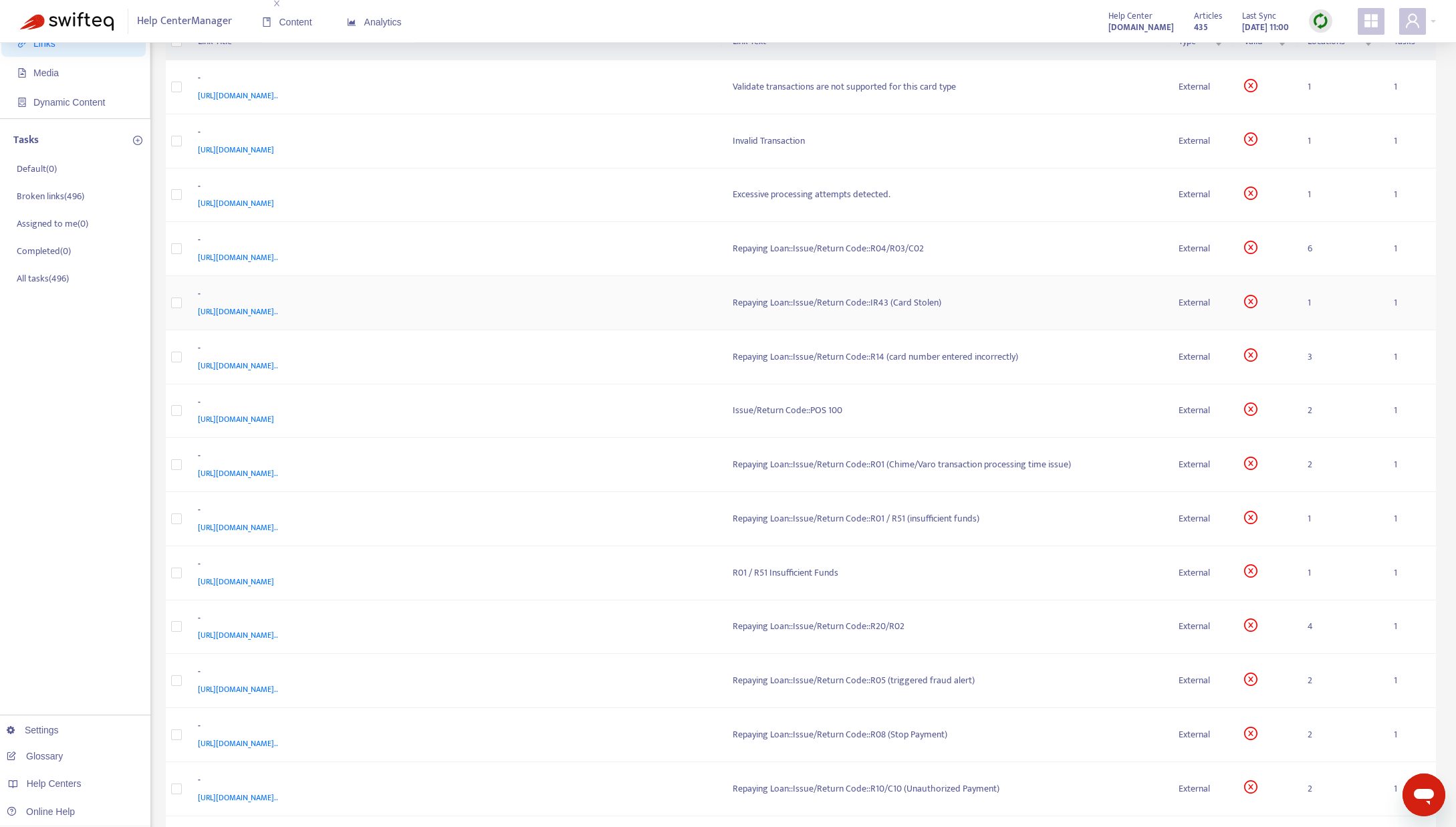
scroll to position [102, 0]
click at [737, 247] on div "Repaying Loan::Issue/Return Code::R04/R03/C02" at bounding box center [945, 249] width 425 height 15
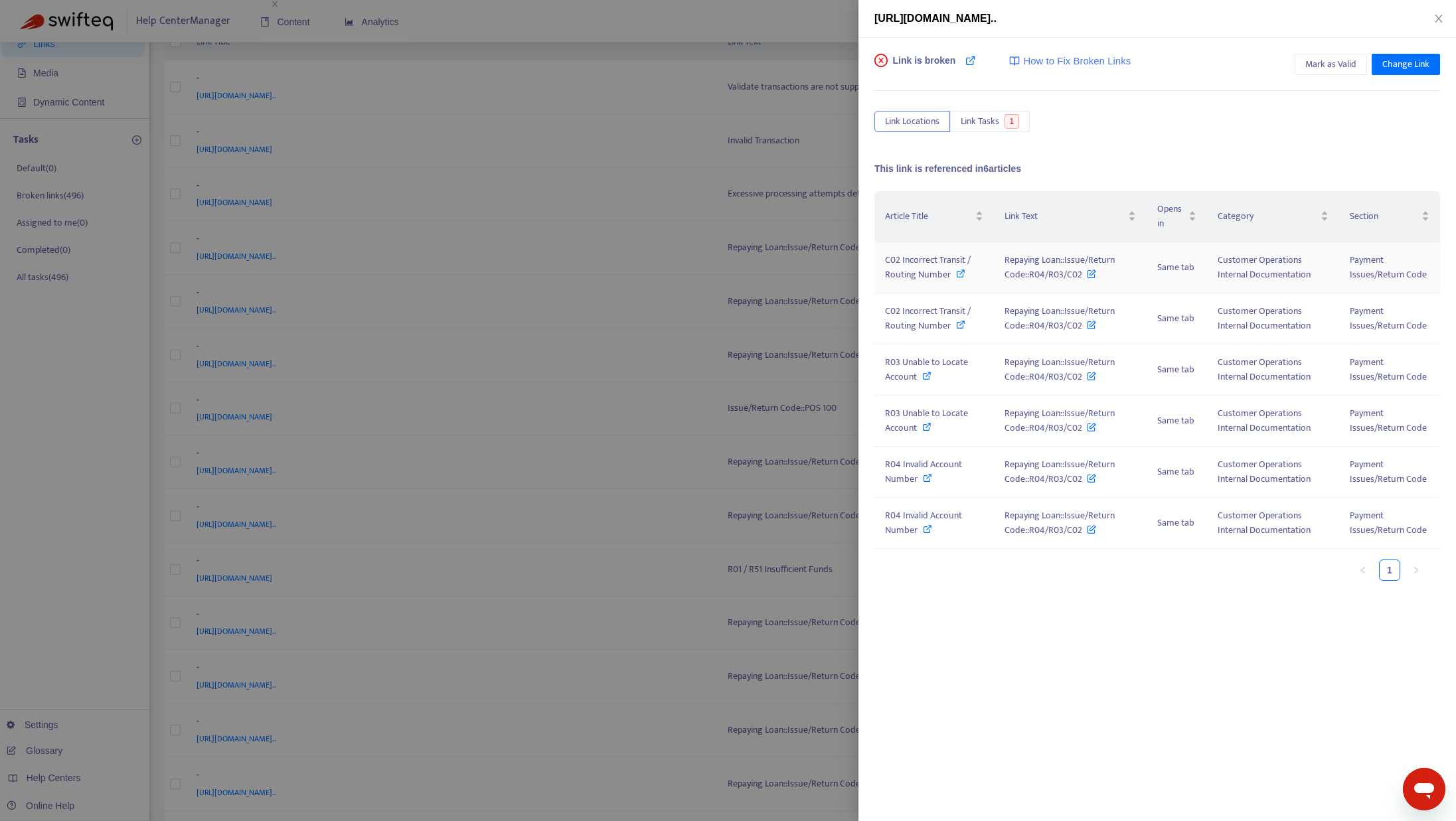
click at [957, 272] on icon at bounding box center [961, 274] width 9 height 9
click at [925, 378] on icon at bounding box center [927, 375] width 9 height 9
click at [926, 478] on icon at bounding box center [927, 478] width 9 height 9
click at [1439, 18] on icon "close" at bounding box center [1438, 18] width 7 height 8
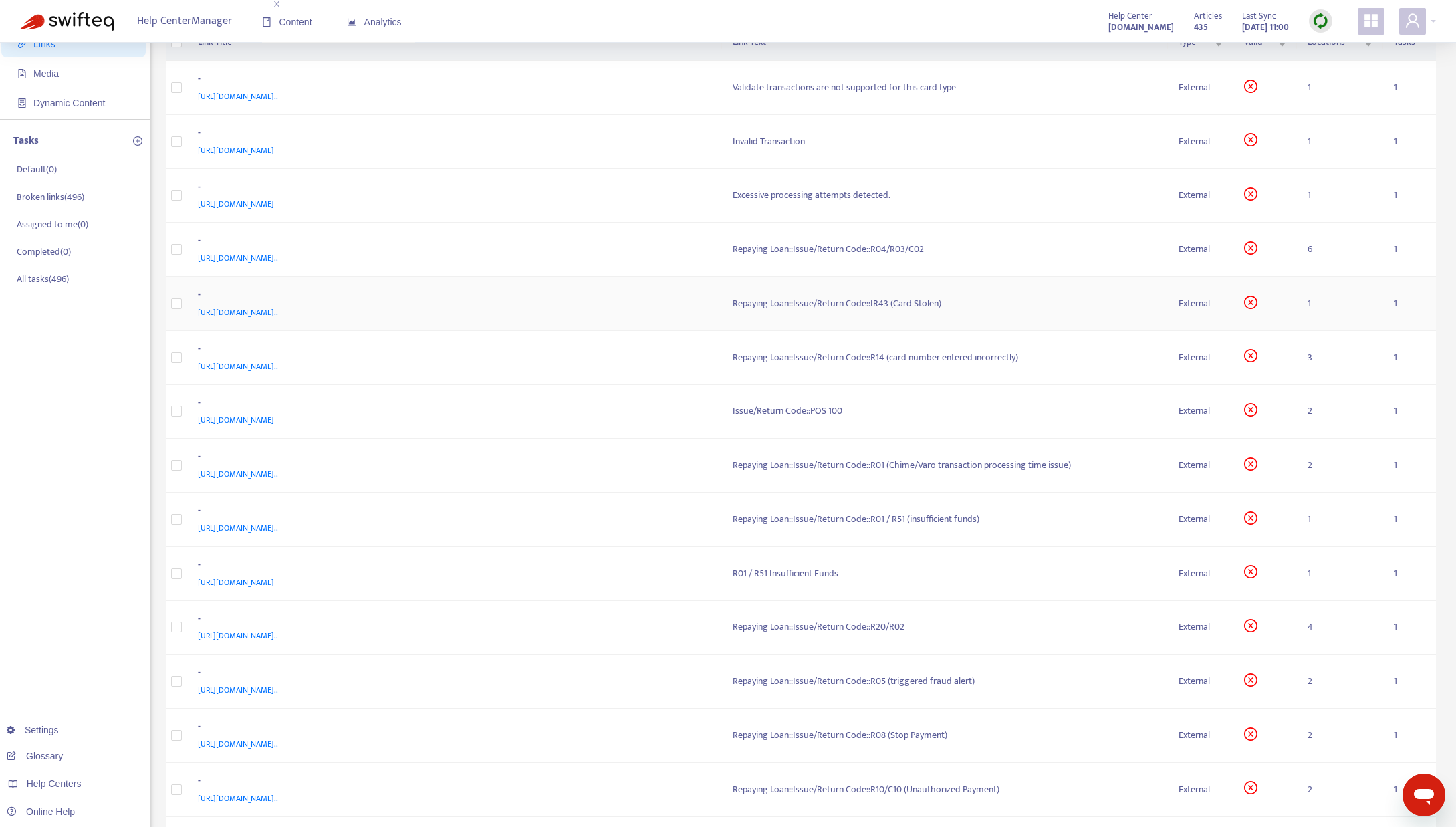
click at [861, 306] on div "Repaying Loan::Issue/Return Code::IR43 (Card Stolen)" at bounding box center [945, 304] width 425 height 15
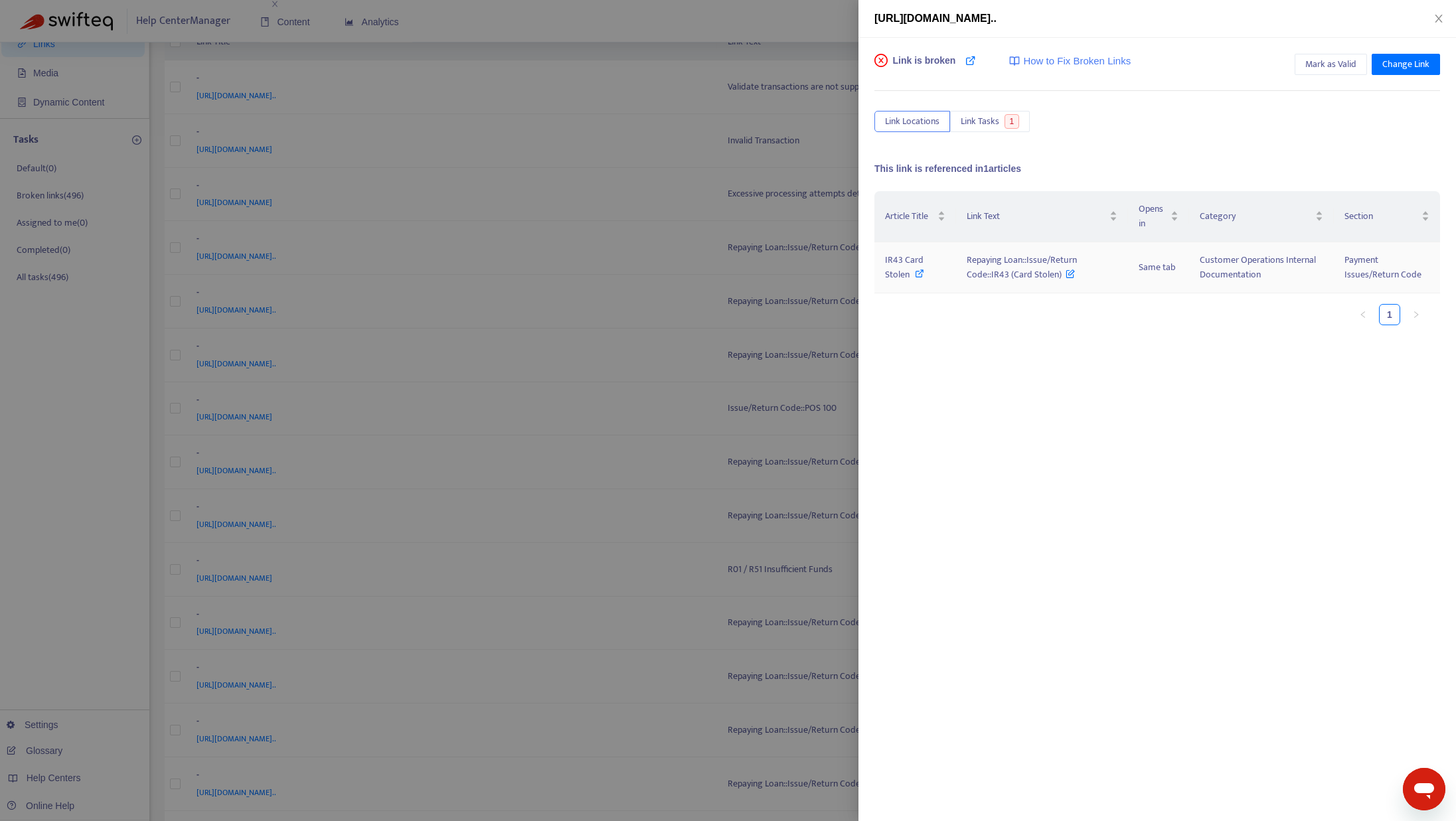
click at [918, 272] on icon at bounding box center [919, 274] width 9 height 9
click at [682, 149] on div at bounding box center [728, 410] width 1456 height 821
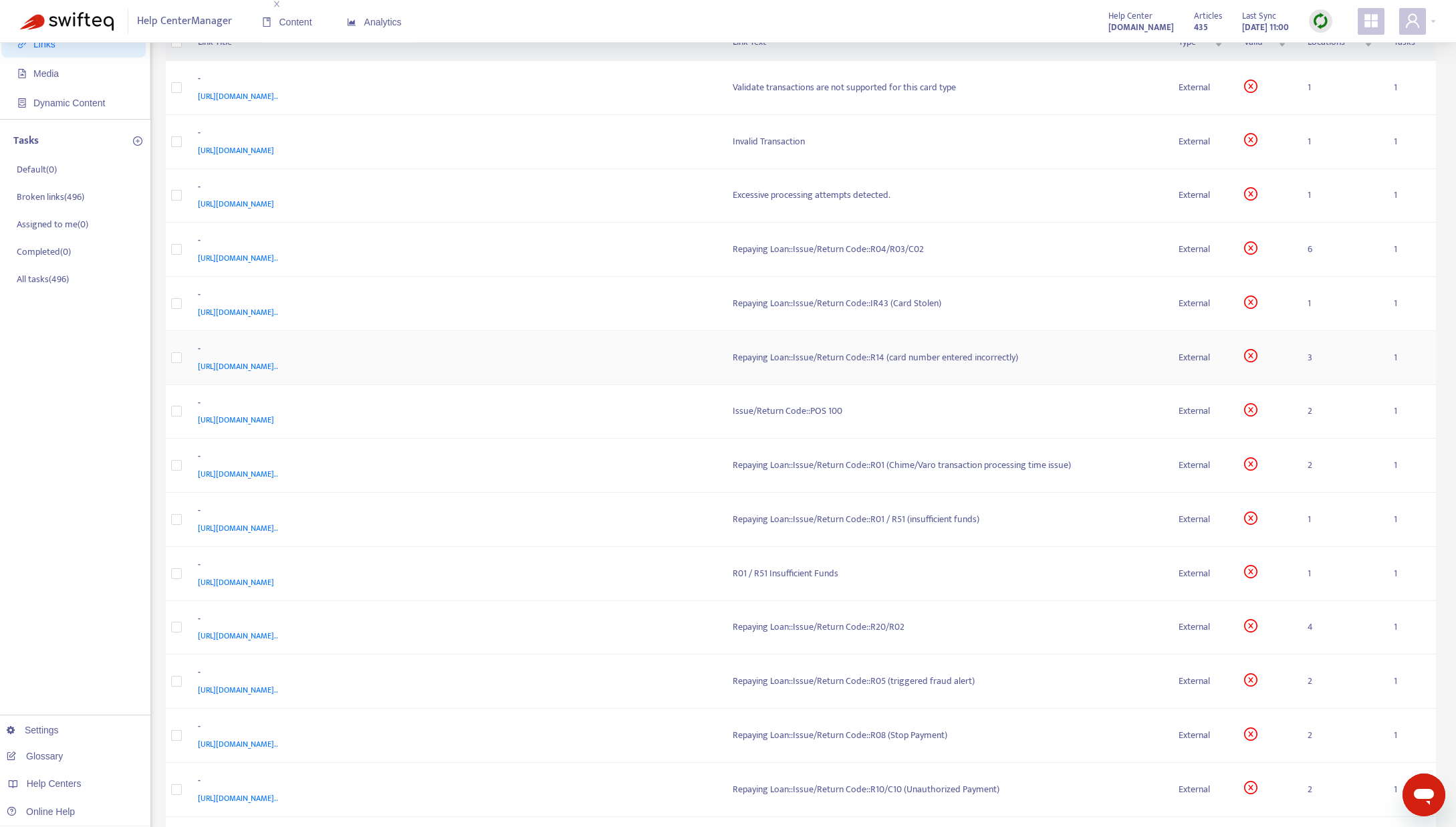
click at [781, 354] on div "Repaying Loan::Issue/Return Code::R14 (card number entered incorrectly)" at bounding box center [945, 357] width 425 height 15
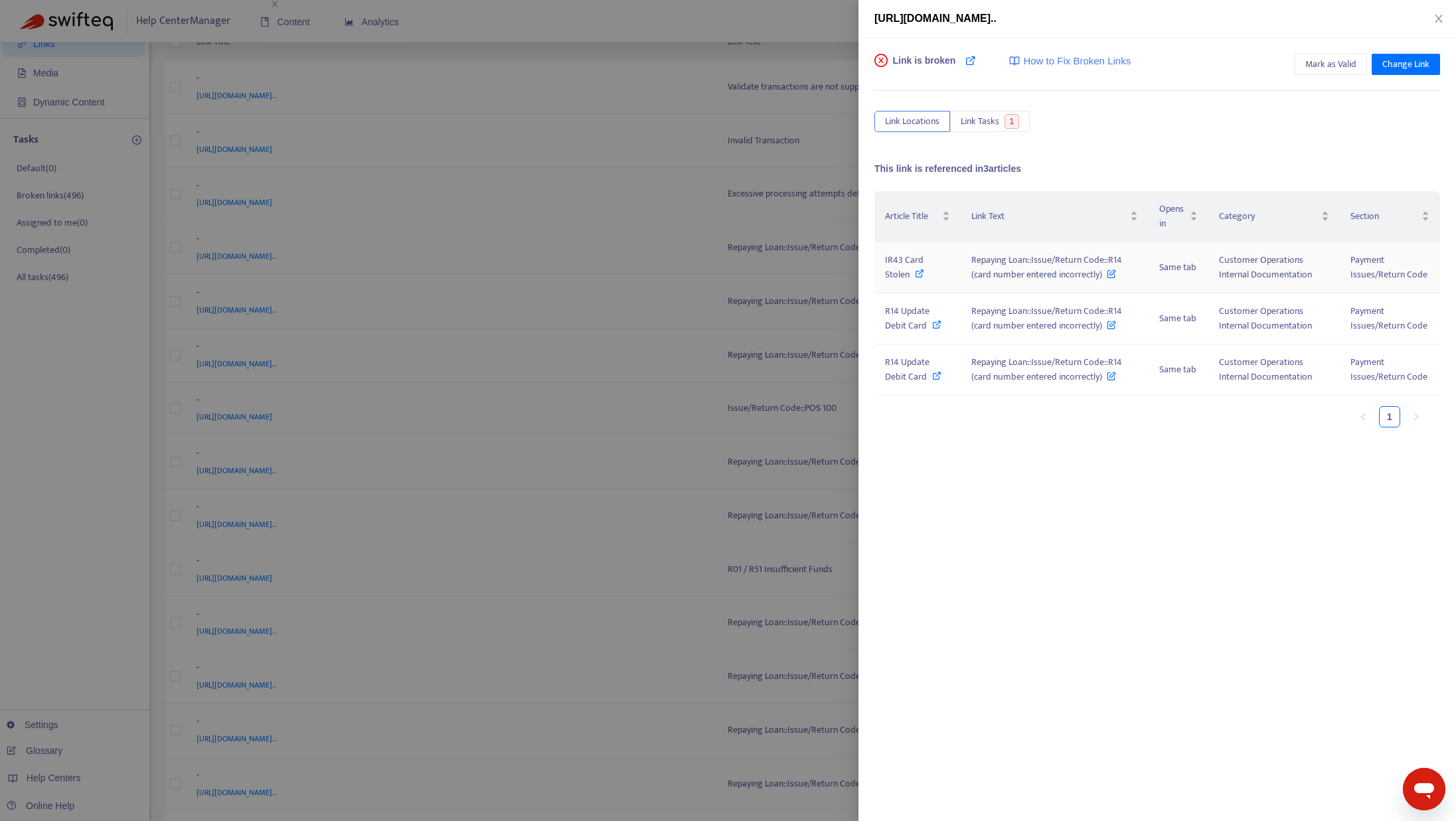
click at [919, 272] on icon at bounding box center [919, 274] width 9 height 9
click at [934, 322] on icon at bounding box center [936, 324] width 9 height 9
click at [715, 81] on div at bounding box center [728, 410] width 1456 height 821
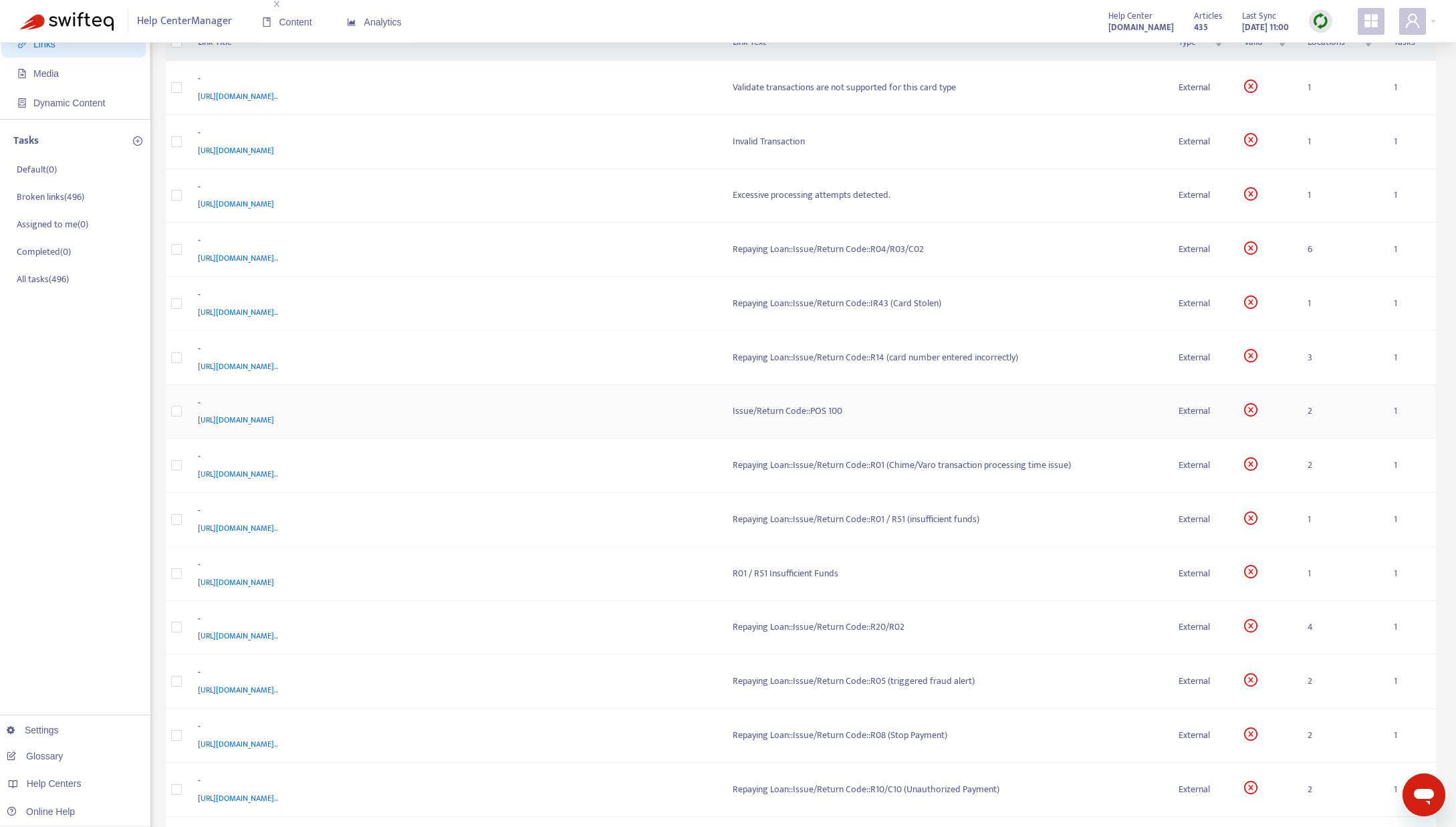
click at [788, 409] on div "Issue/Return Code::POS 100" at bounding box center [945, 411] width 425 height 15
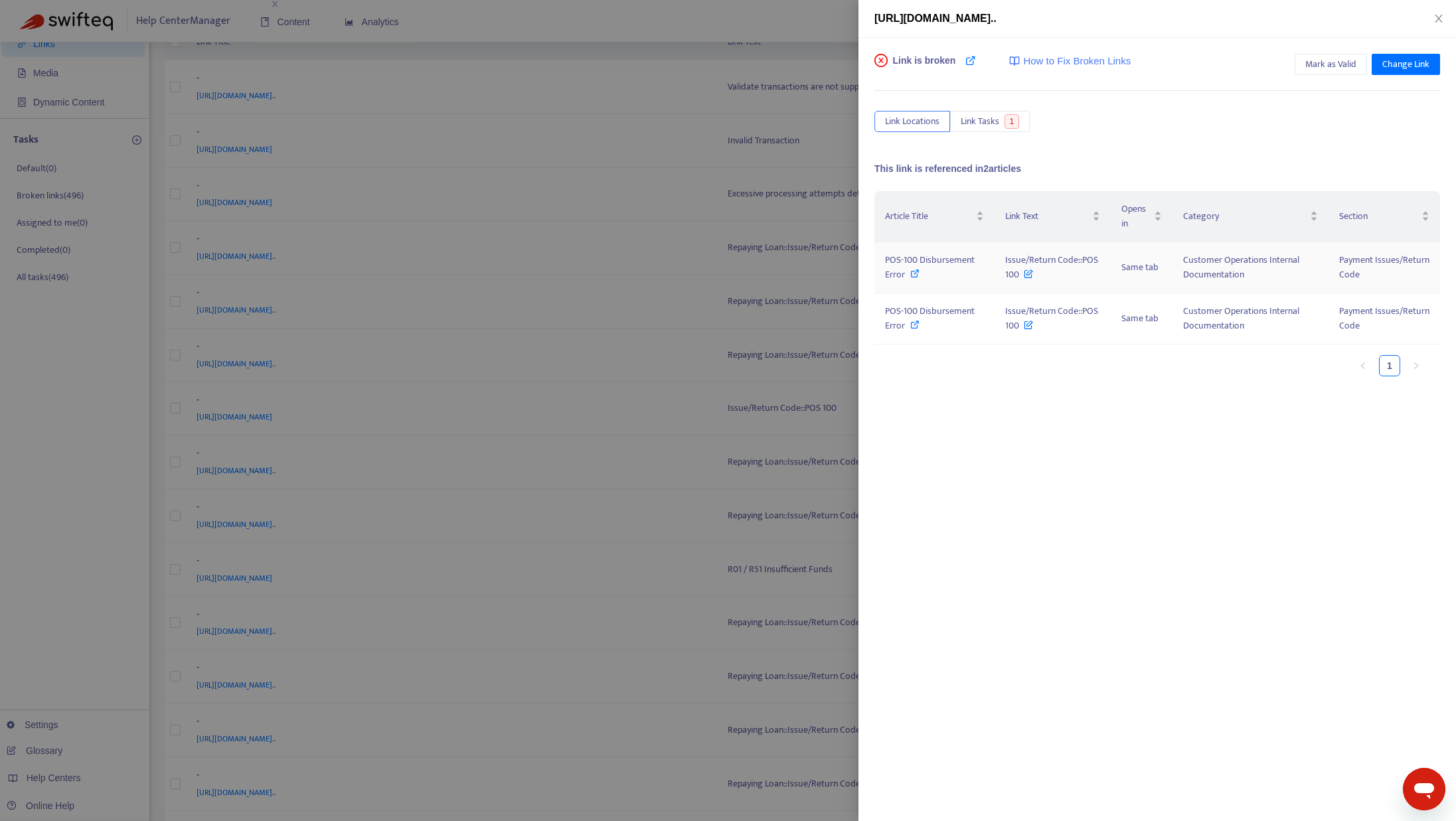
click at [917, 275] on icon at bounding box center [915, 274] width 9 height 9
click at [692, 329] on div at bounding box center [728, 410] width 1456 height 821
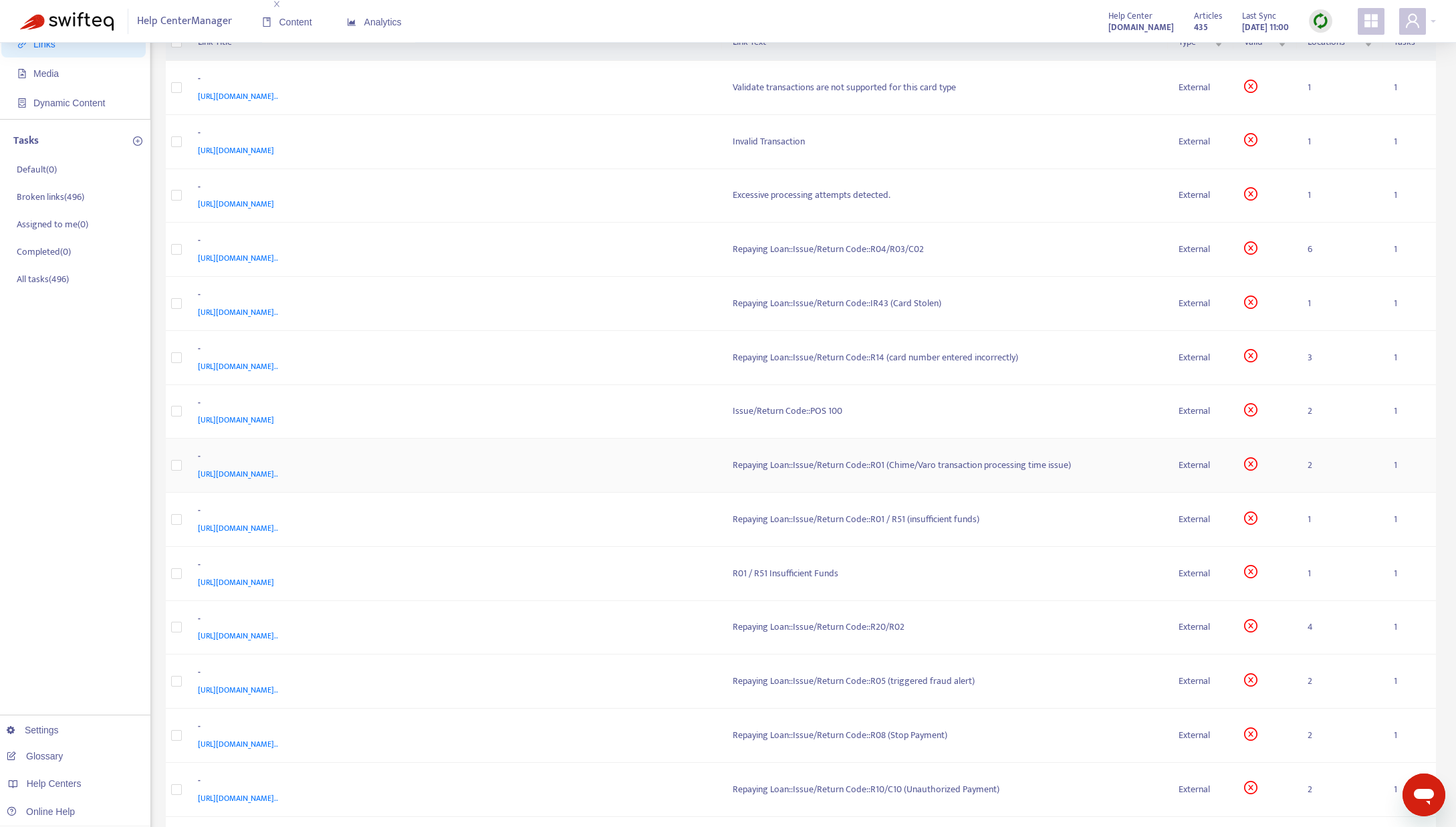
click at [772, 472] on div "Repaying Loan::Issue/Return Code::R01 (Chime/Varo transaction processing time i…" at bounding box center [945, 465] width 425 height 15
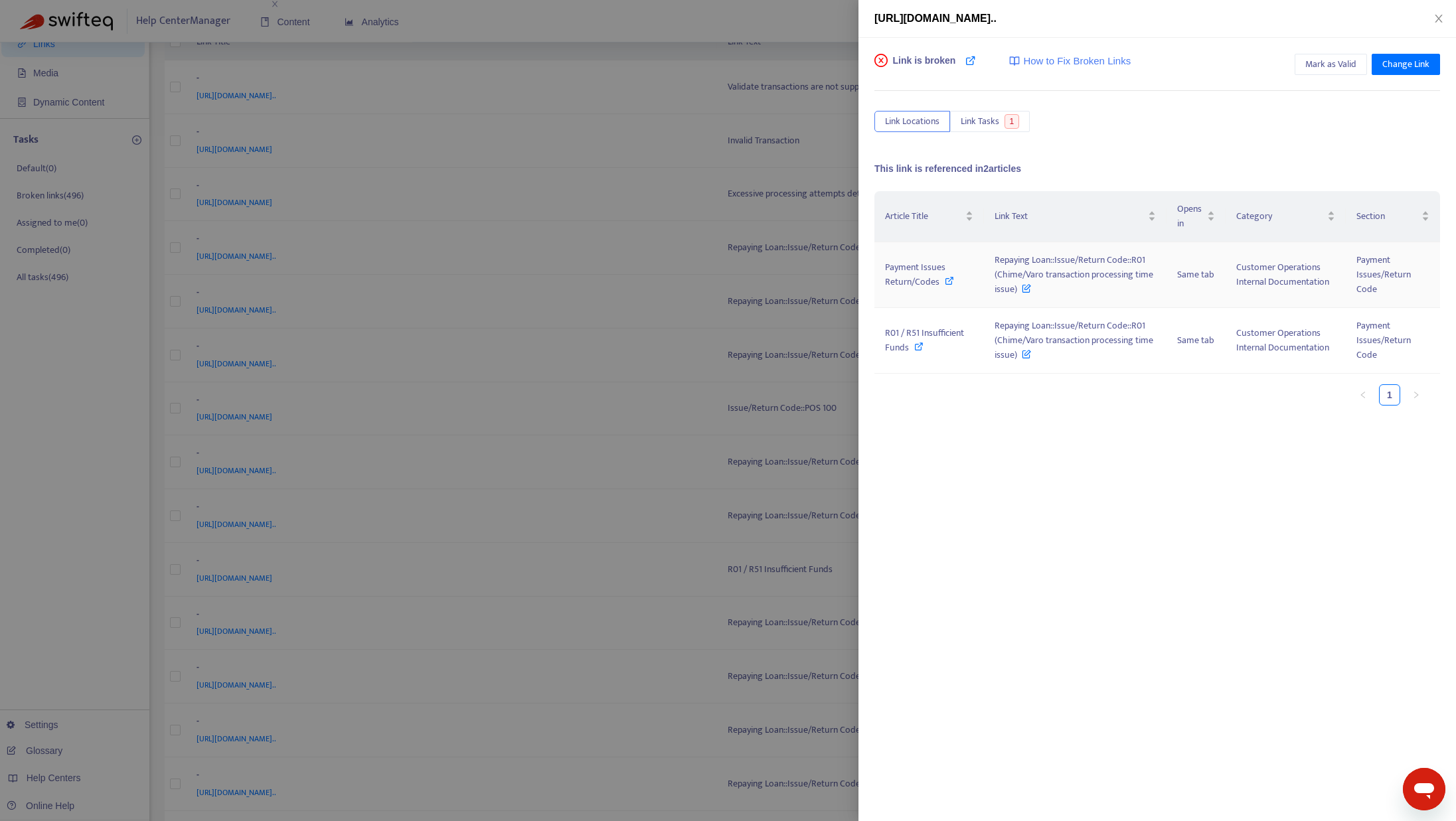
click at [950, 284] on icon at bounding box center [949, 281] width 9 height 9
click at [946, 276] on icon at bounding box center [949, 281] width 9 height 9
drag, startPoint x: 992, startPoint y: 258, endPoint x: 1016, endPoint y: 292, distance: 41.6
click at [1016, 292] on td "Repaying Loan::Issue/Return Code::R01 (Chime/Varo transaction processing time i…" at bounding box center [1075, 275] width 183 height 66
copy span "Repaying Loan::Issue/Return Code::R01 (Chime/Varo transaction processing time i…"
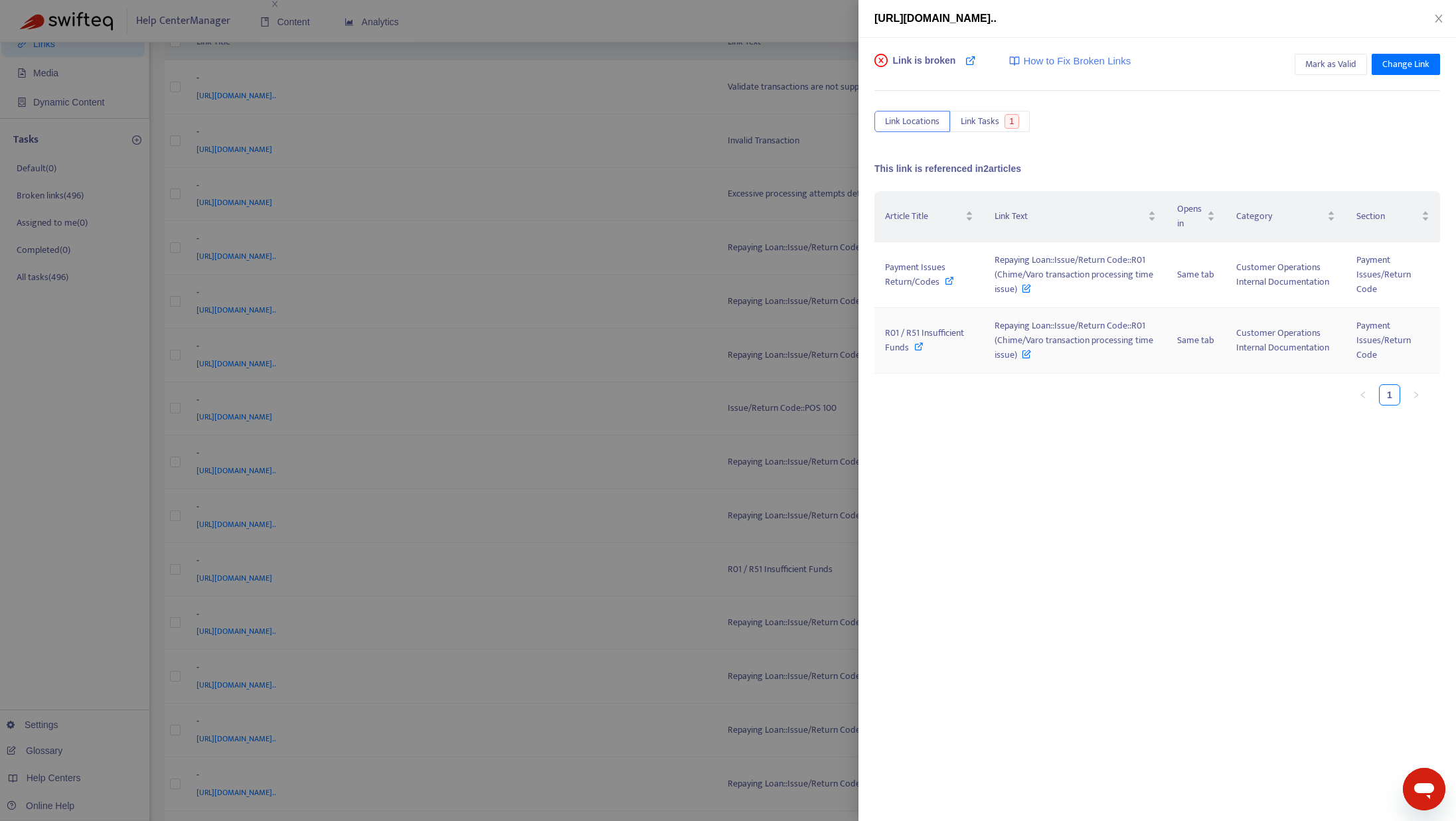
click at [919, 345] on icon at bounding box center [918, 347] width 9 height 9
drag, startPoint x: 993, startPoint y: 323, endPoint x: 1014, endPoint y: 362, distance: 44.3
click at [1014, 362] on td "Repaying Loan::Issue/Return Code::R01 (Chime/Varo transaction processing time i…" at bounding box center [1075, 340] width 183 height 66
copy span "Repaying Loan::Issue/Return Code::R01 (Chime/Varo transaction processing time i…"
click at [1440, 16] on icon "close" at bounding box center [1438, 18] width 7 height 8
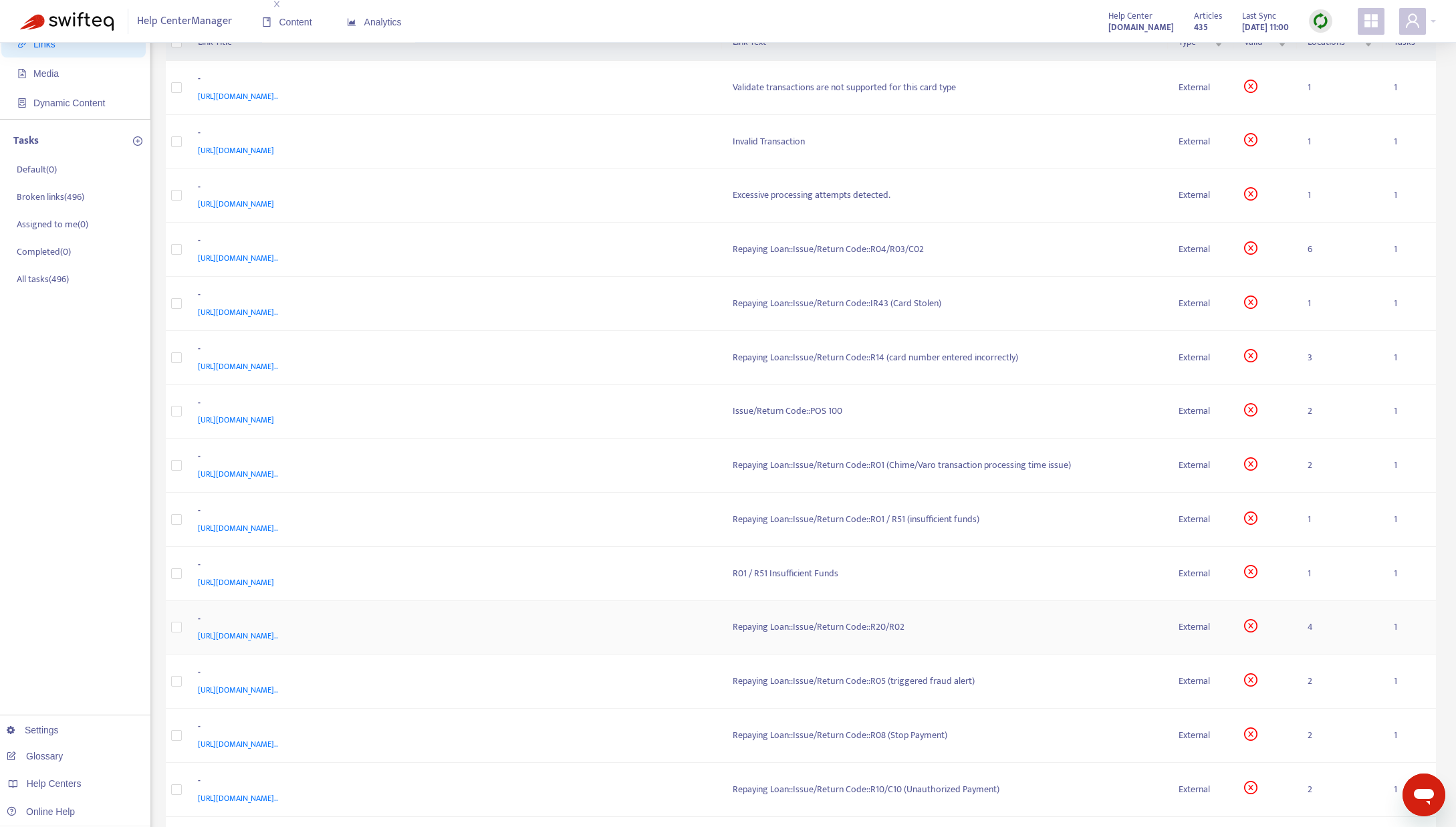
click at [876, 631] on div "Repaying Loan::Issue/Return Code::R20/R02" at bounding box center [945, 628] width 425 height 15
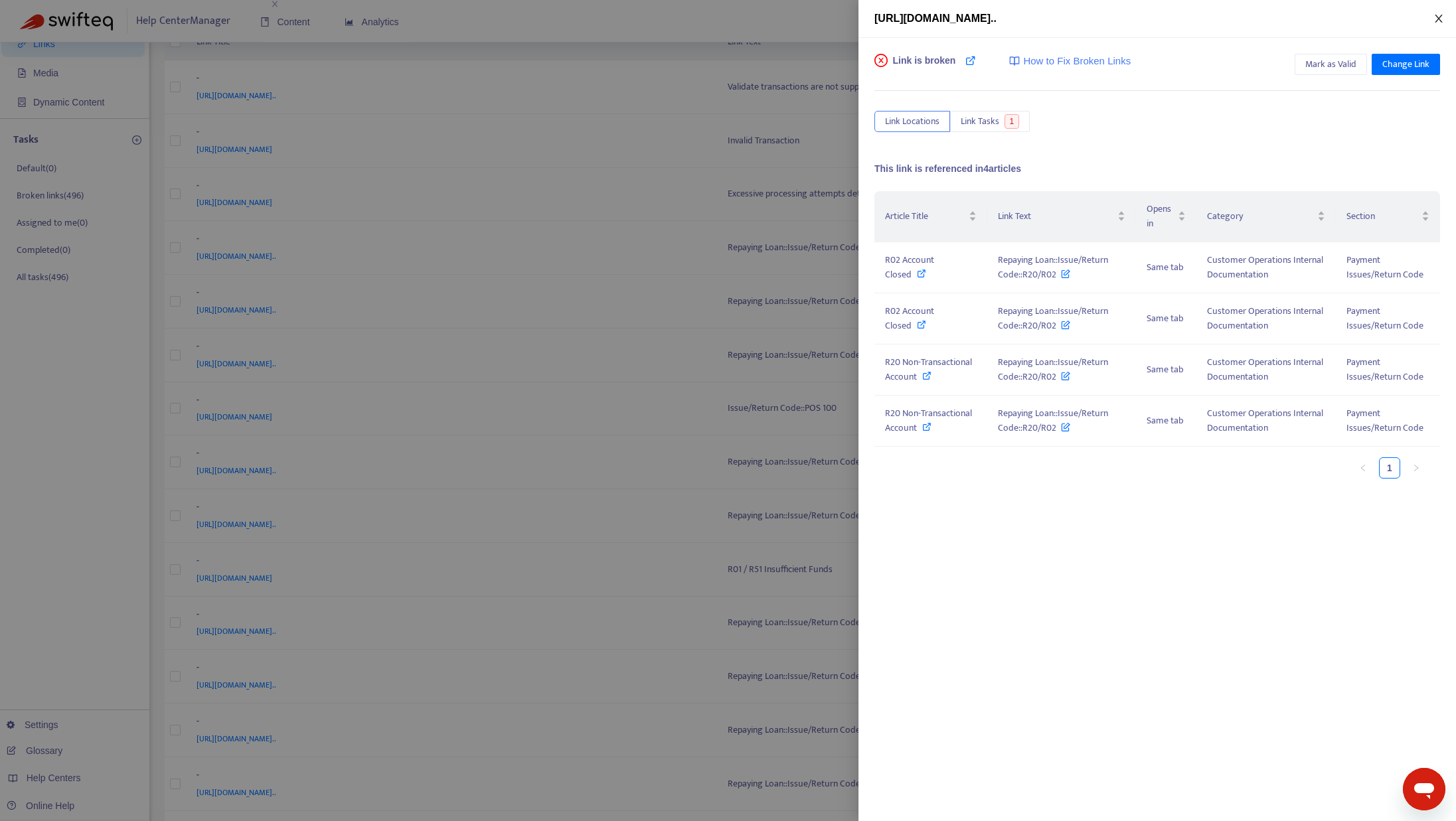
click at [1440, 23] on icon "close" at bounding box center [1439, 19] width 11 height 11
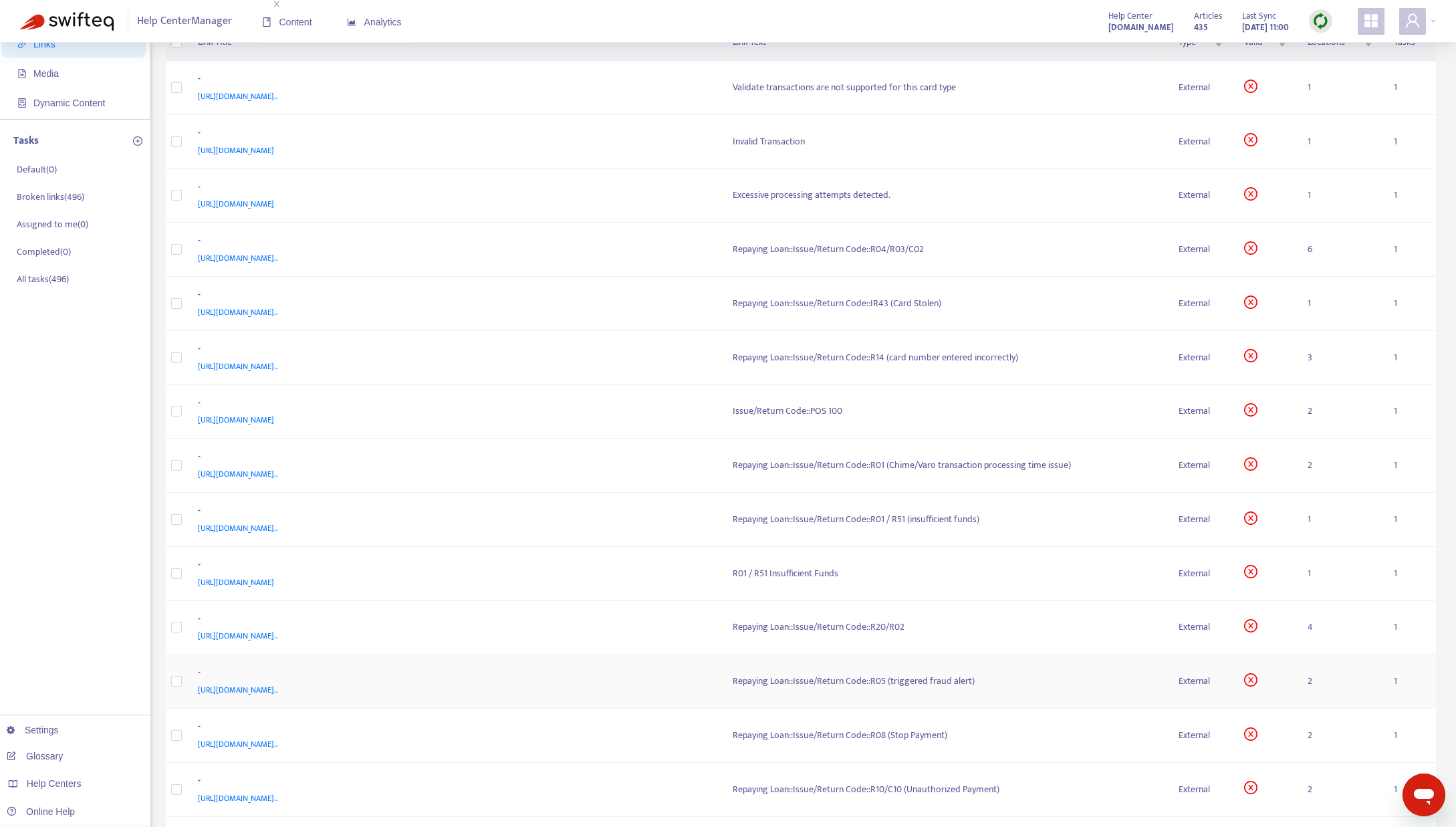
click at [931, 695] on td "Repaying Loan::Issue/Return Code::R05 (triggered fraud alert)" at bounding box center [945, 682] width 447 height 54
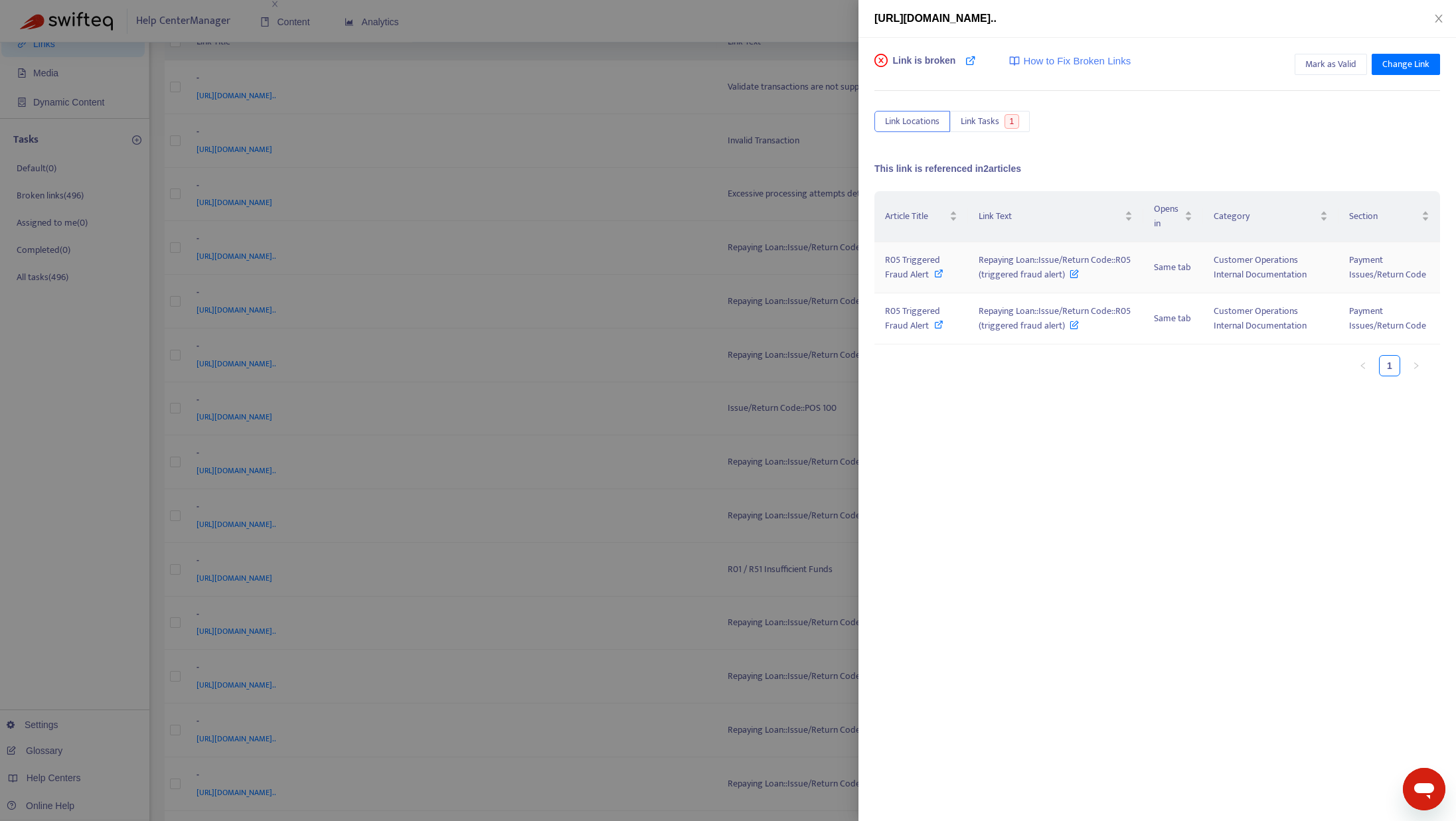
click at [938, 273] on icon at bounding box center [938, 274] width 9 height 9
click at [616, 409] on div at bounding box center [728, 410] width 1456 height 821
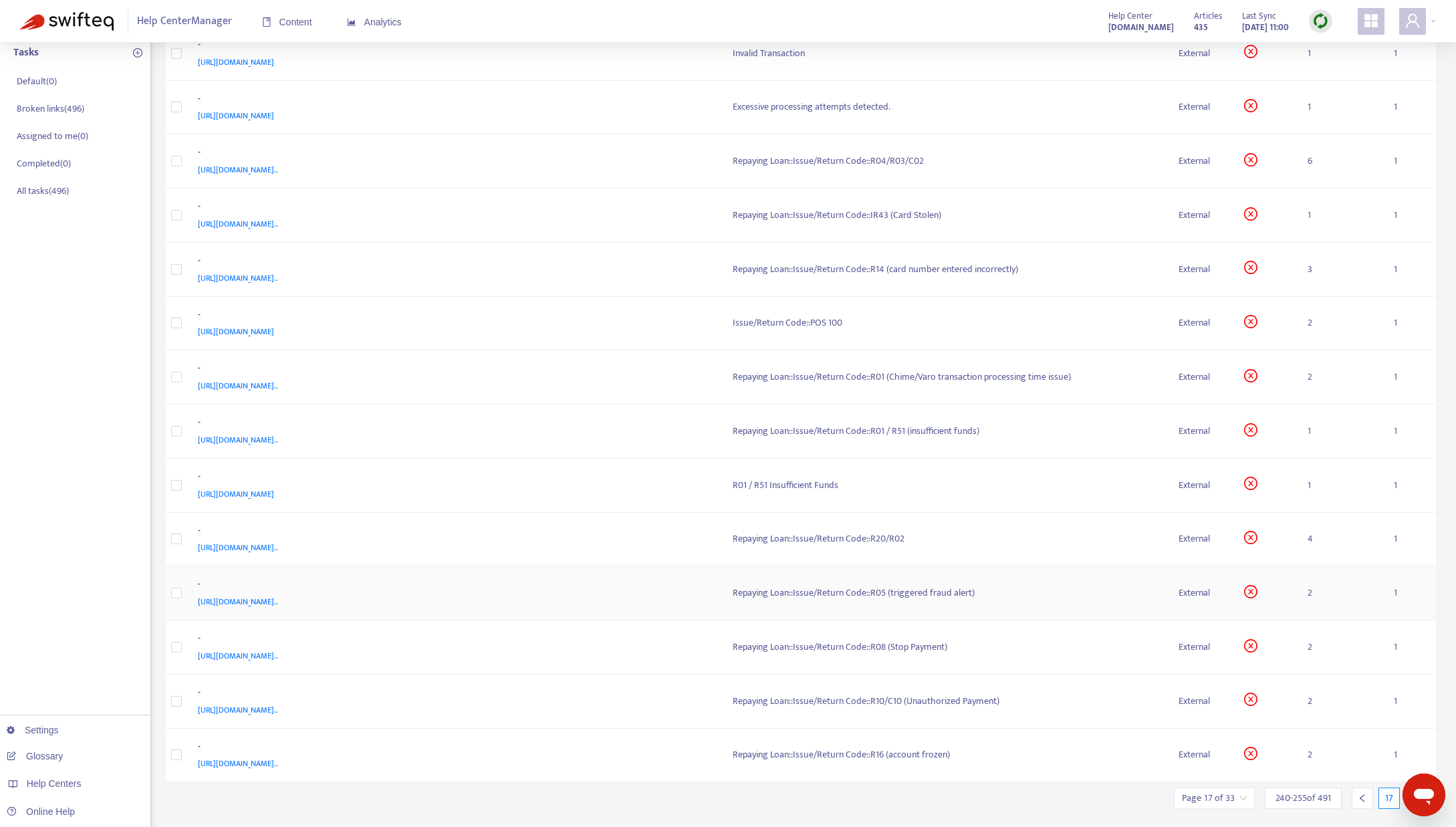
scroll to position [220, 0]
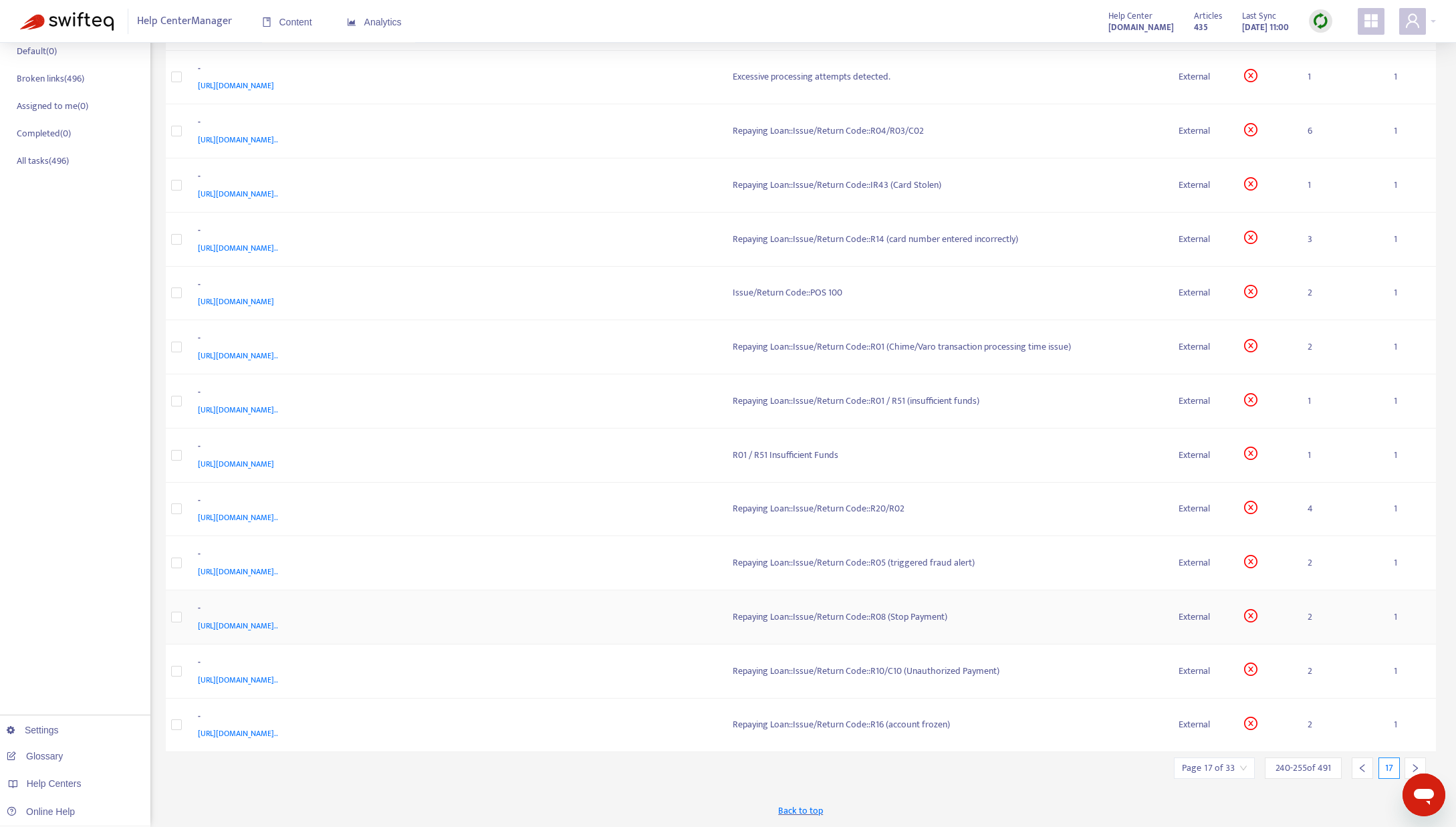
click at [803, 606] on td "Repaying Loan::Issue/Return Code::R08 (Stop Payment)" at bounding box center [945, 618] width 447 height 54
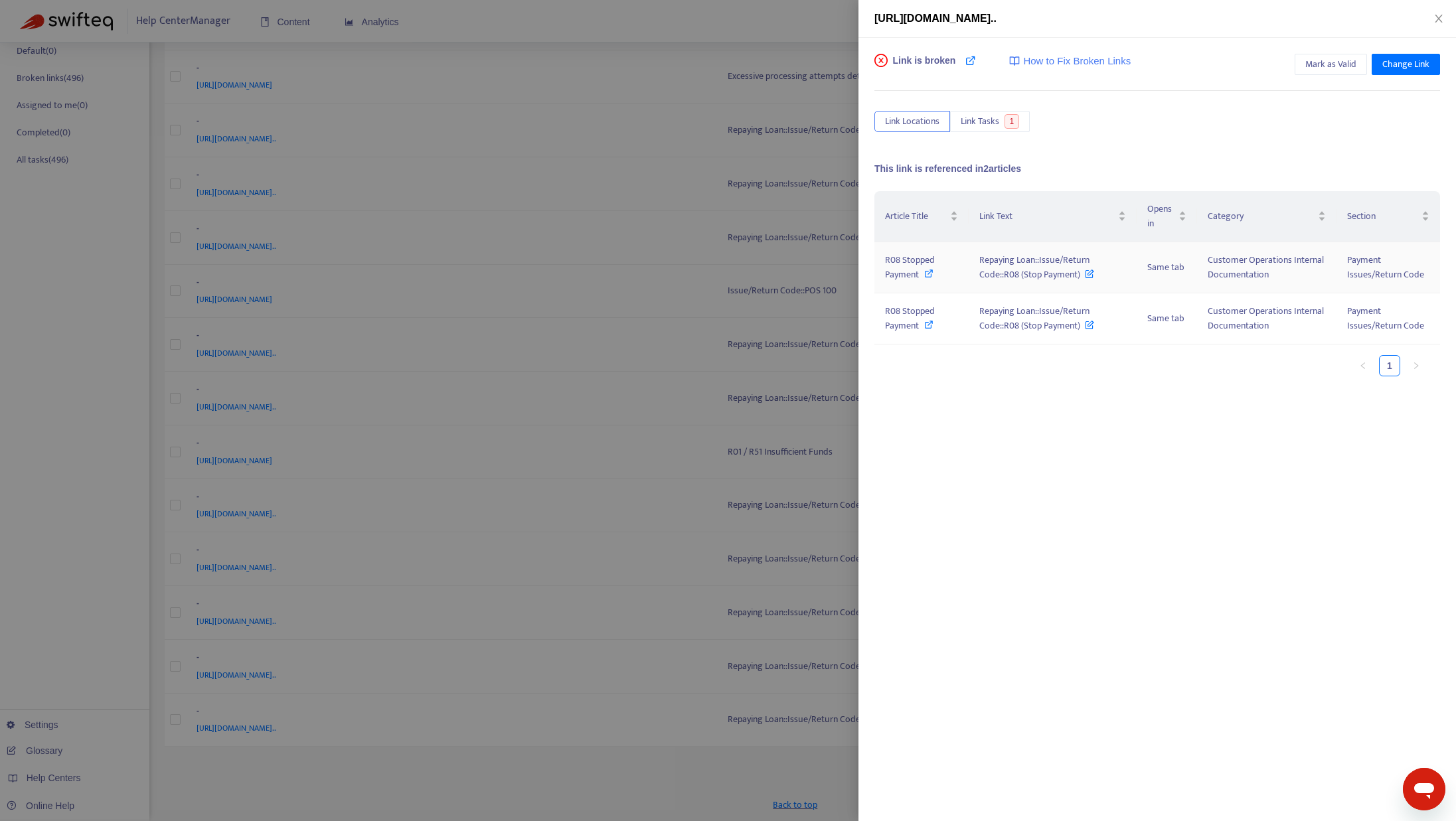
click at [930, 276] on icon at bounding box center [928, 274] width 9 height 9
click at [619, 756] on div at bounding box center [728, 410] width 1456 height 821
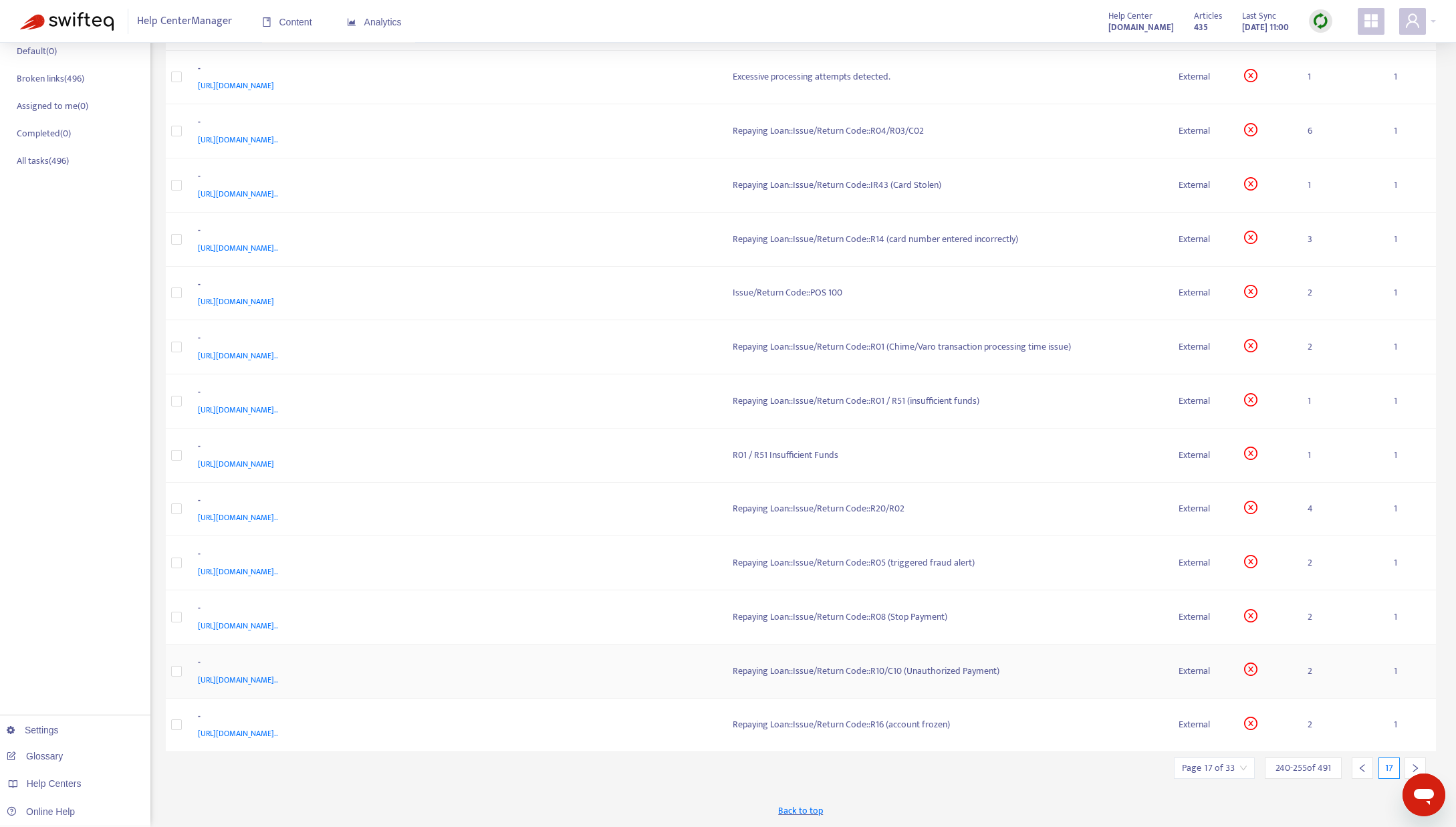
click at [278, 681] on span "https://www.notion.so/Repaying-Loan-Issue-Return-Code-R10-C10-Unauthorized-Paym…" at bounding box center [238, 680] width 80 height 14
click at [869, 667] on div "Repaying Loan::Issue/Return Code::R10/C10 (Unauthorized Payment)" at bounding box center [945, 671] width 425 height 15
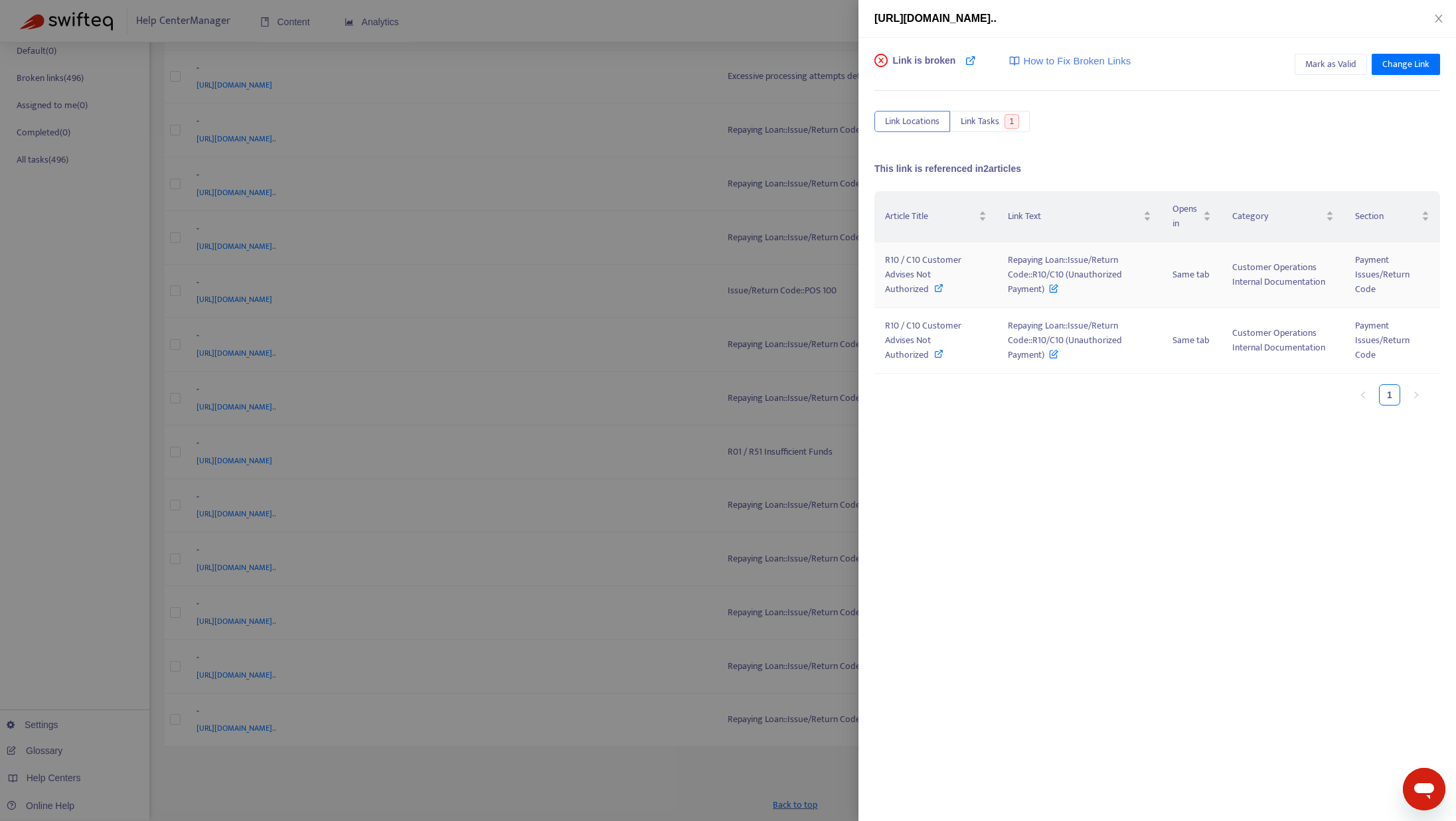
click at [936, 287] on icon at bounding box center [938, 288] width 9 height 9
click at [699, 755] on div at bounding box center [728, 410] width 1456 height 821
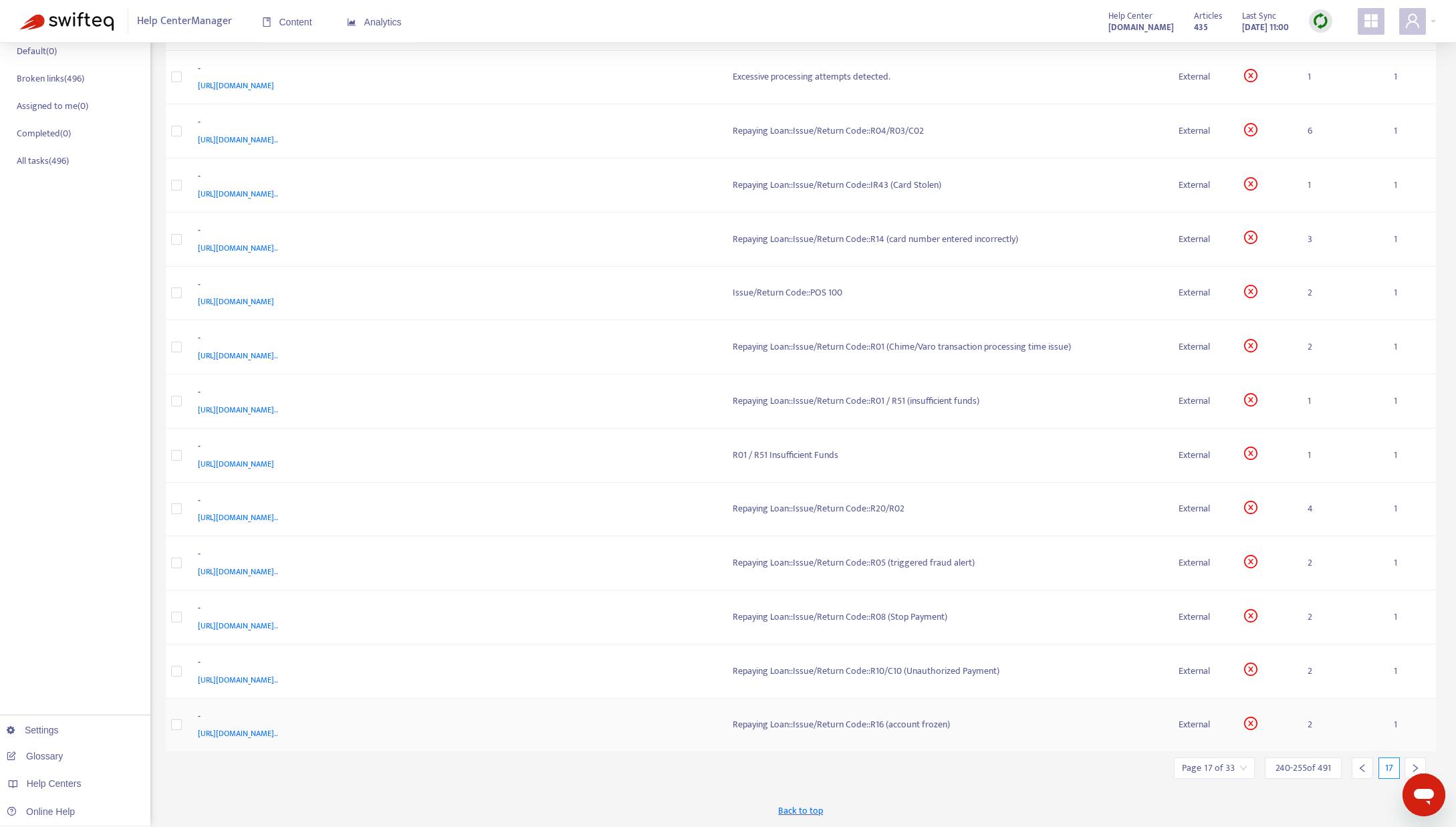
click at [762, 722] on div "Repaying Loan::Issue/Return Code::R16 (account frozen)" at bounding box center [945, 725] width 425 height 15
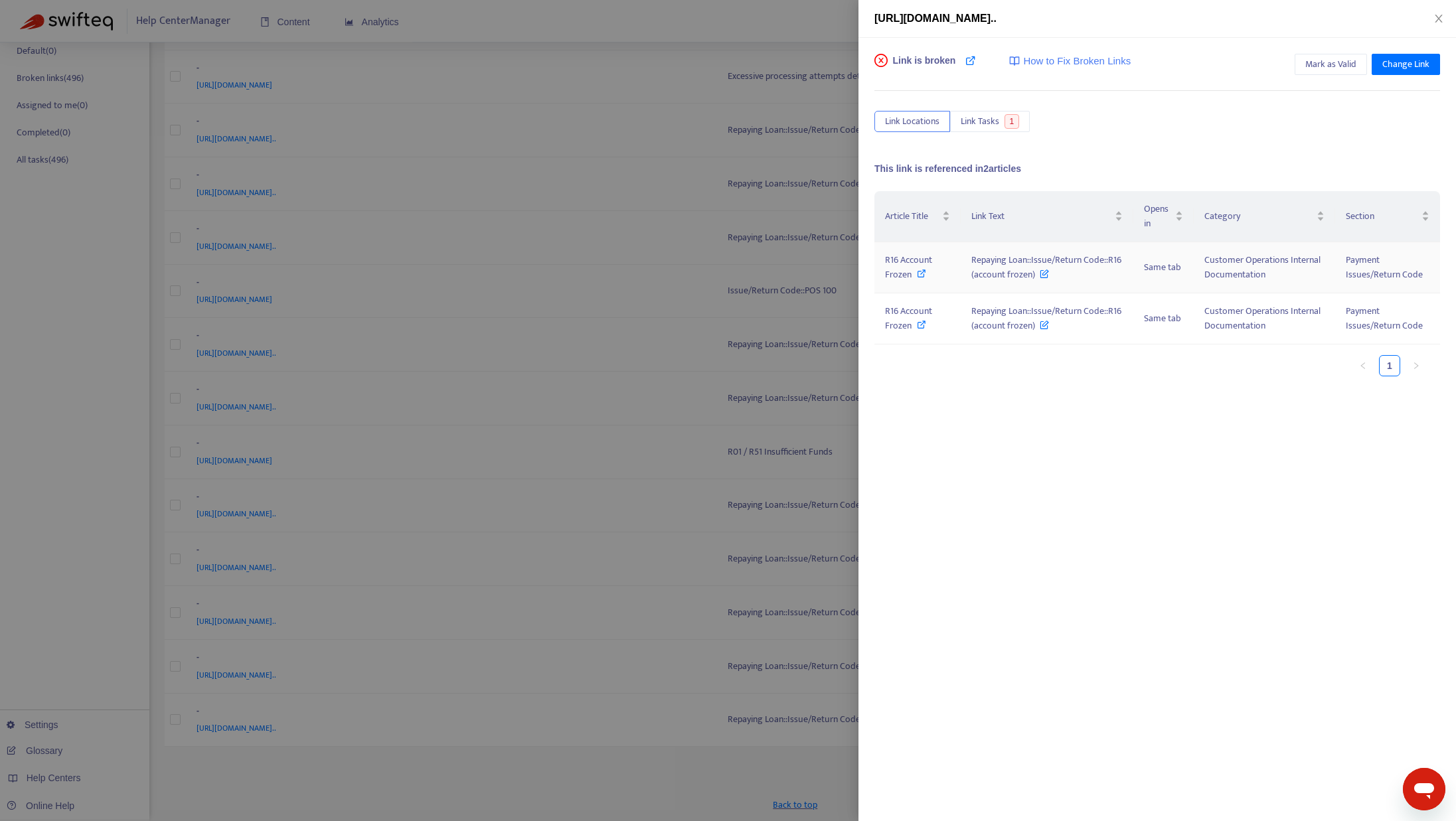
click at [920, 270] on icon at bounding box center [921, 274] width 9 height 9
click at [1443, 14] on icon "close" at bounding box center [1439, 19] width 11 height 11
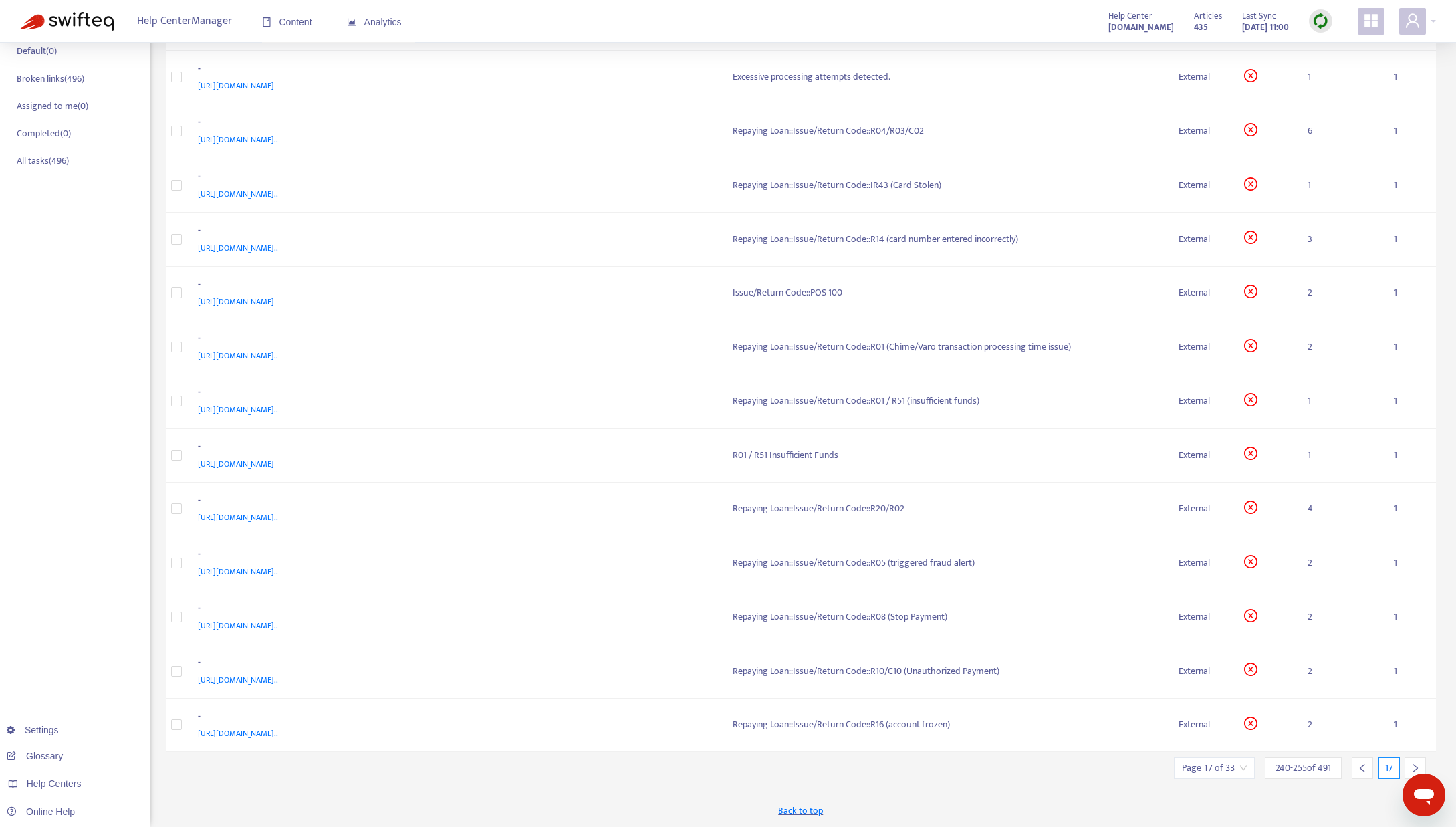
click at [1414, 770] on icon "right" at bounding box center [1415, 768] width 9 height 9
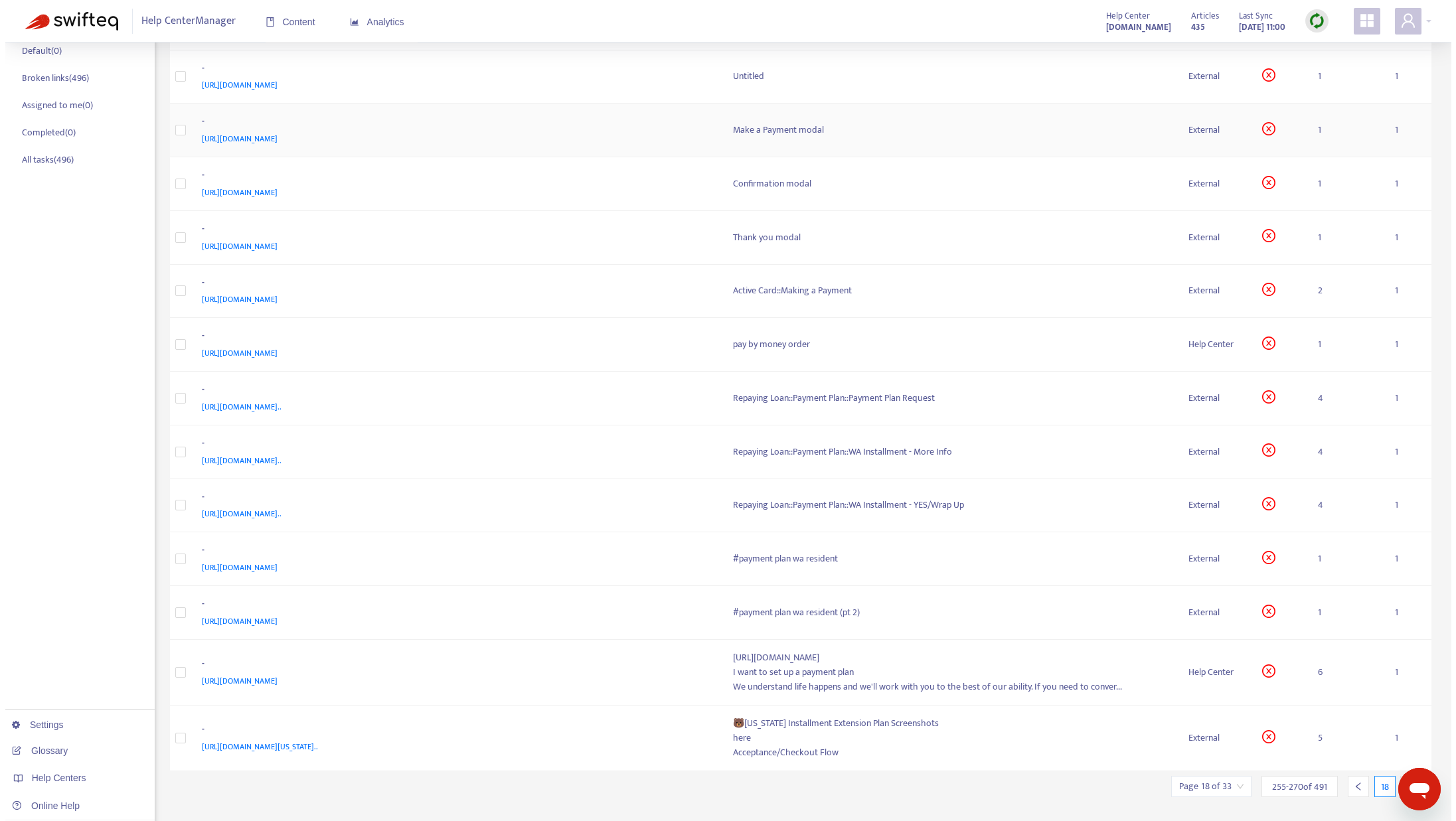
scroll to position [0, 0]
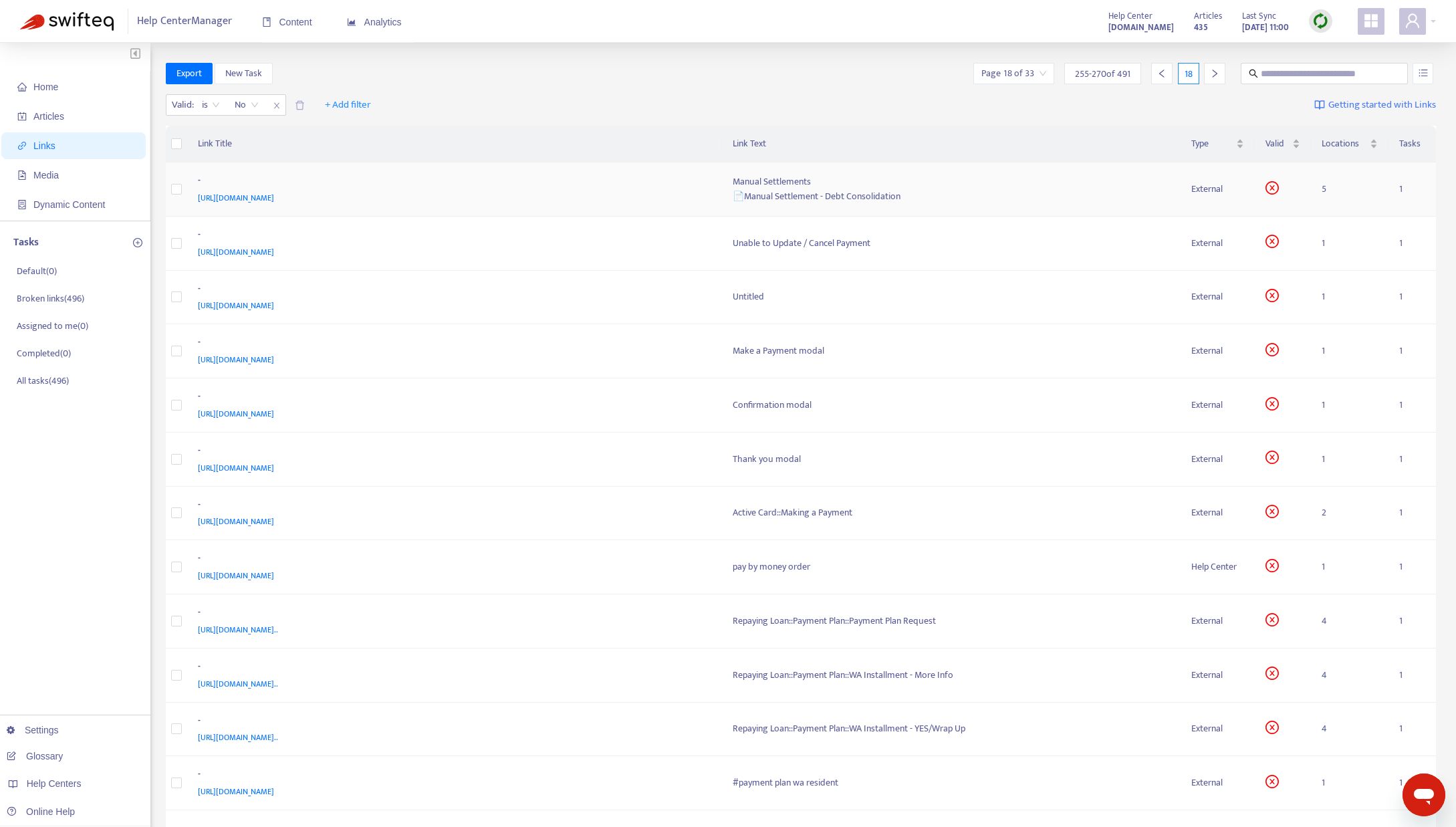
click at [771, 180] on div "Manual Settlements" at bounding box center [951, 181] width 437 height 15
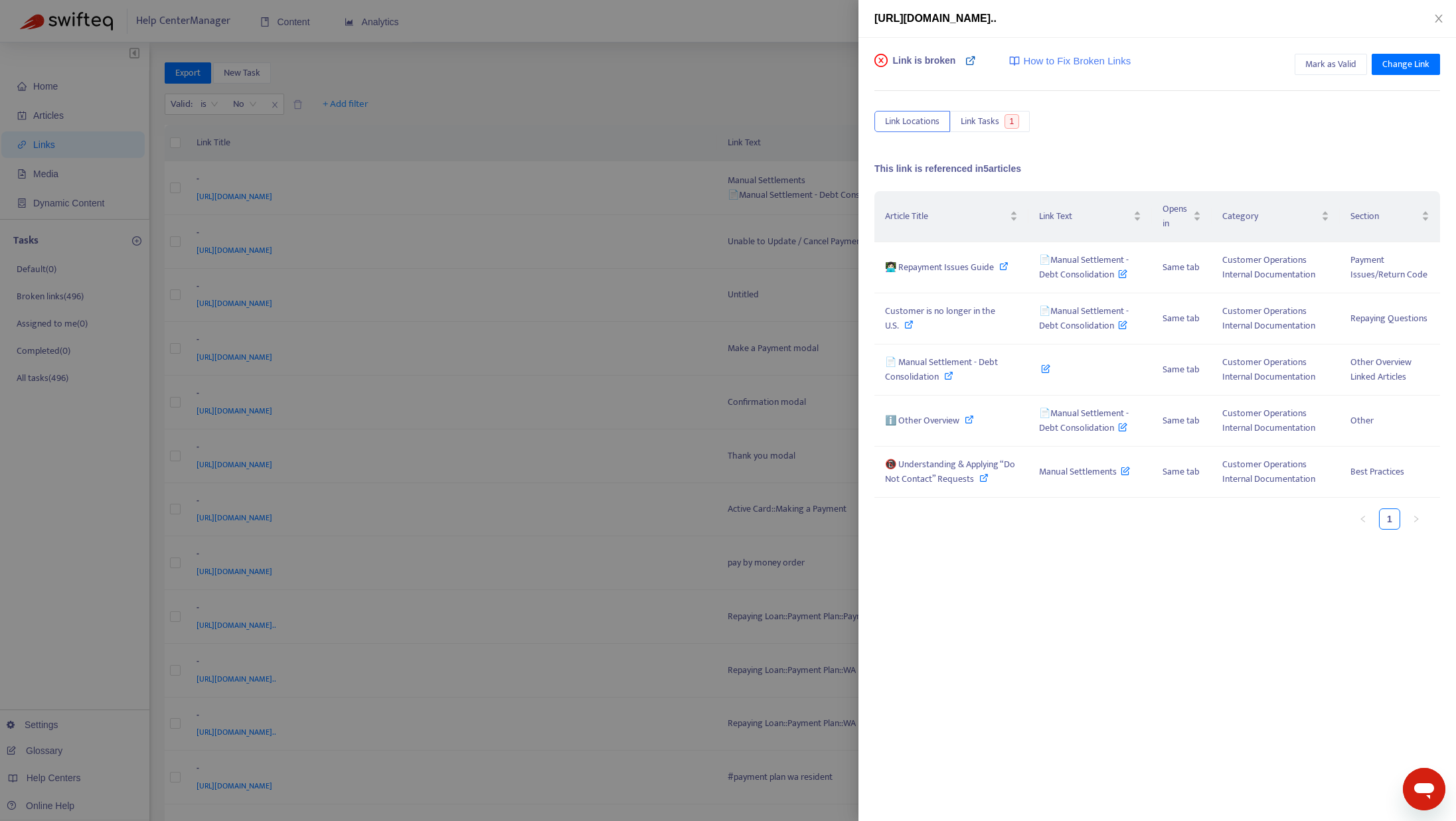
click at [974, 68] on link at bounding box center [971, 67] width 11 height 26
click at [1401, 67] on span "Change Link" at bounding box center [1406, 64] width 47 height 14
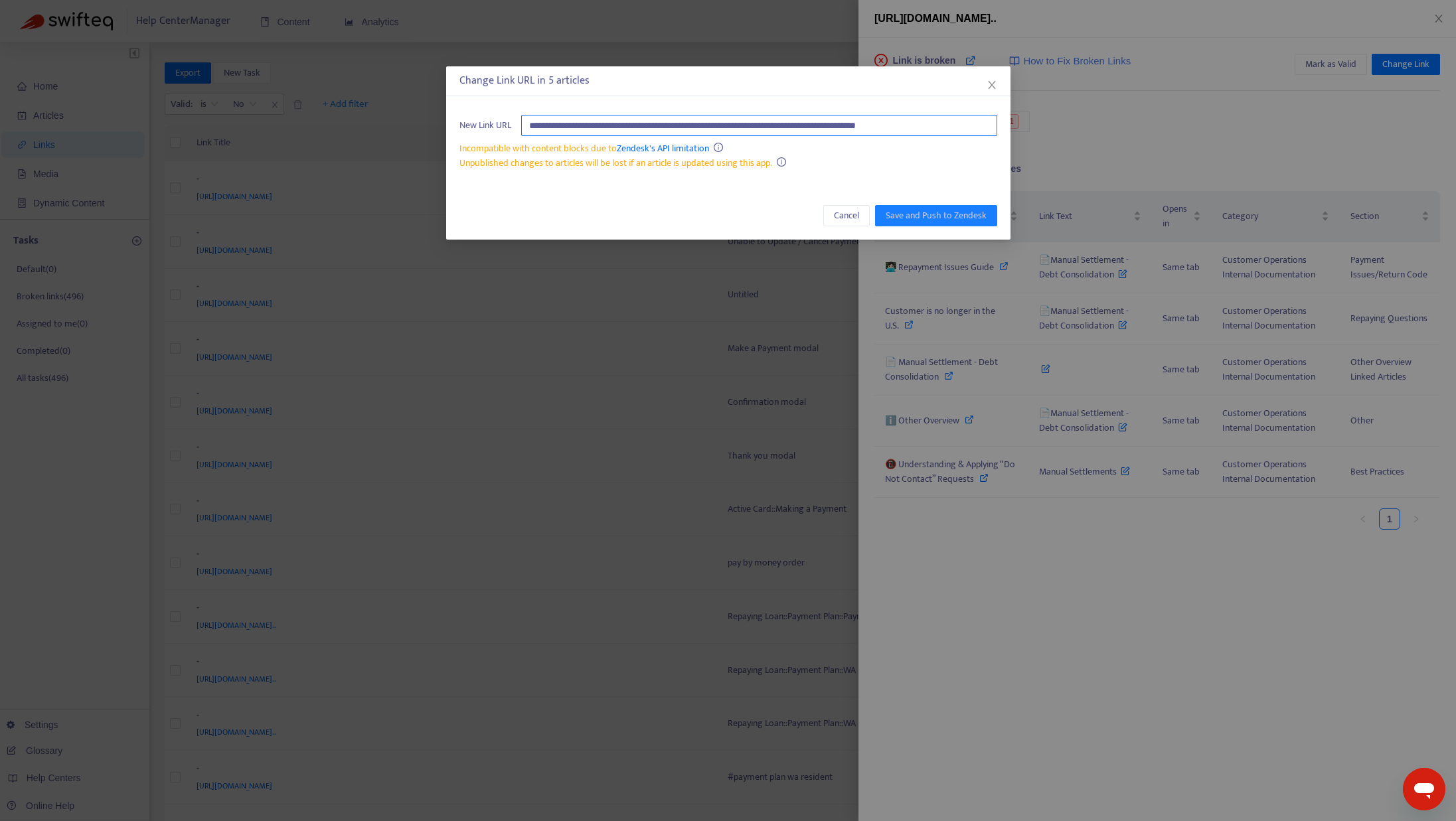
click at [762, 124] on input "**********" at bounding box center [759, 126] width 476 height 22
type input "**********"
drag, startPoint x: 712, startPoint y: 127, endPoint x: 511, endPoint y: 125, distance: 201.0
click at [511, 125] on div "**********" at bounding box center [728, 126] width 538 height 22
paste input "**********"
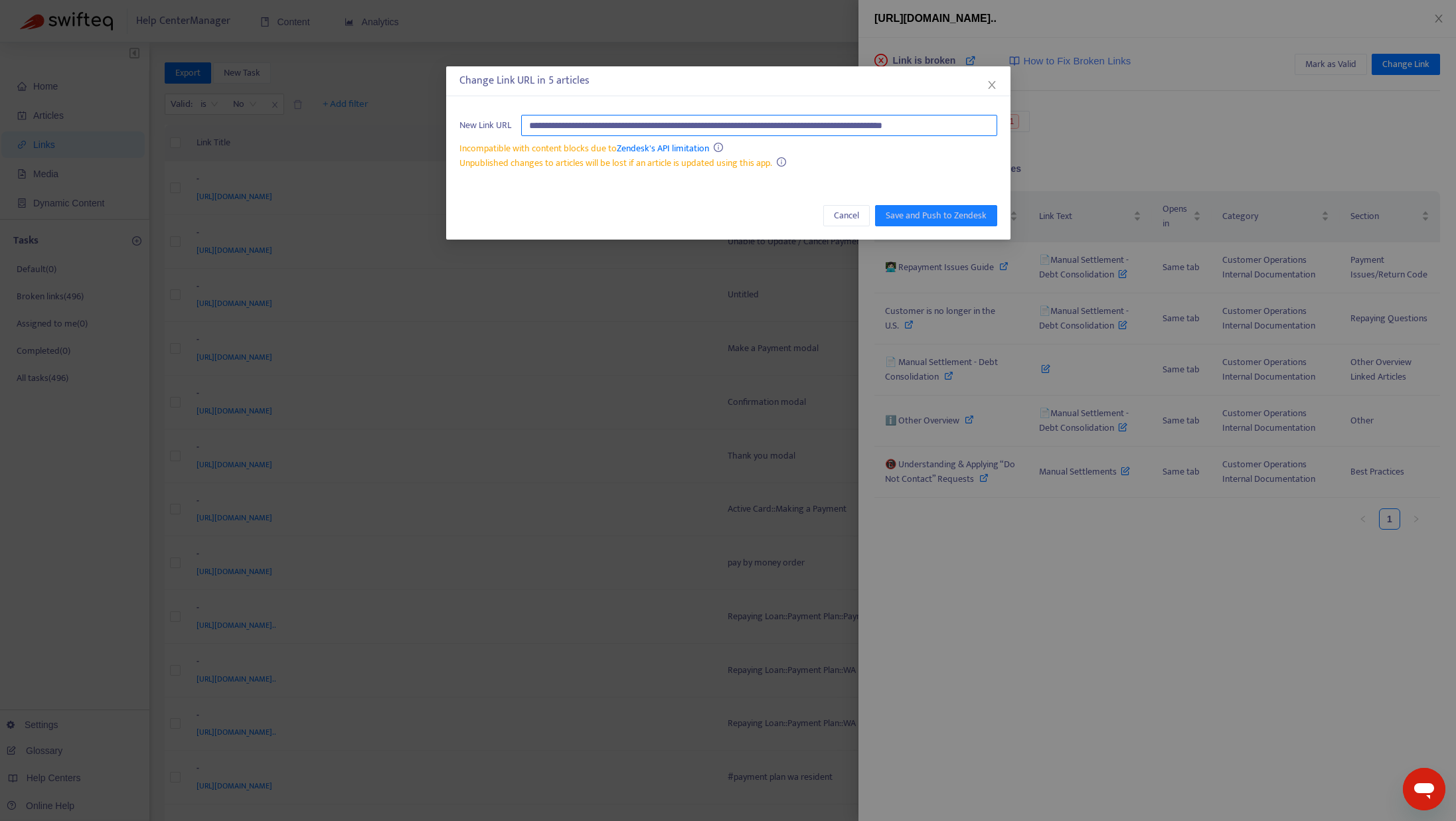
scroll to position [0, 29]
type input "**********"
click at [909, 218] on span "Save and Push to Zendesk" at bounding box center [936, 216] width 101 height 14
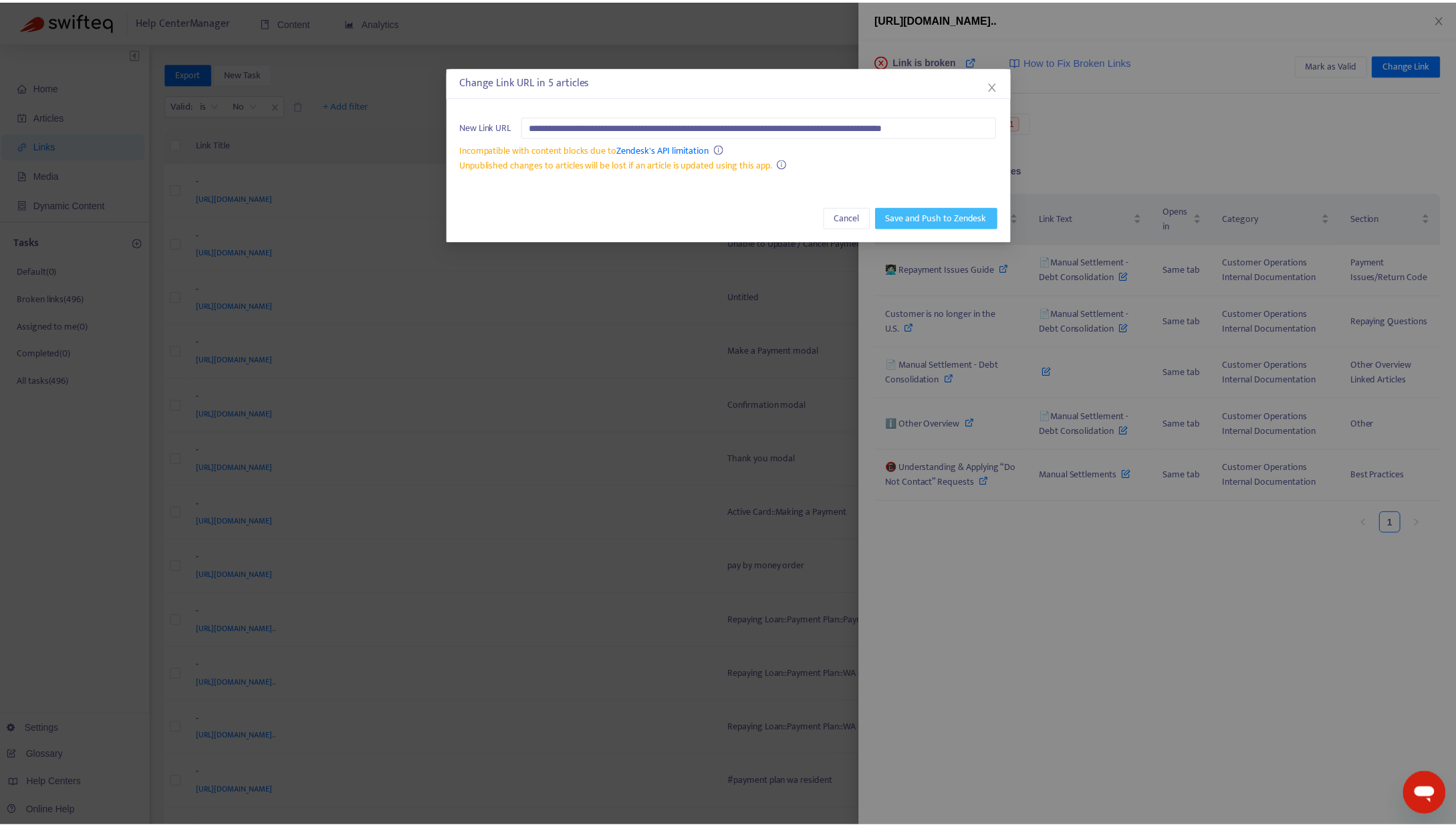
scroll to position [0, 0]
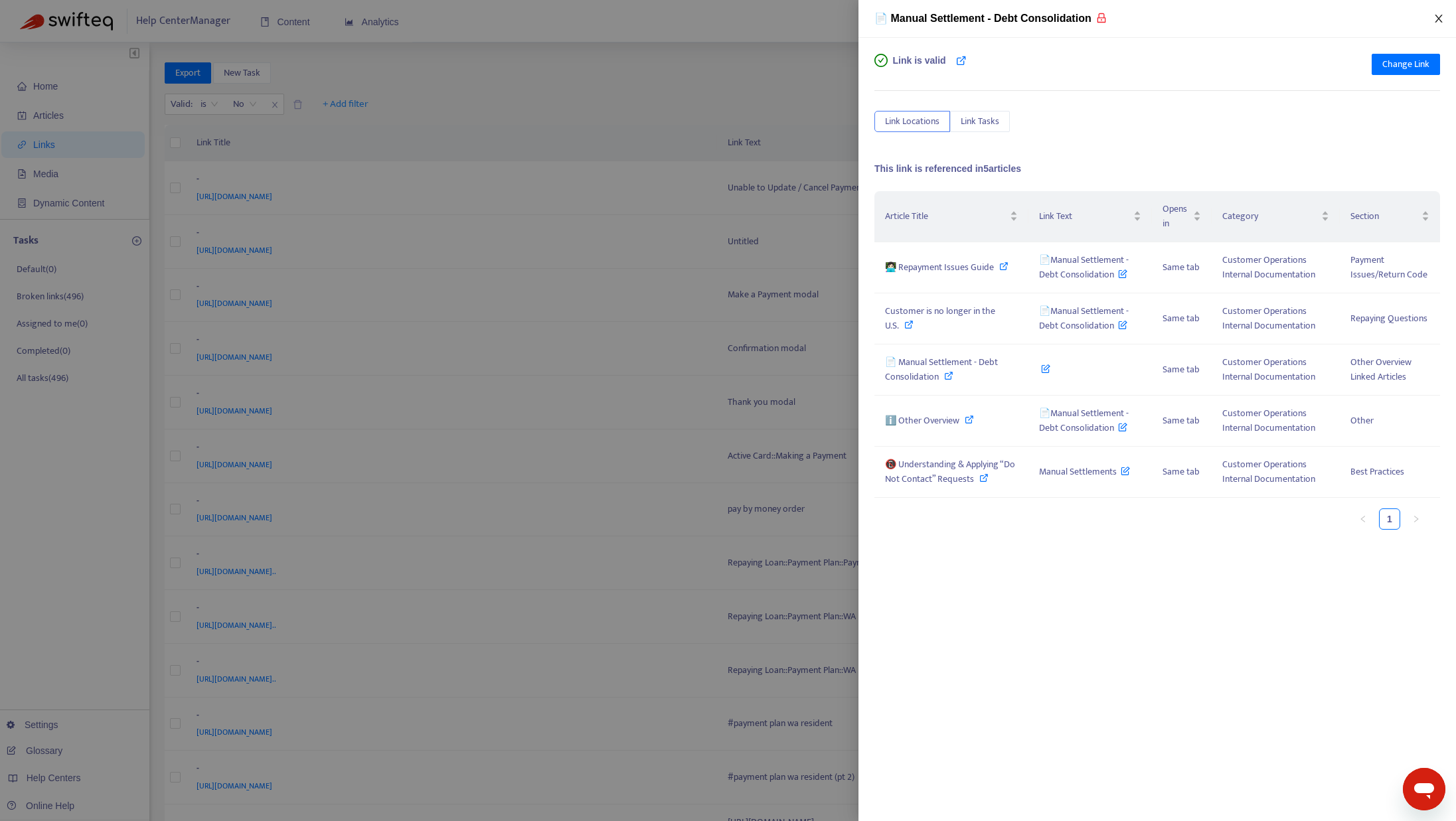
click at [1440, 19] on icon "close" at bounding box center [1438, 18] width 7 height 8
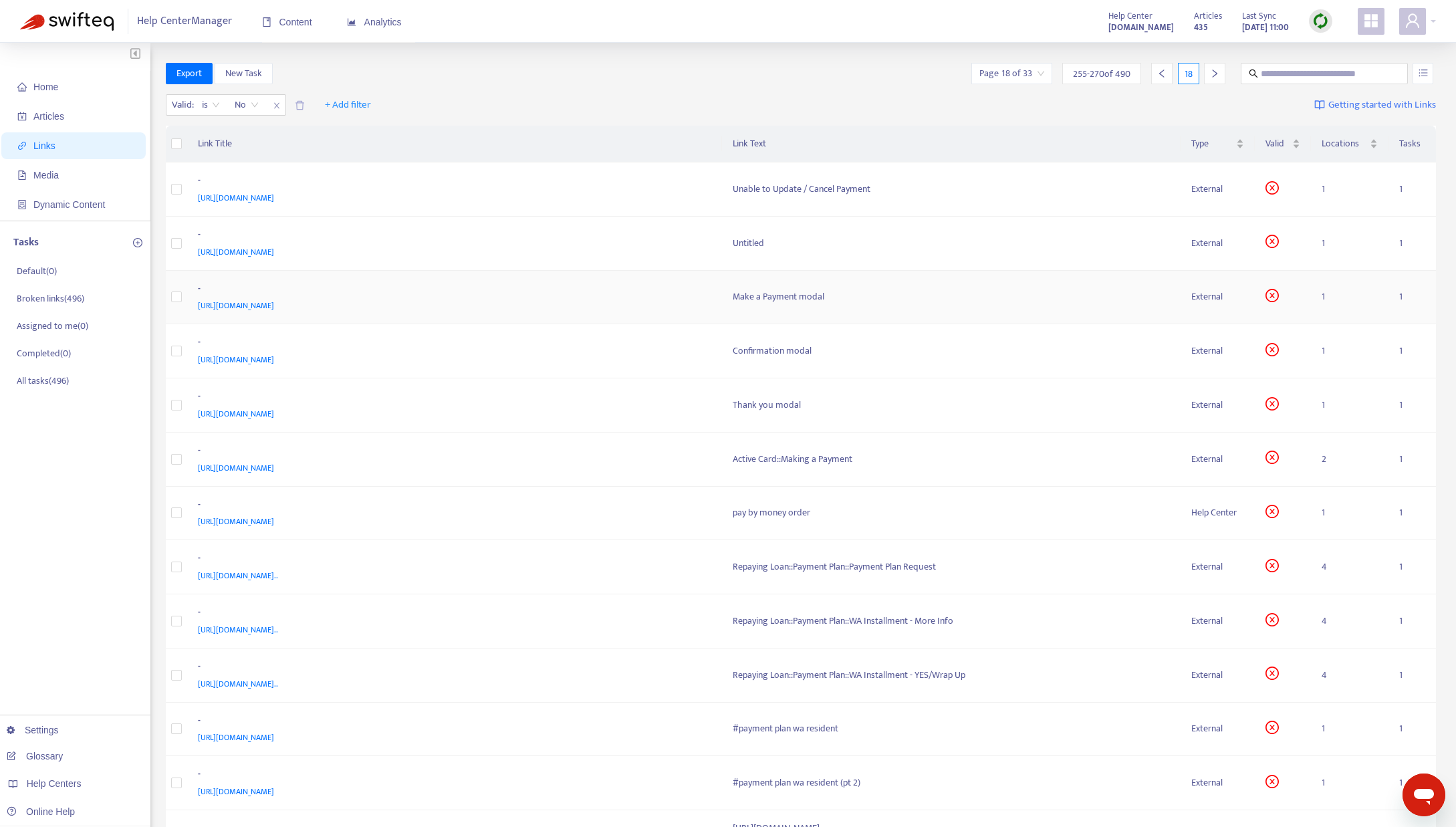
click at [772, 300] on div "Make a Payment modal" at bounding box center [951, 297] width 437 height 15
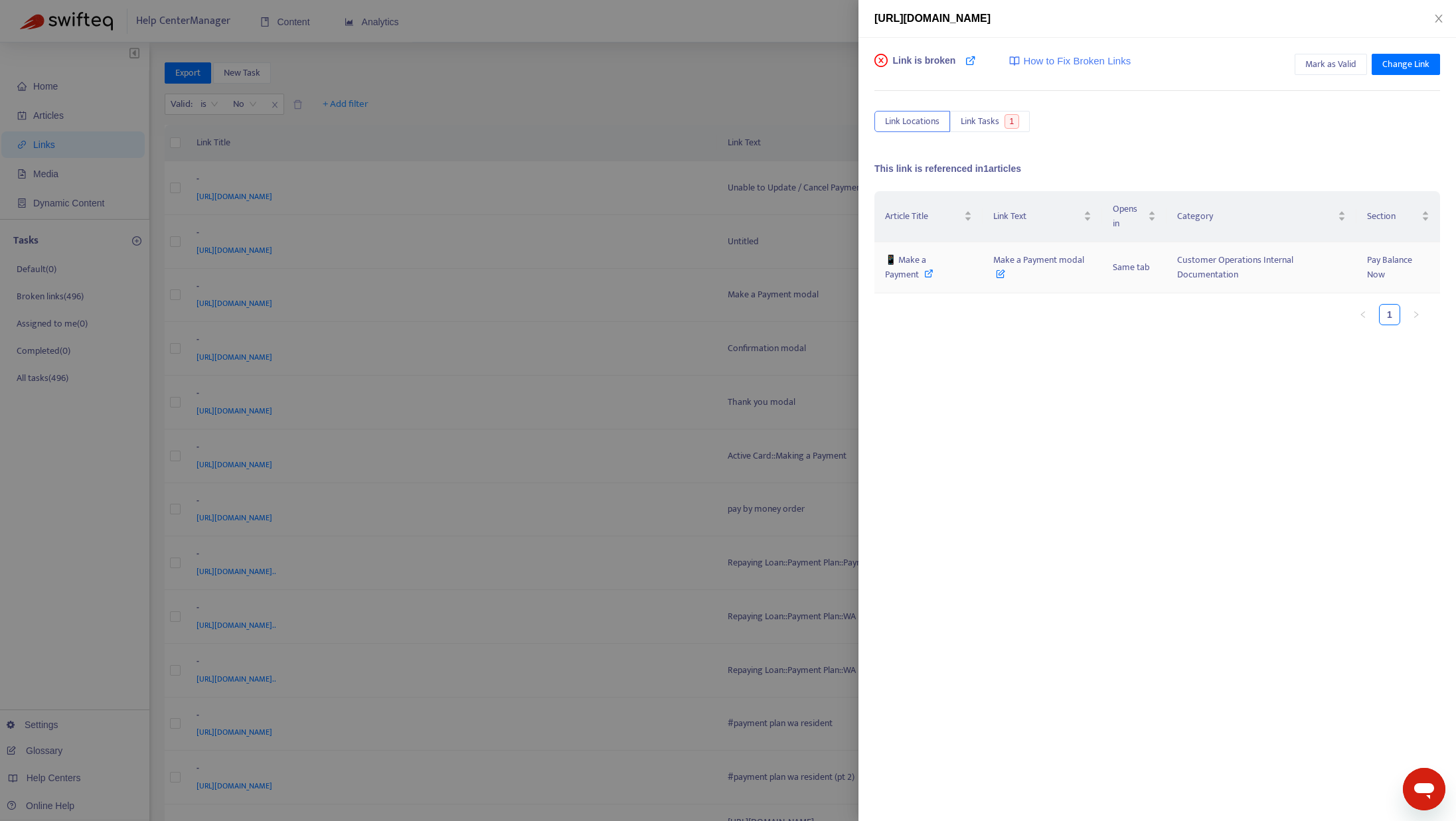
click at [930, 272] on icon at bounding box center [928, 274] width 9 height 9
click at [810, 62] on div at bounding box center [728, 410] width 1456 height 821
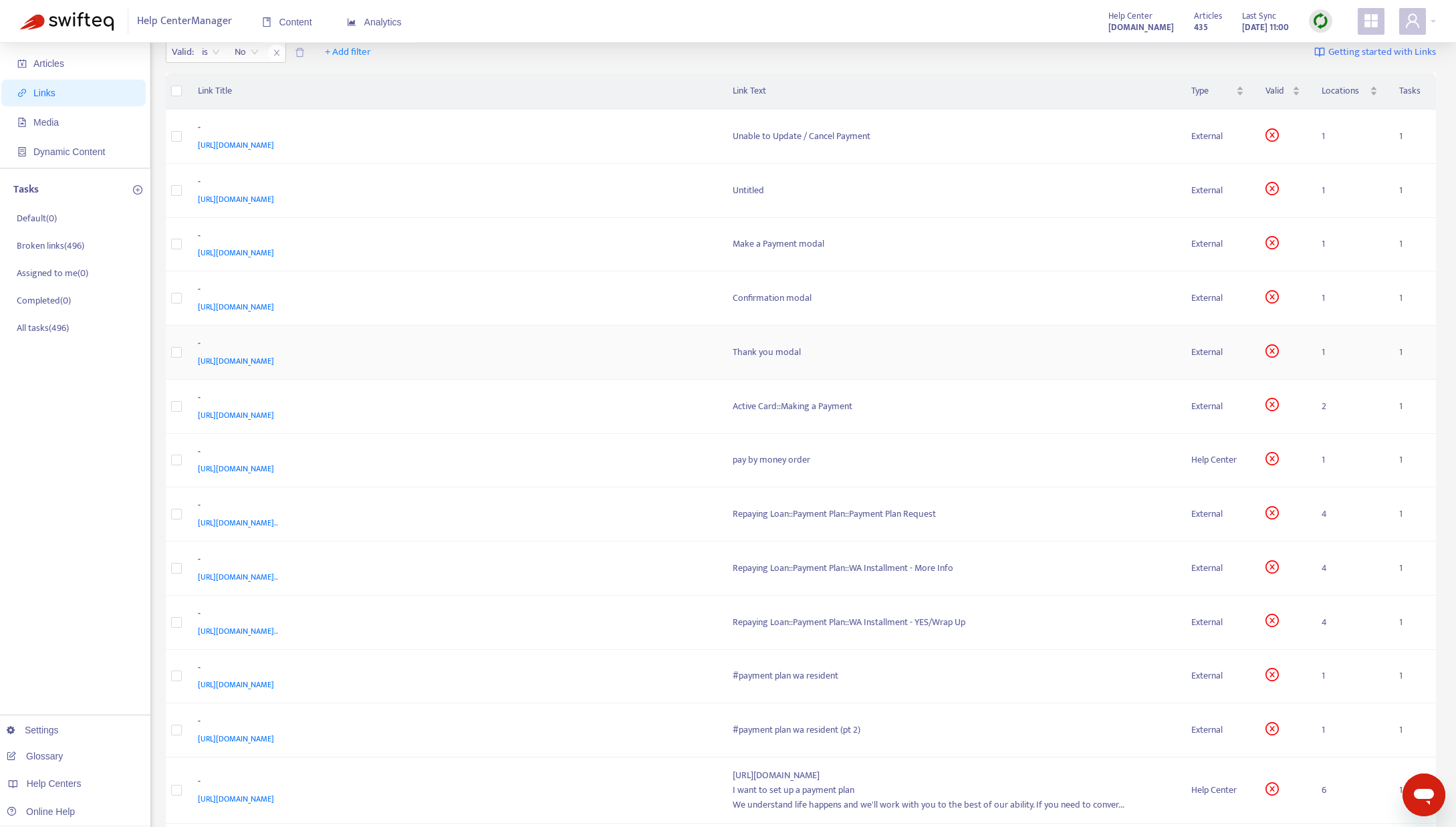
scroll to position [55, 0]
click at [274, 462] on span "https://support.possiblefinance.com/hc/en-us/articles/360044789232-I-want-to-pa…" at bounding box center [236, 466] width 76 height 14
click at [772, 457] on div "pay by money order" at bounding box center [951, 457] width 437 height 15
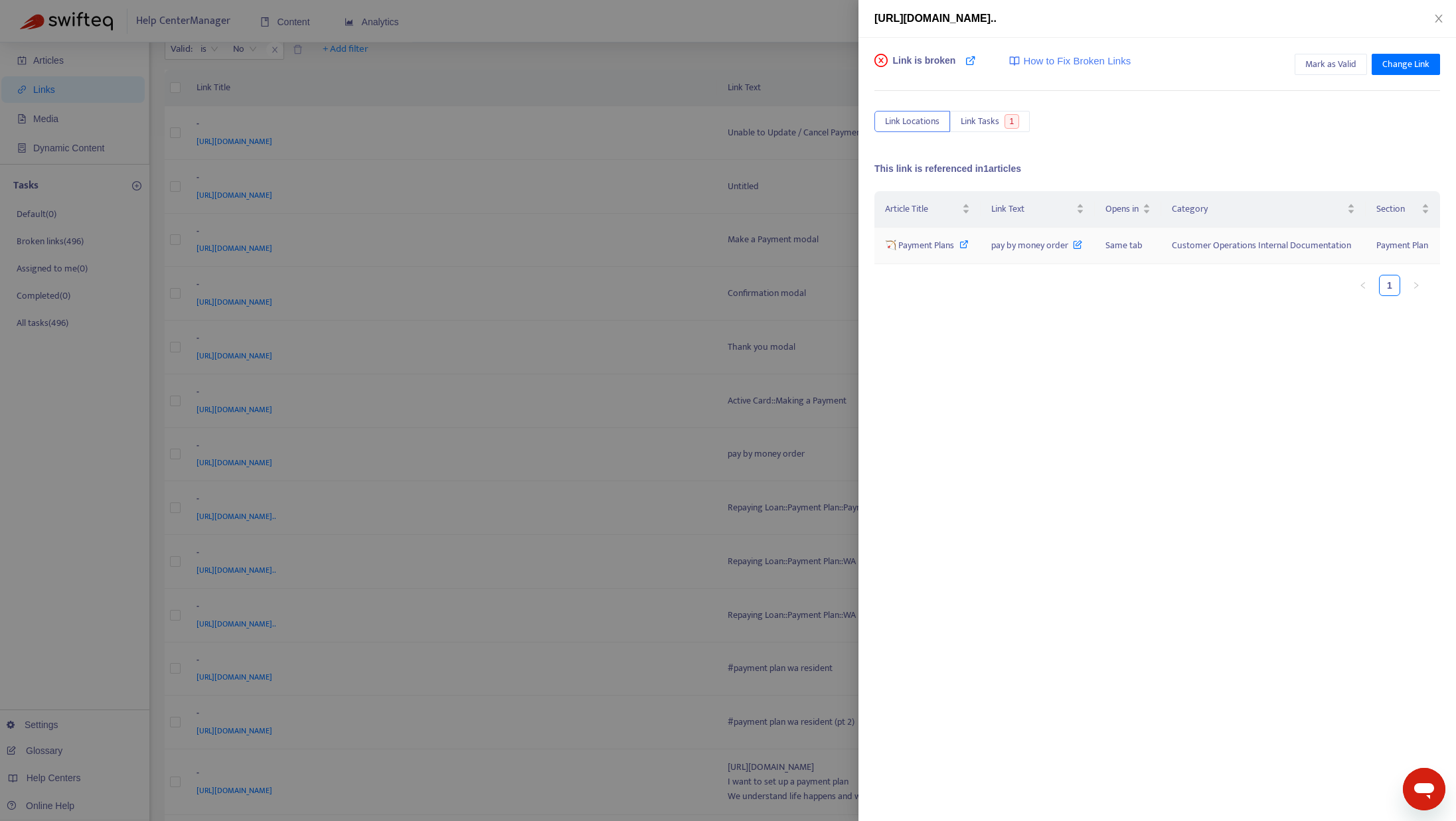
click at [966, 243] on icon at bounding box center [963, 244] width 9 height 9
click at [1441, 19] on icon "close" at bounding box center [1439, 19] width 11 height 11
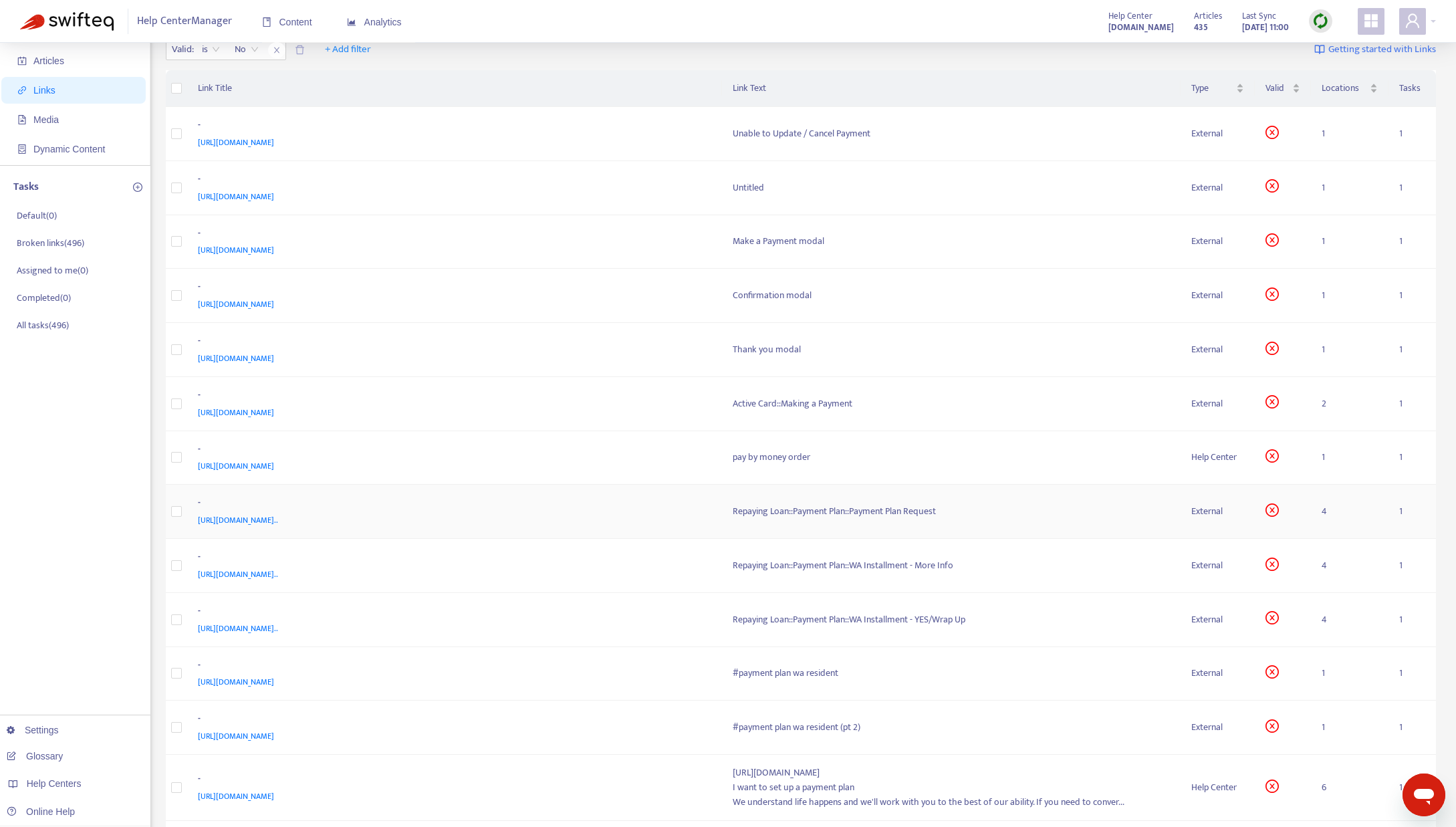
click at [867, 514] on div "Repaying Loan::Payment Plan::Payment Plan Request" at bounding box center [951, 511] width 437 height 15
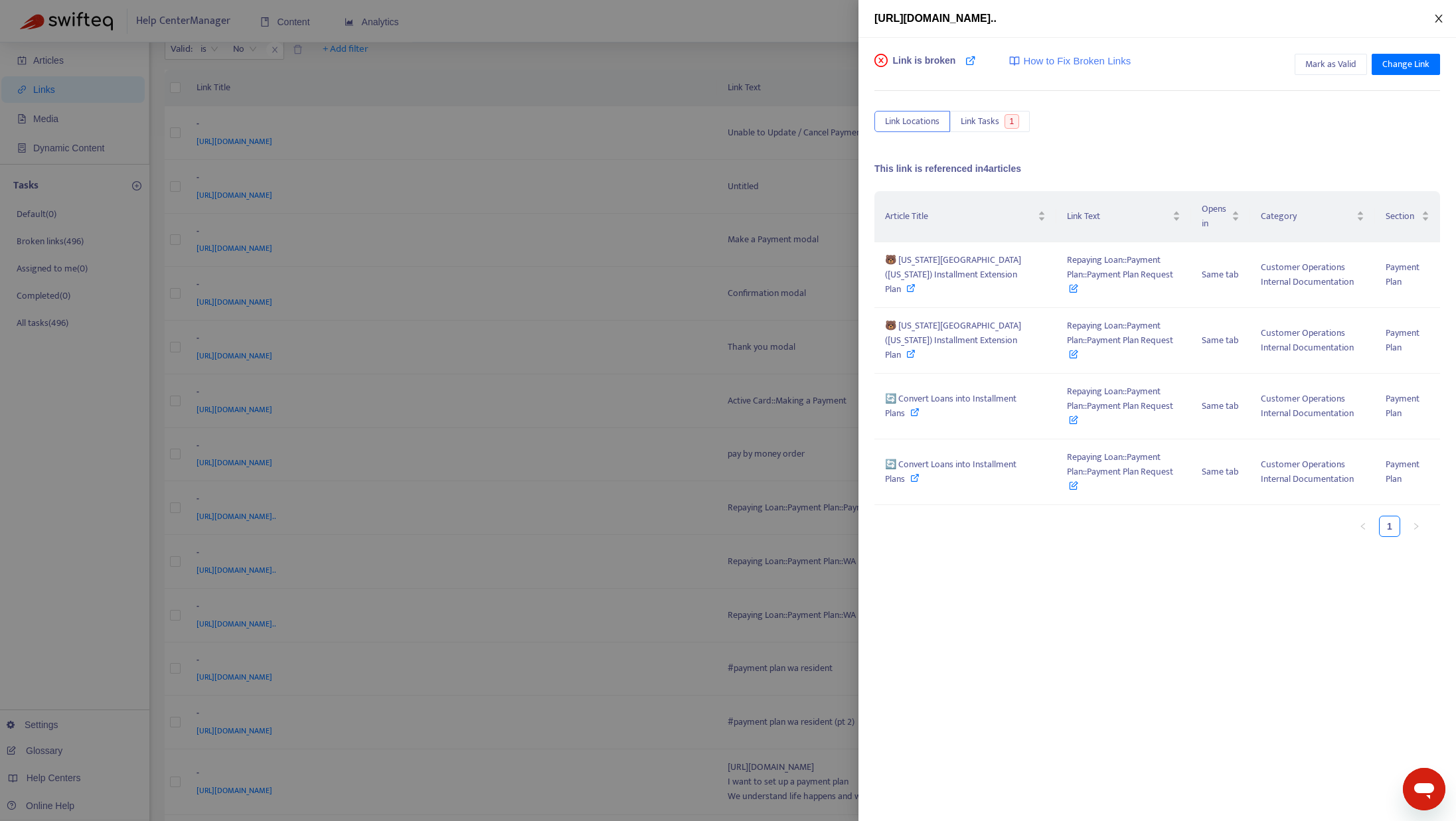
click at [1442, 17] on icon "close" at bounding box center [1439, 19] width 11 height 11
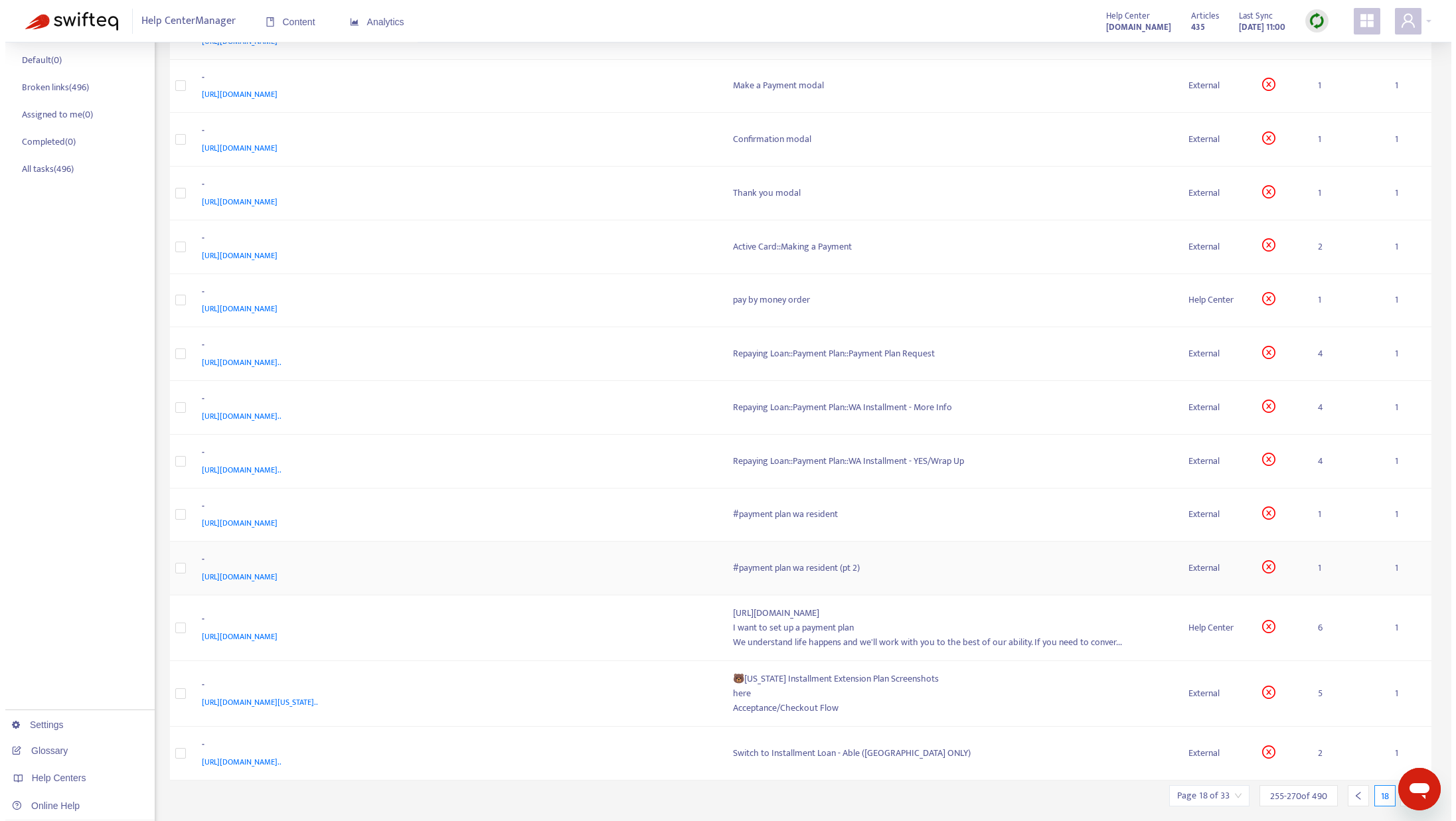
scroll to position [243, 0]
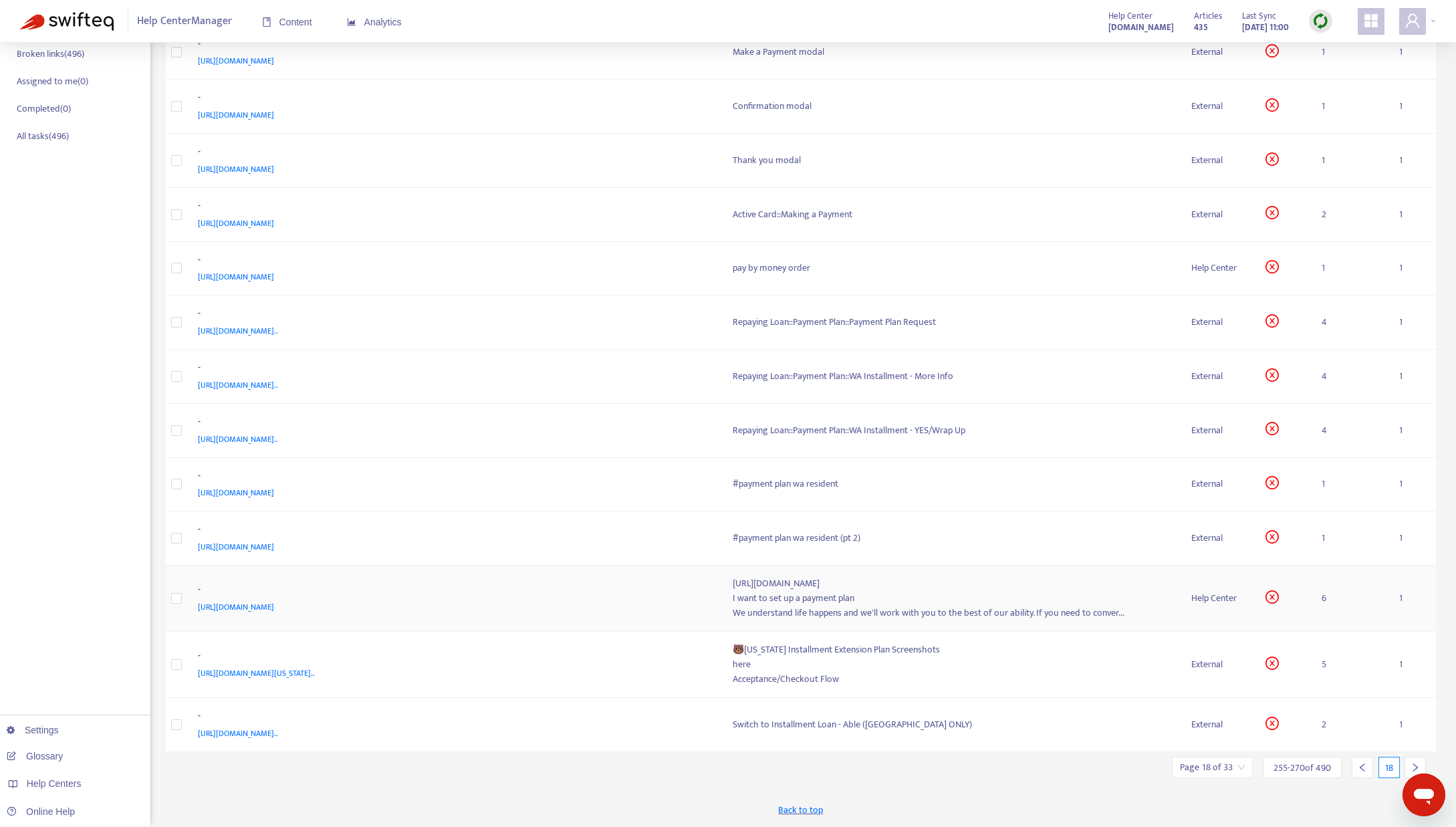
click at [808, 597] on div "I want to set up a payment plan" at bounding box center [951, 598] width 437 height 15
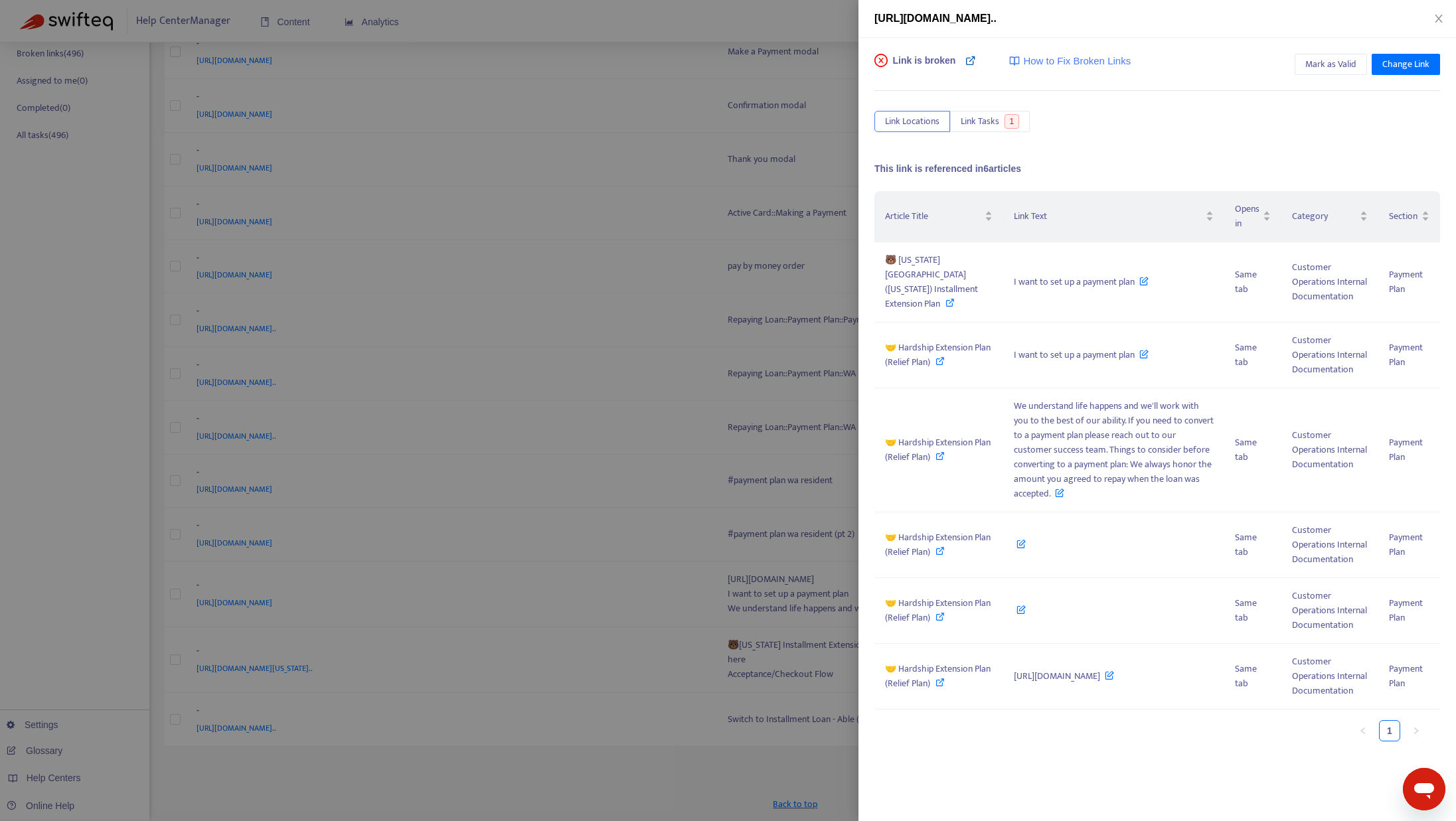
click at [965, 57] on icon at bounding box center [971, 60] width 11 height 11
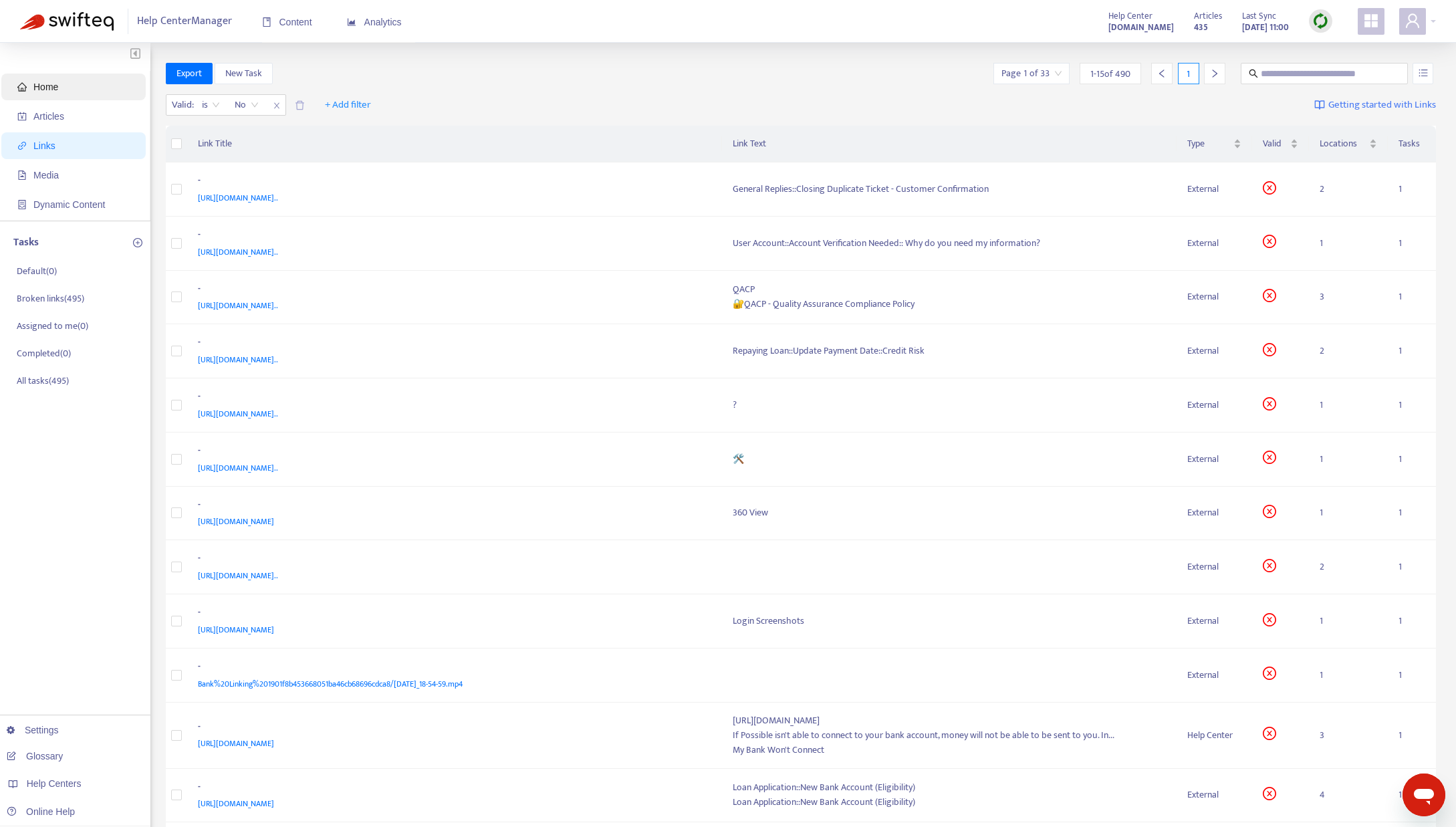
click at [64, 88] on span "Home" at bounding box center [76, 86] width 118 height 26
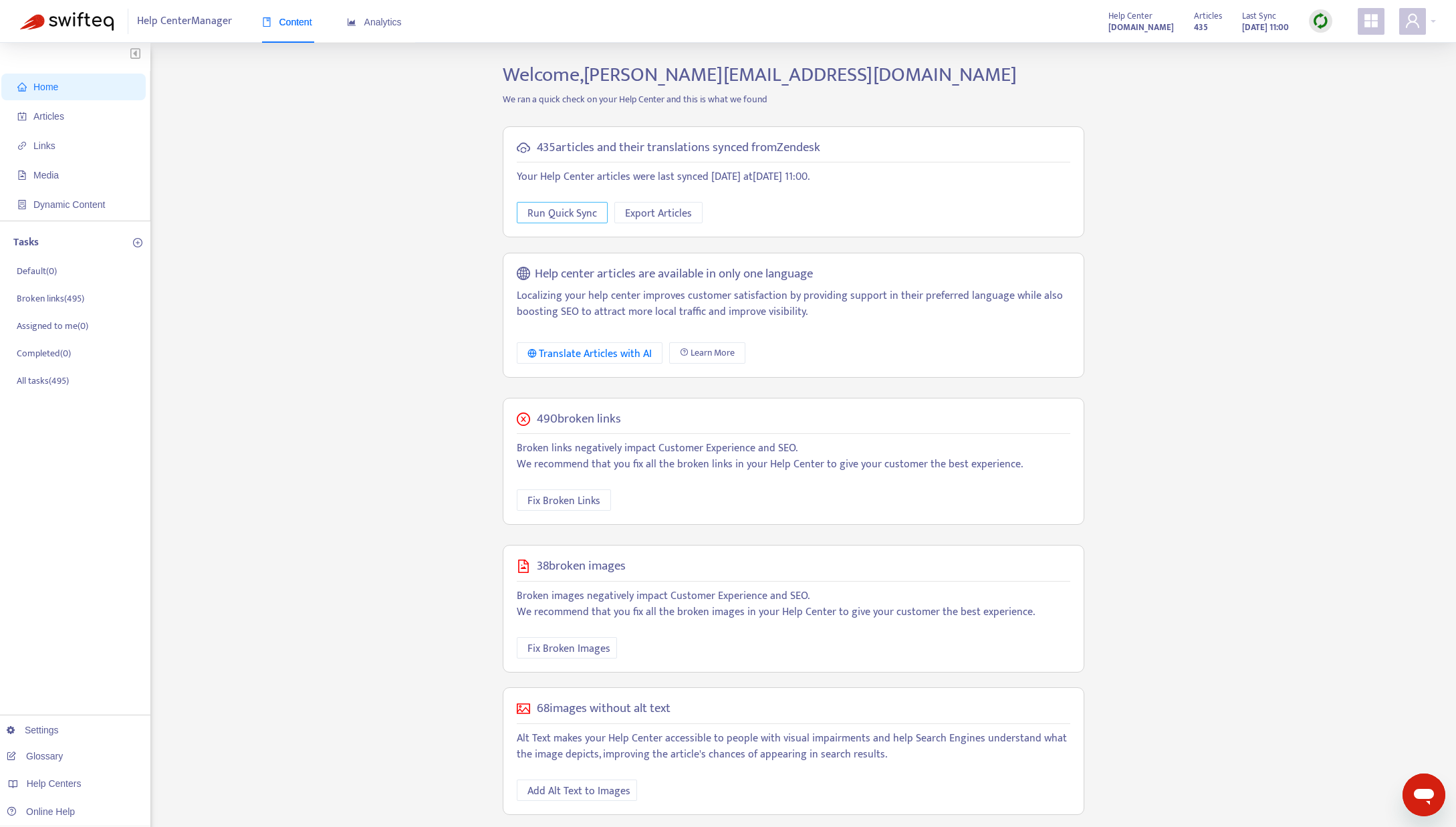
click at [543, 215] on span "Run Quick Sync" at bounding box center [562, 213] width 70 height 16
click at [53, 119] on span "Articles" at bounding box center [49, 116] width 31 height 11
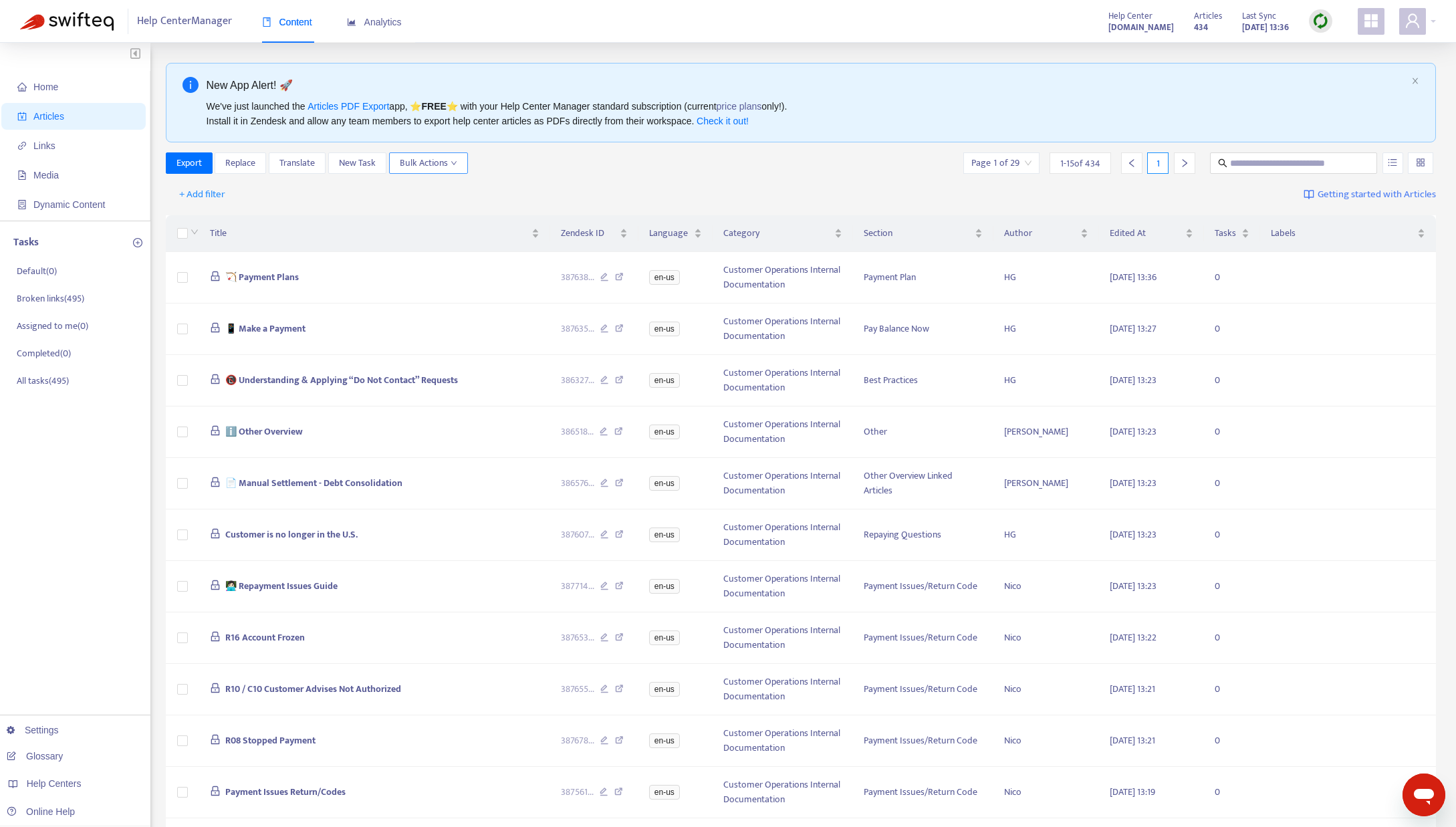
click at [414, 169] on span "Bulk Actions" at bounding box center [428, 163] width 57 height 15
click at [523, 151] on div "New App Alert! 🚀 We've just launched the Articles PDF Export app, ⭐ FREE ⭐️ wit…" at bounding box center [801, 580] width 1271 height 1036
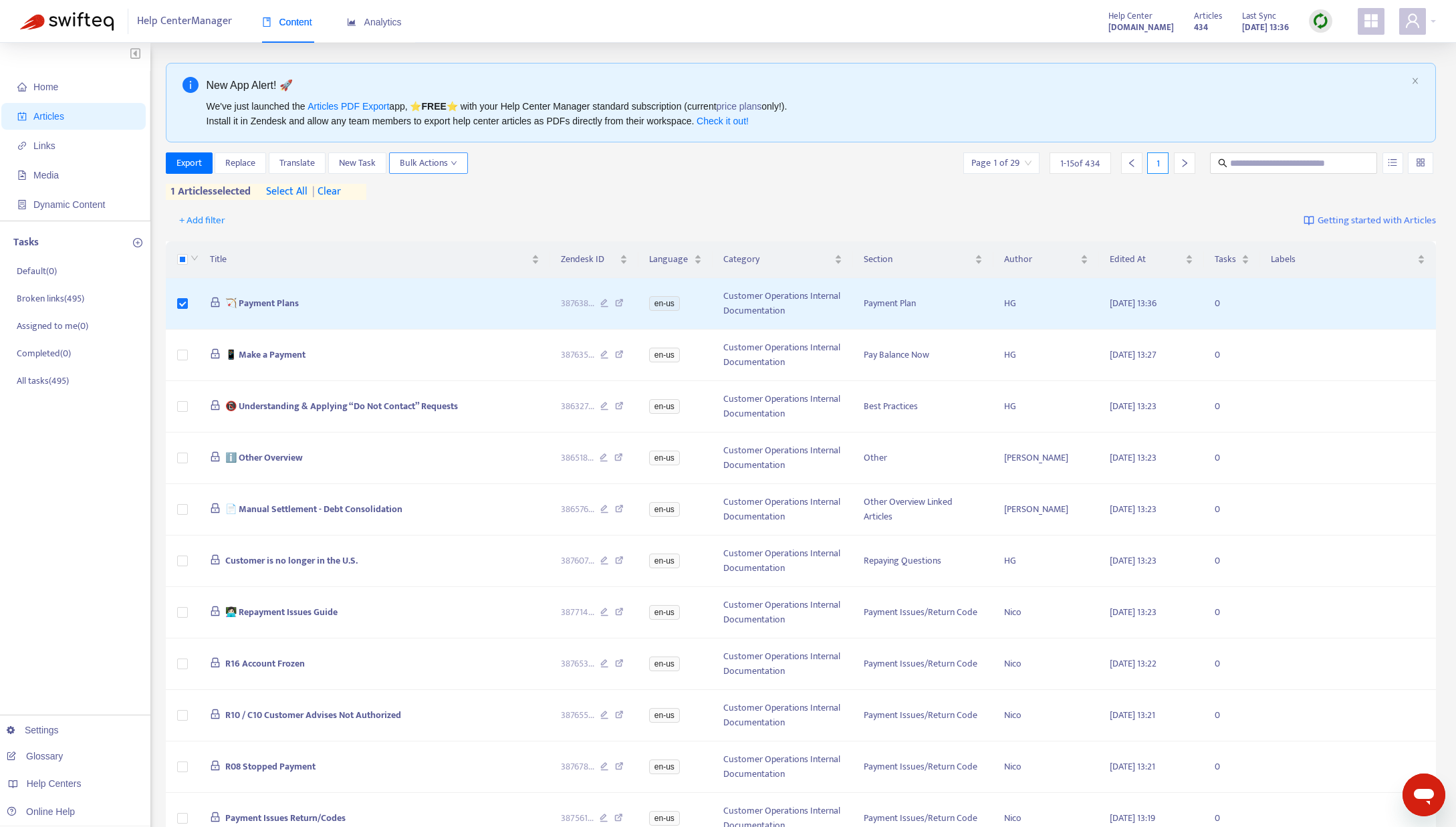
click at [411, 170] on span "Bulk Actions" at bounding box center [428, 163] width 57 height 15
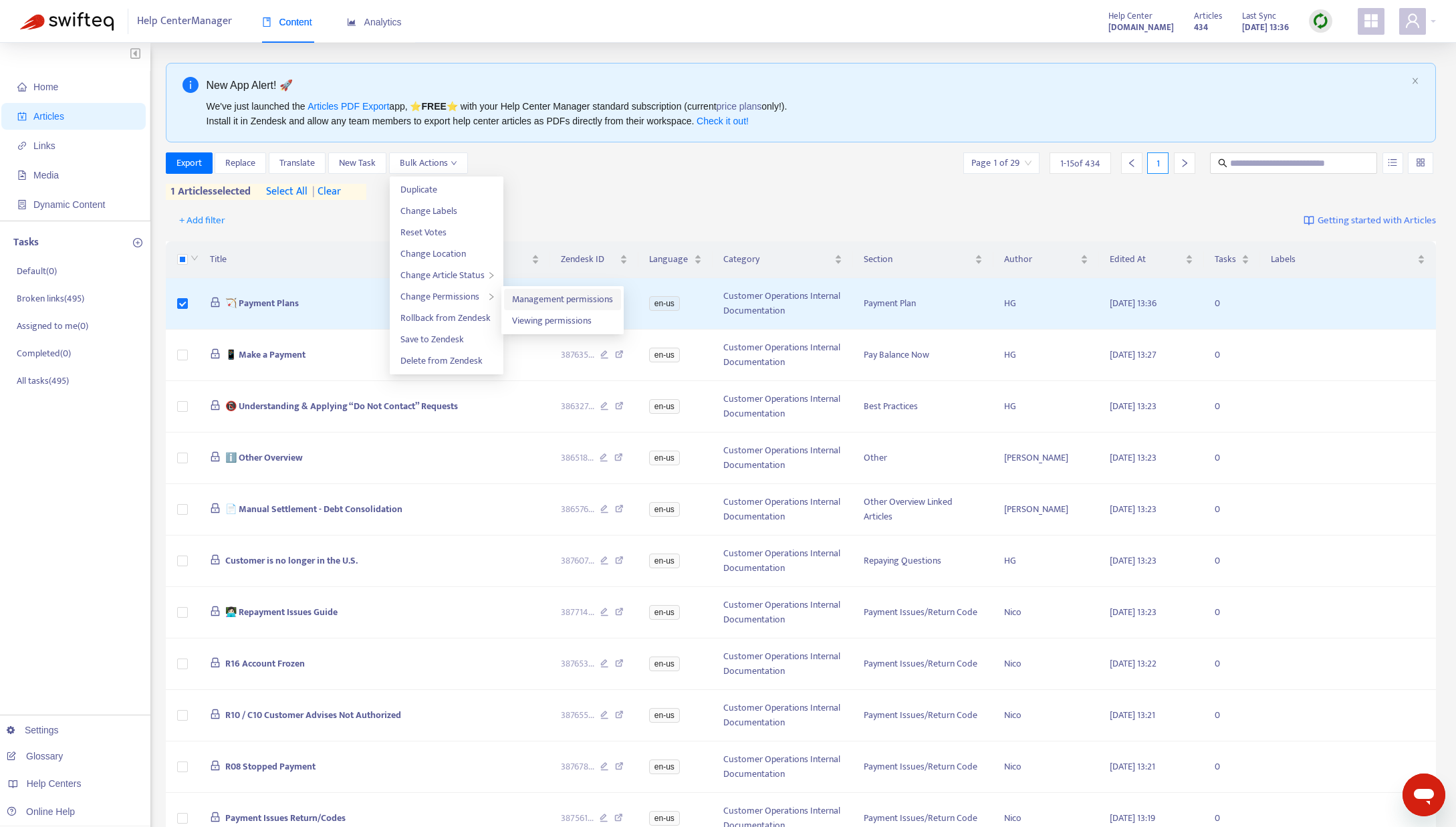
click at [533, 301] on span "Management permissions" at bounding box center [562, 298] width 101 height 15
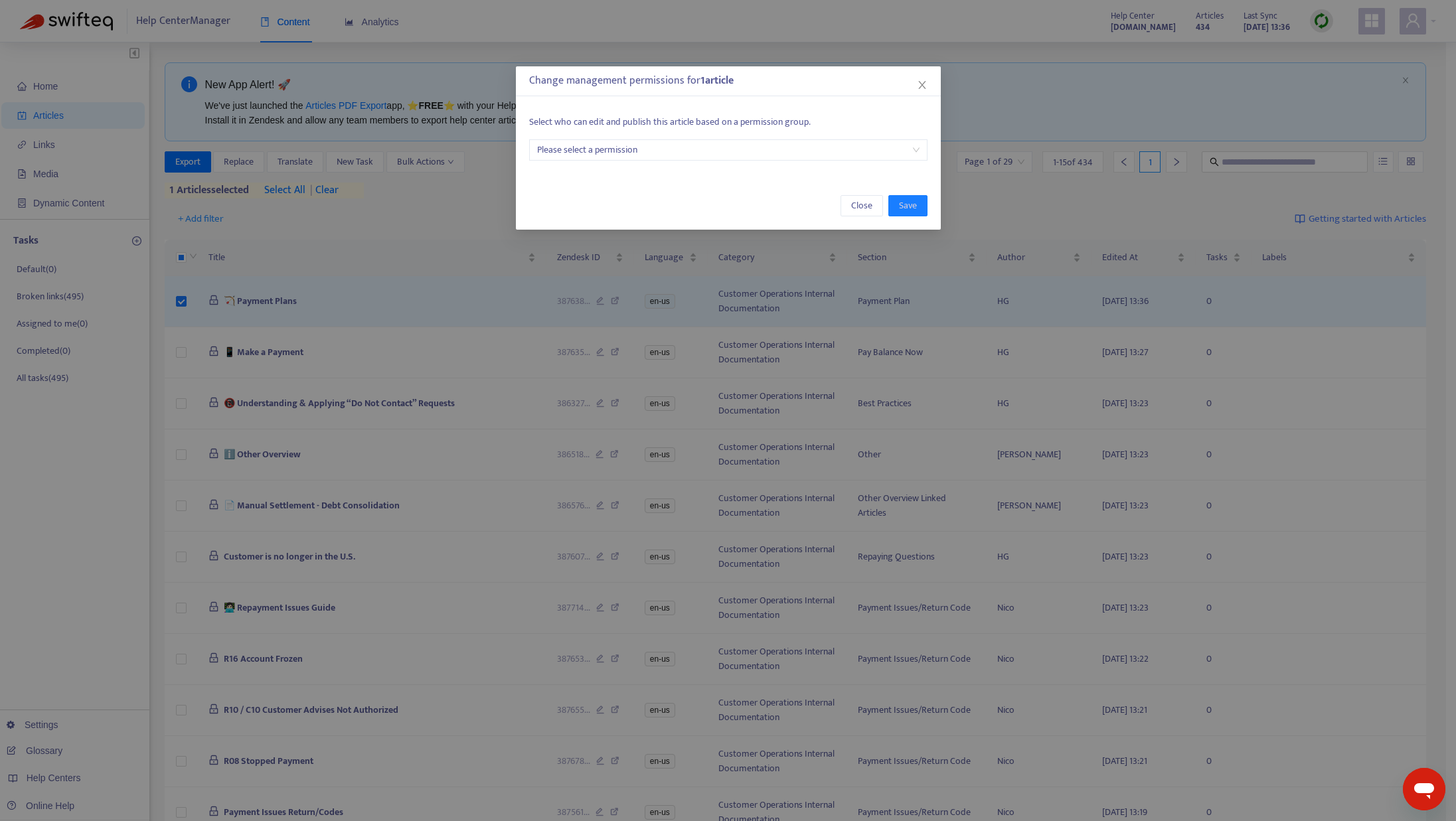
click at [618, 154] on input "search" at bounding box center [728, 150] width 383 height 20
click at [818, 121] on p "Select who can edit and publish this article based on a permission group." at bounding box center [728, 122] width 398 height 14
click at [860, 203] on span "Close" at bounding box center [862, 205] width 22 height 14
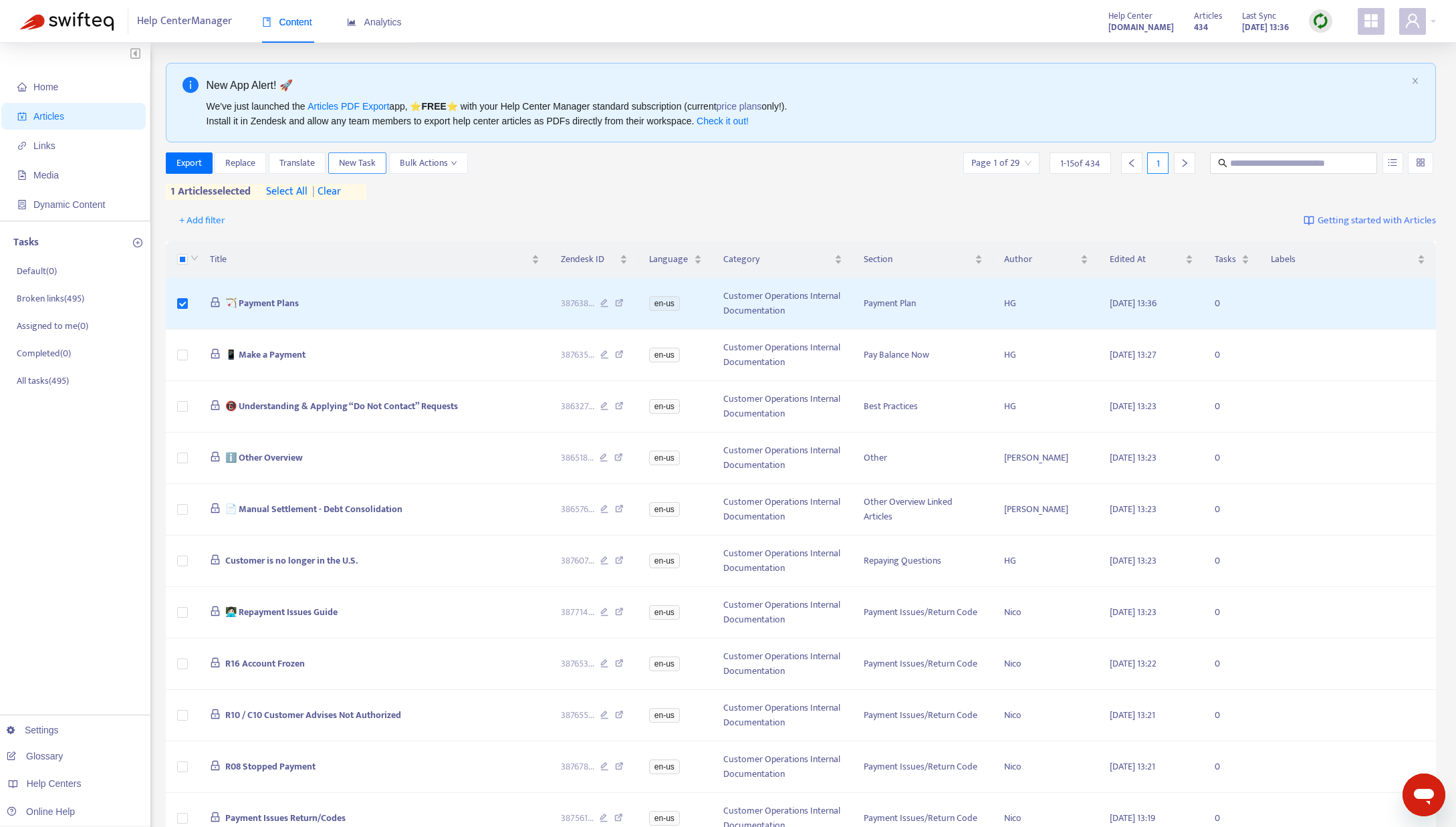
click at [362, 163] on span "New Task" at bounding box center [357, 163] width 37 height 15
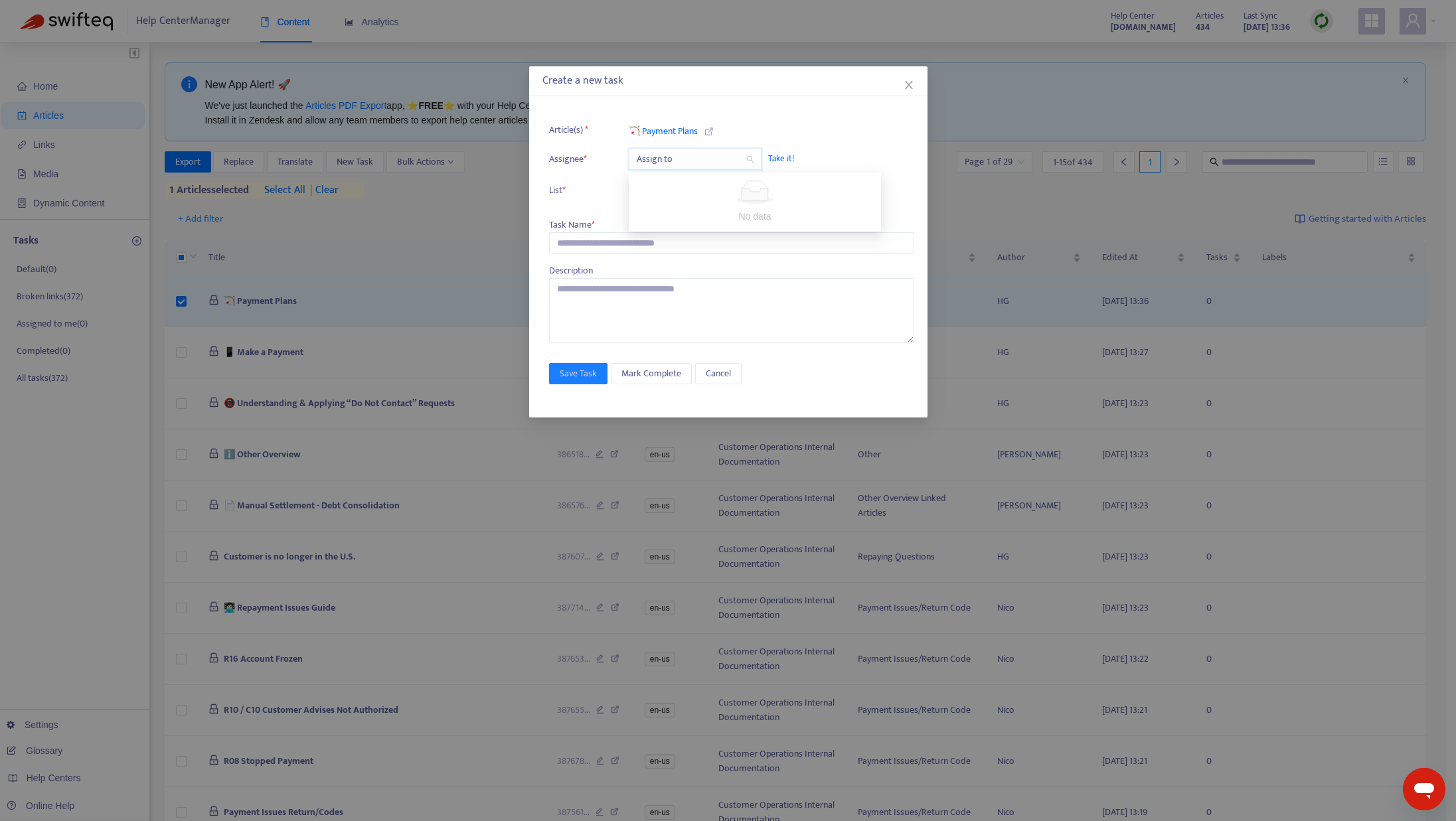
click at [654, 166] on input "search" at bounding box center [695, 159] width 117 height 20
click at [654, 164] on input "search" at bounding box center [695, 159] width 117 height 20
click at [724, 374] on span "Cancel" at bounding box center [719, 374] width 25 height 14
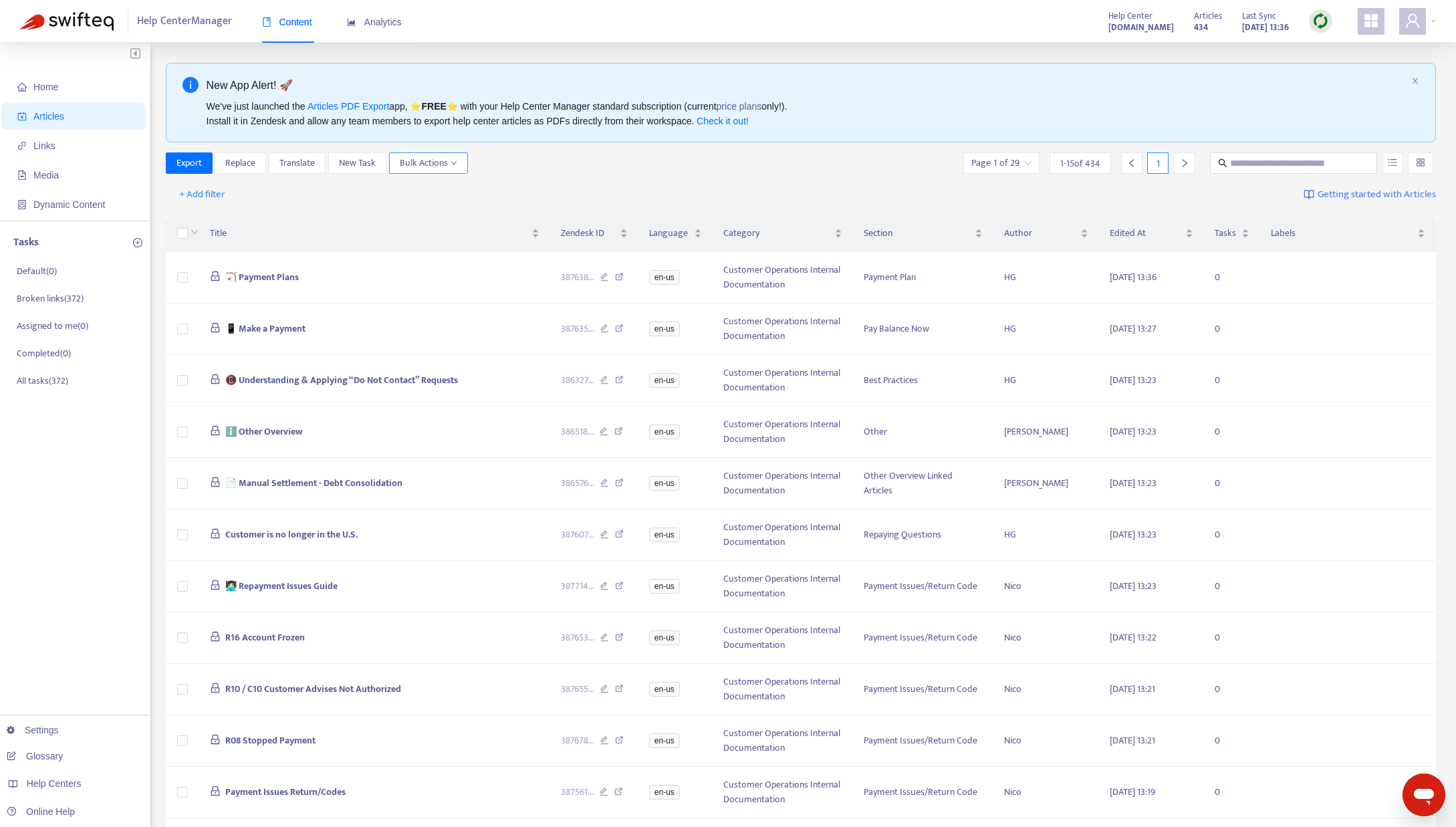
click at [436, 161] on span "Bulk Actions" at bounding box center [428, 163] width 57 height 15
click at [442, 161] on span "Bulk Actions" at bounding box center [428, 163] width 57 height 15
click at [350, 159] on span "New Task" at bounding box center [357, 163] width 37 height 15
click at [734, 182] on div "+ Add filter Getting started with Articles" at bounding box center [801, 195] width 1271 height 32
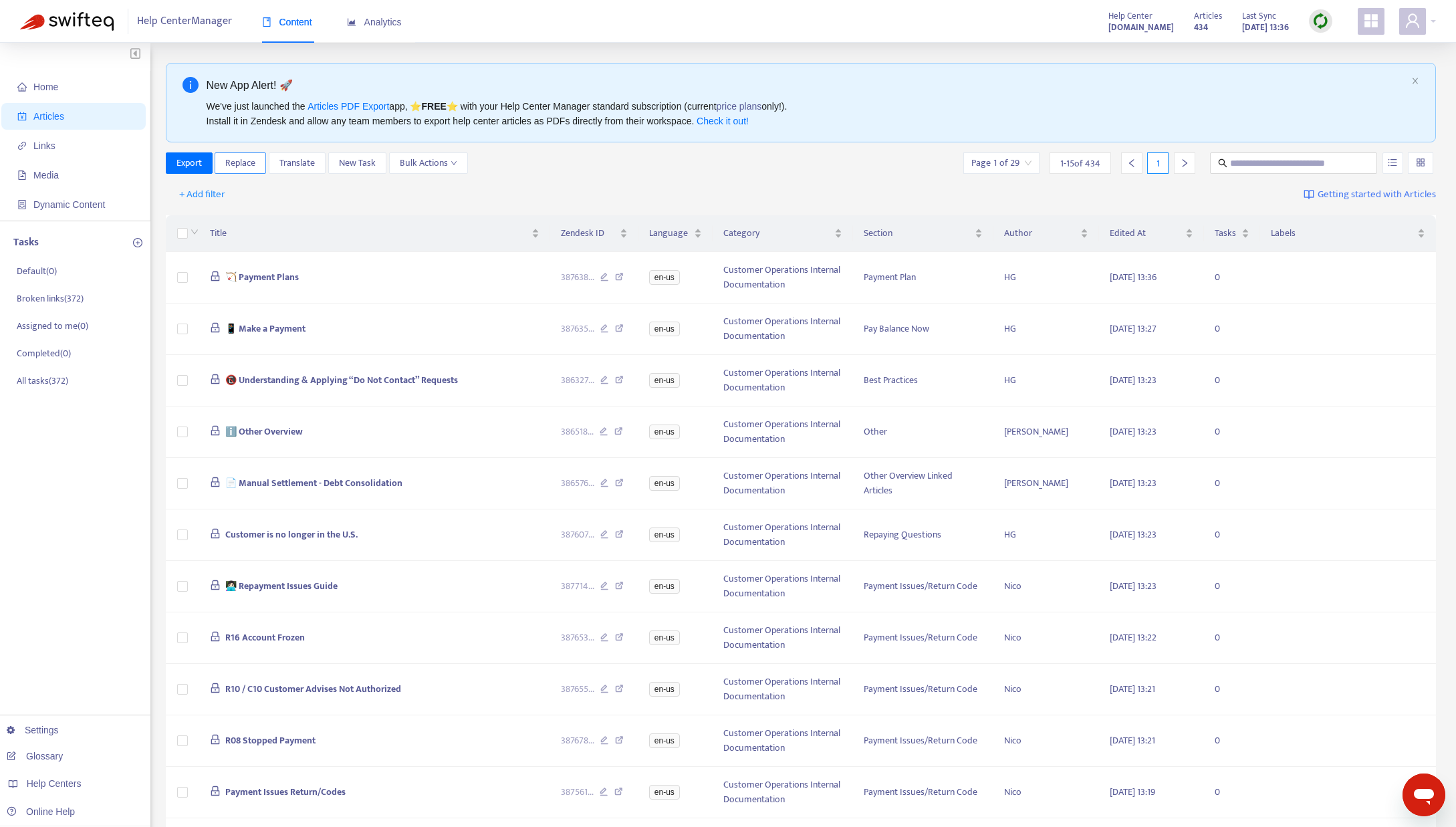
click at [239, 161] on span "Replace" at bounding box center [239, 163] width 30 height 15
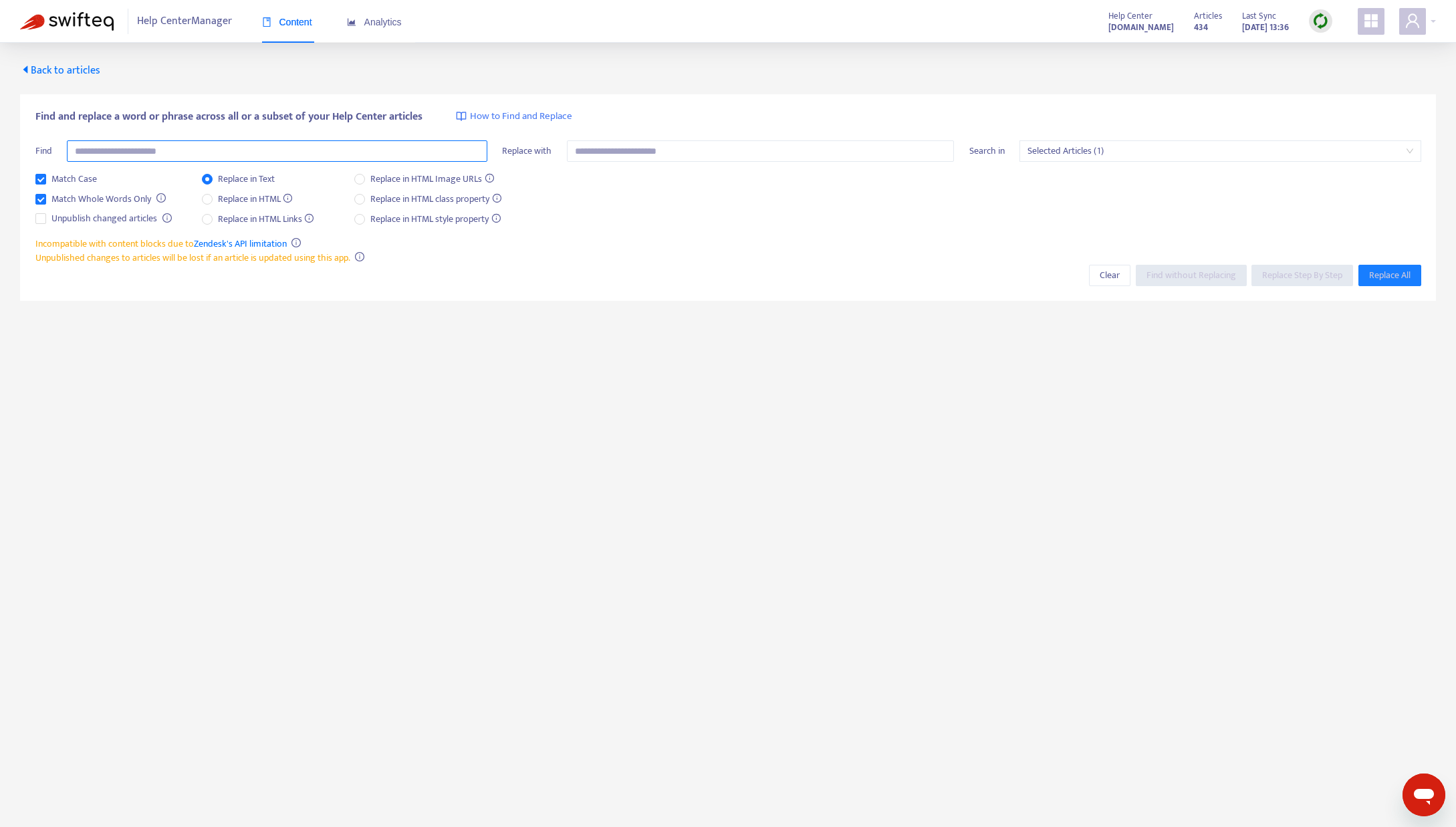
click at [92, 157] on input "text" at bounding box center [277, 151] width 421 height 22
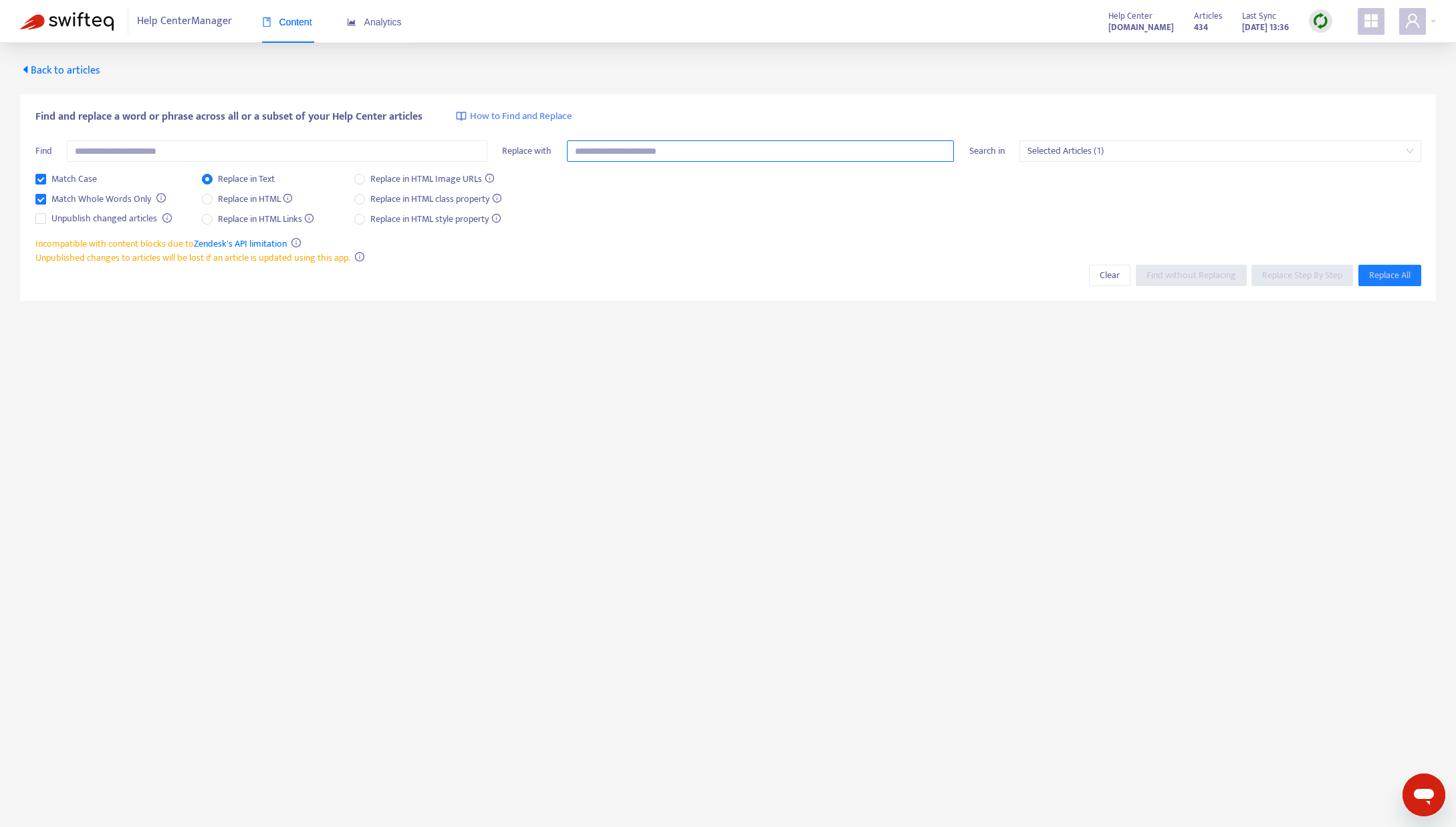
click at [655, 151] on input "text" at bounding box center [761, 151] width 388 height 22
click at [674, 232] on div "Match Case Match Whole Words Only Unpublish changed articles Replace in Text Re…" at bounding box center [728, 204] width 1386 height 65
click at [52, 65] on span "Back to articles" at bounding box center [60, 71] width 80 height 18
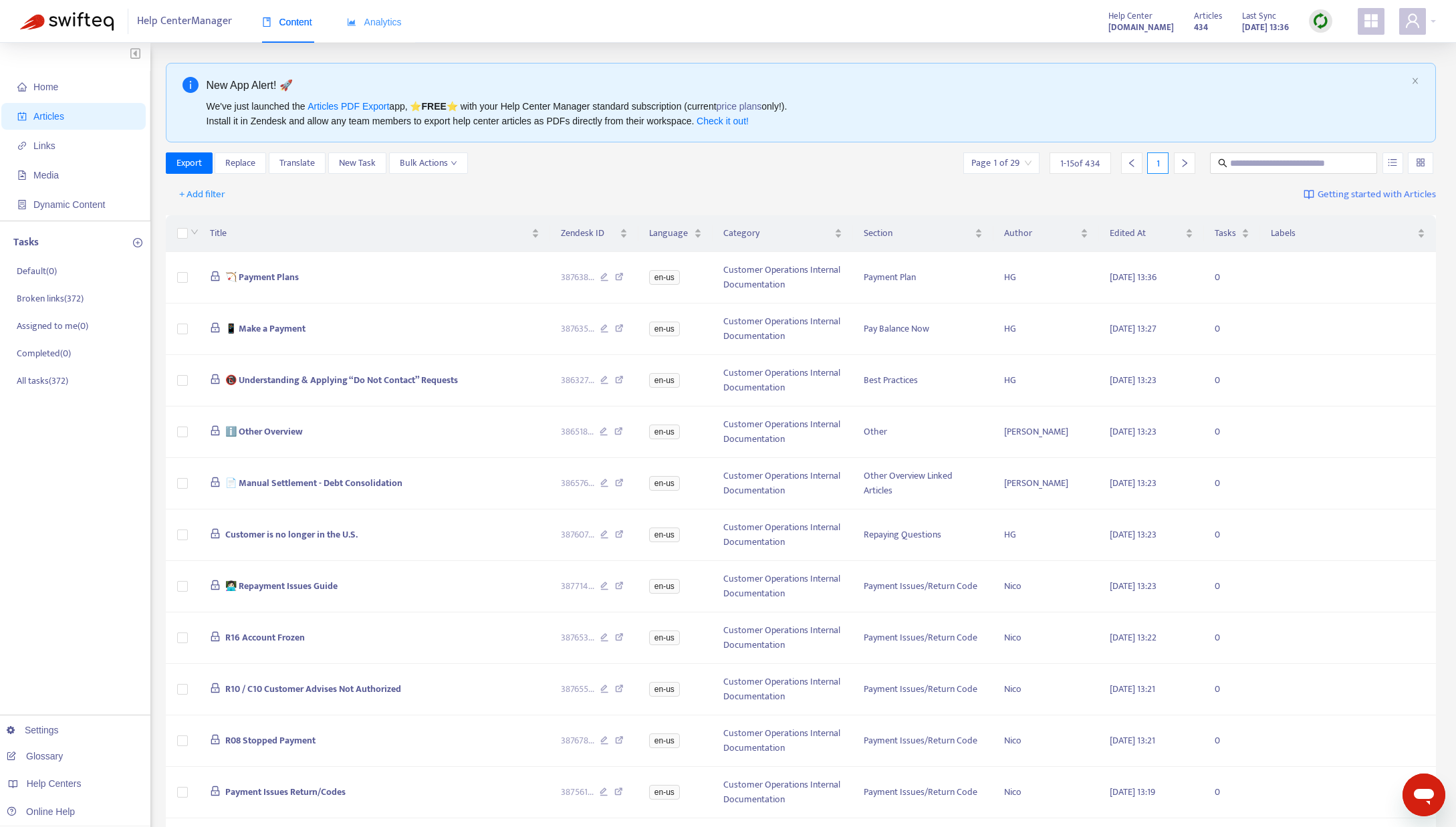
click at [378, 34] on div "Analytics" at bounding box center [374, 22] width 54 height 41
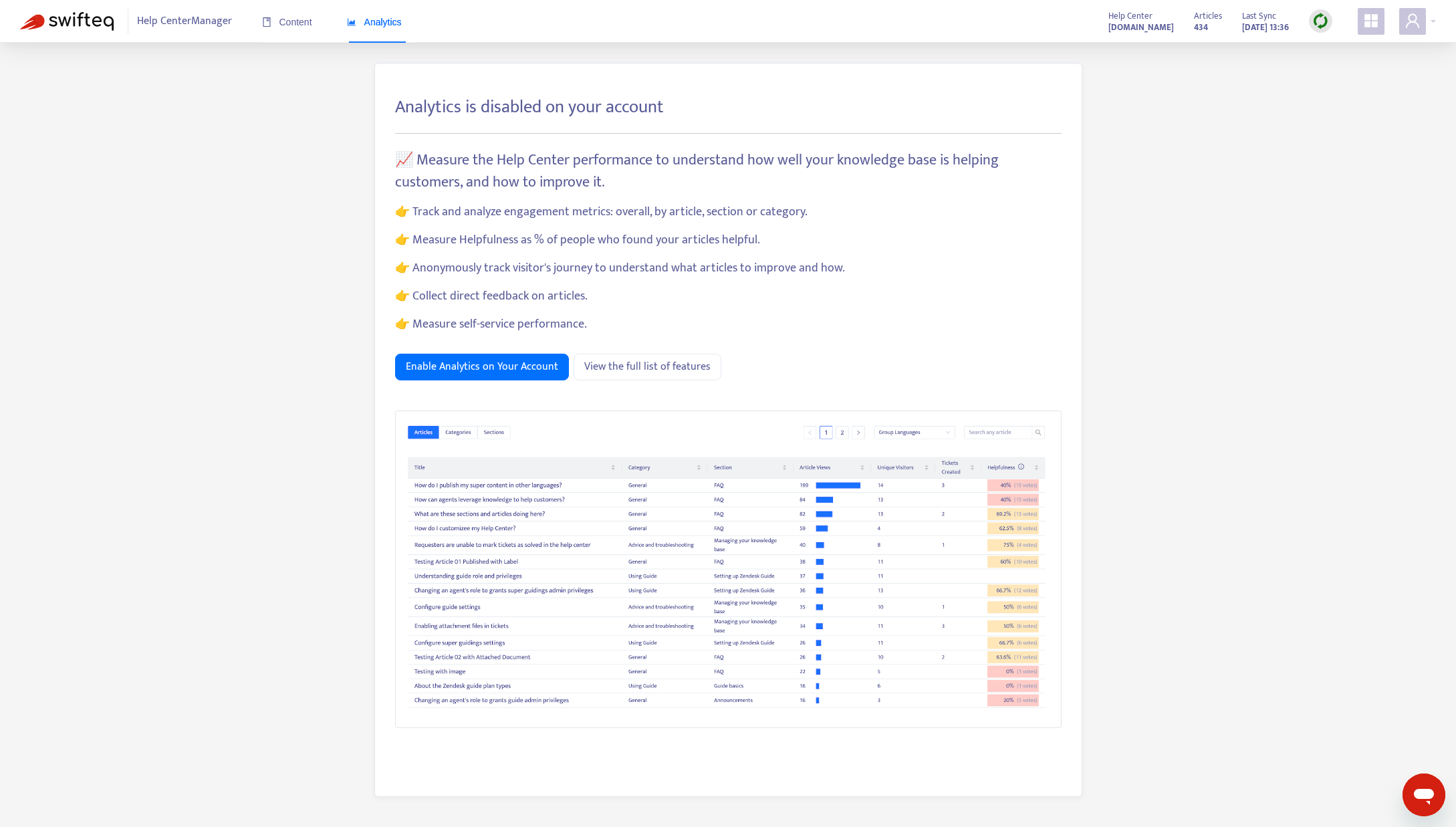
click at [150, 24] on span "Help Center Manager" at bounding box center [184, 22] width 95 height 25
click at [272, 22] on span "Content" at bounding box center [286, 22] width 50 height 11
